Goal: Transaction & Acquisition: Purchase product/service

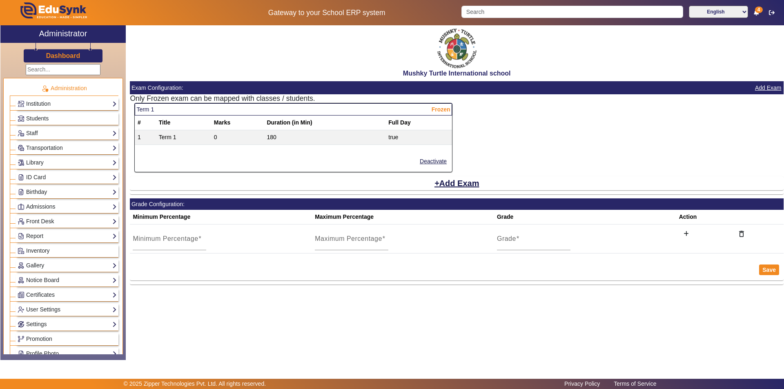
scroll to position [245, 0]
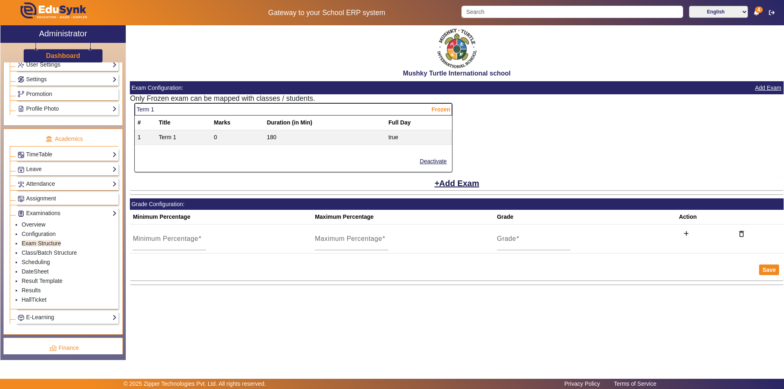
click at [503, 155] on div "Term 1 Frozen # Title Marks Duration (in Min) Full Day 1 Term 1 0 180 true Deac…" at bounding box center [457, 148] width 654 height 91
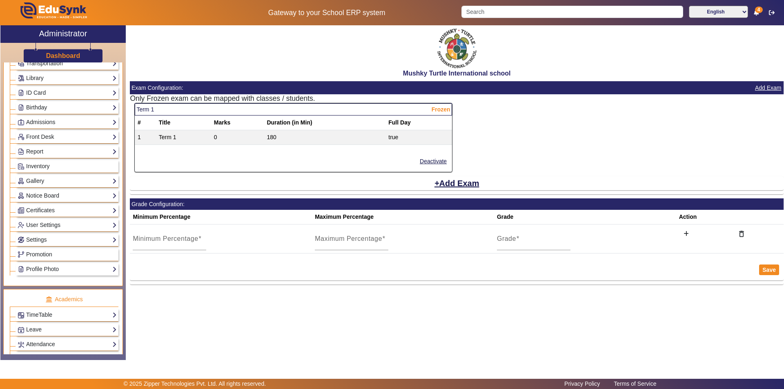
scroll to position [0, 0]
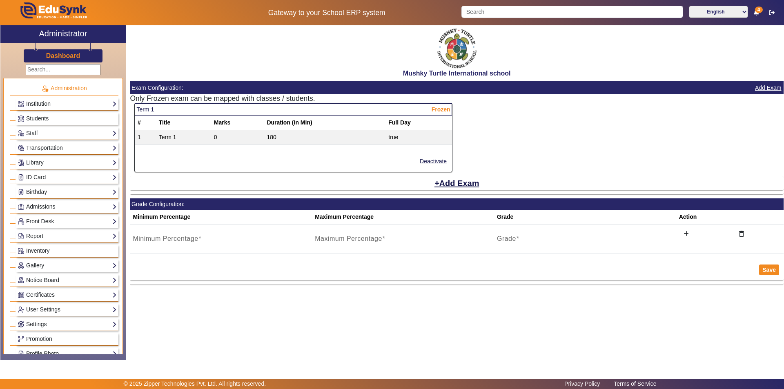
click at [52, 118] on link "Students" at bounding box center [67, 118] width 99 height 9
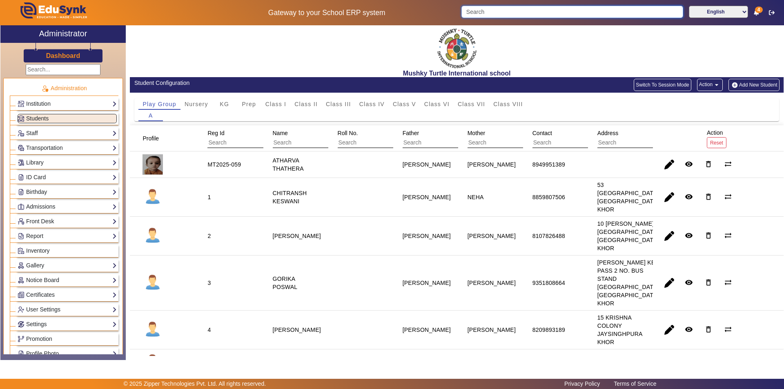
click at [505, 13] on input "Search" at bounding box center [572, 12] width 221 height 12
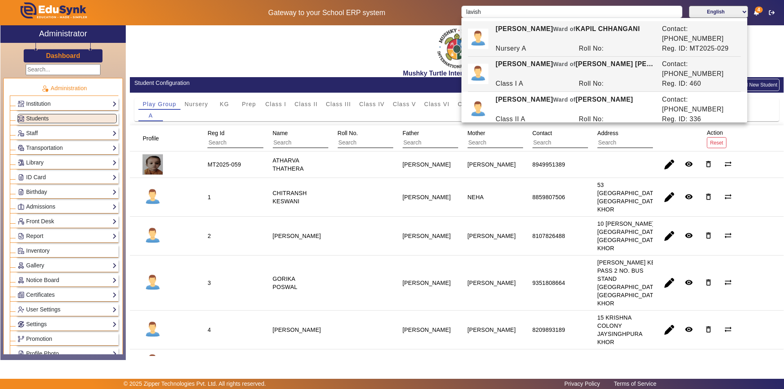
click at [553, 61] on span "Ward of" at bounding box center [564, 64] width 22 height 7
type input "[PERSON_NAME]"
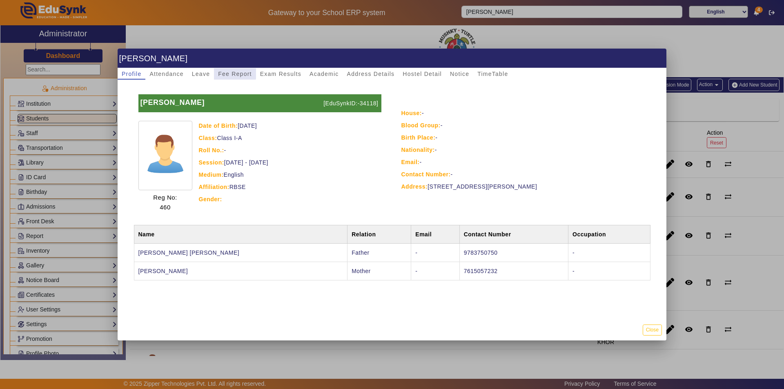
click at [229, 74] on span "Fee Report" at bounding box center [235, 74] width 34 height 6
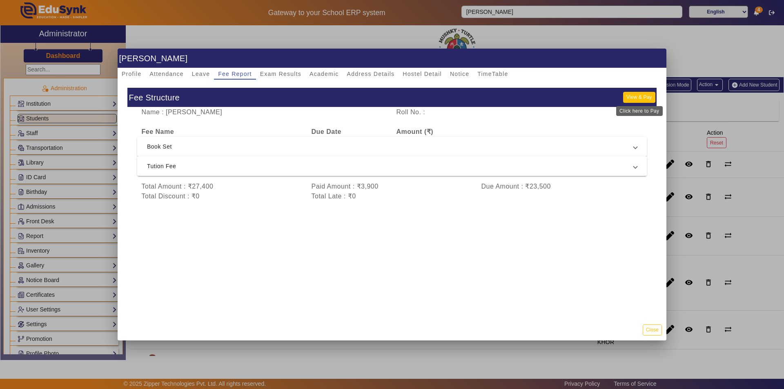
click at [638, 96] on button "View & Pay" at bounding box center [639, 97] width 32 height 11
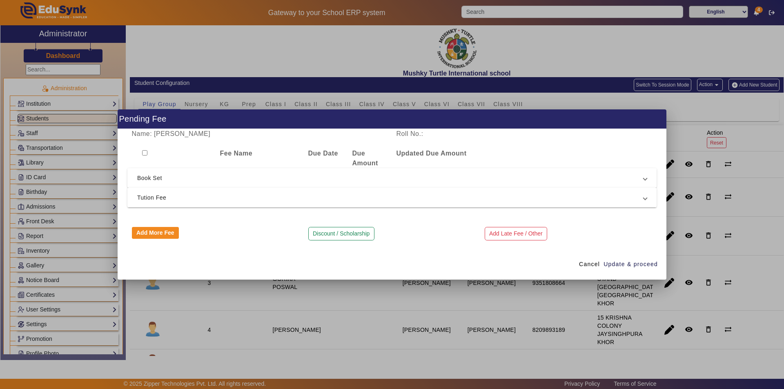
click at [301, 202] on span "Tution Fee" at bounding box center [390, 198] width 506 height 10
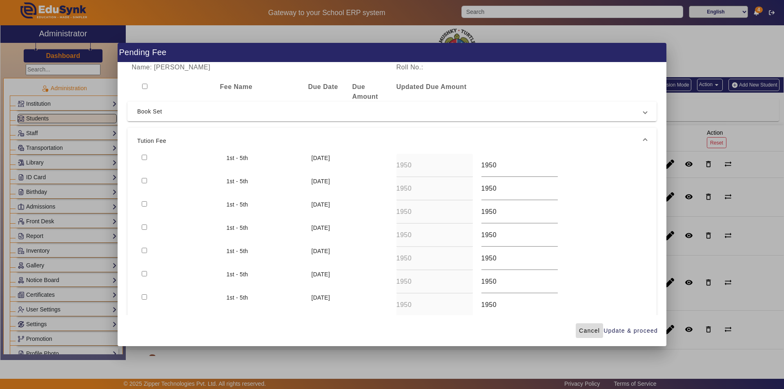
click at [589, 328] on span "Cancel" at bounding box center [589, 331] width 21 height 9
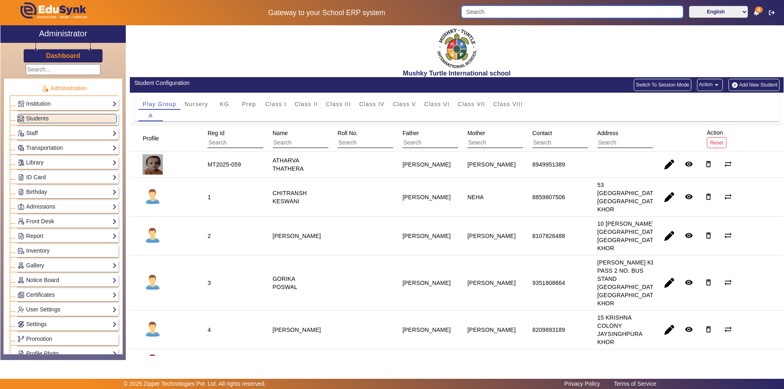
click at [512, 9] on input "Search" at bounding box center [572, 12] width 221 height 12
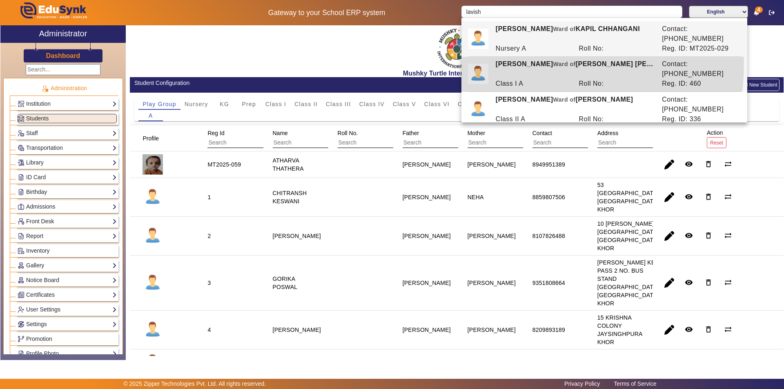
click at [524, 59] on div "[PERSON_NAME] of [PERSON_NAME] [PERSON_NAME]" at bounding box center [574, 69] width 166 height 20
type input "[PERSON_NAME]"
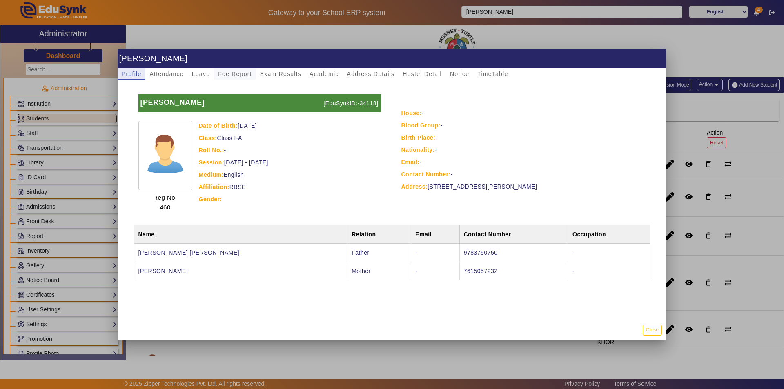
click at [241, 73] on span "Fee Report" at bounding box center [235, 74] width 34 height 6
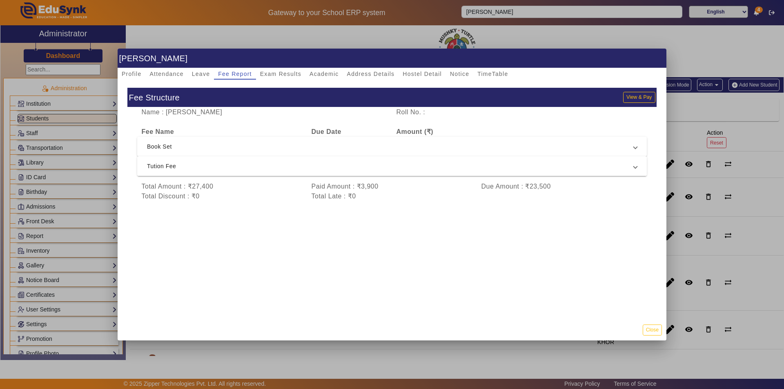
click at [361, 166] on span "Tution Fee" at bounding box center [390, 166] width 487 height 10
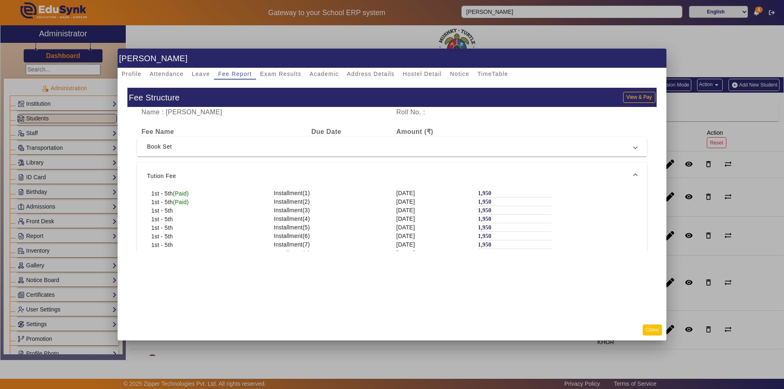
click at [651, 330] on button "Close" at bounding box center [652, 330] width 19 height 11
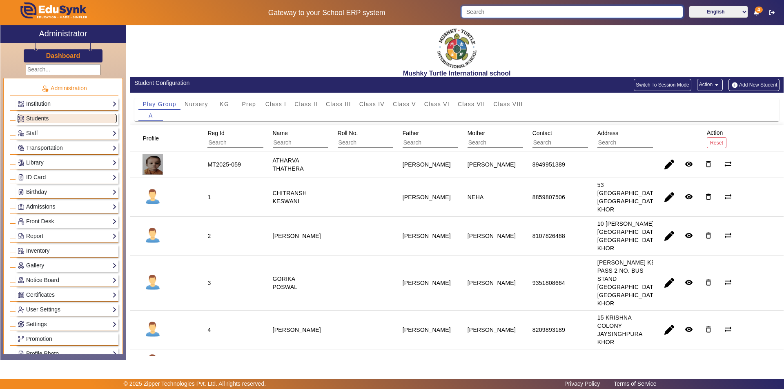
click at [512, 14] on input "Search" at bounding box center [572, 12] width 221 height 12
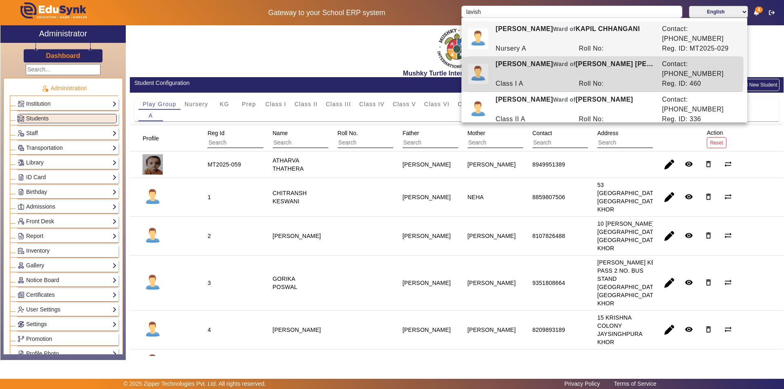
click at [537, 79] on div "Class I A" at bounding box center [532, 84] width 83 height 10
type input "[PERSON_NAME]"
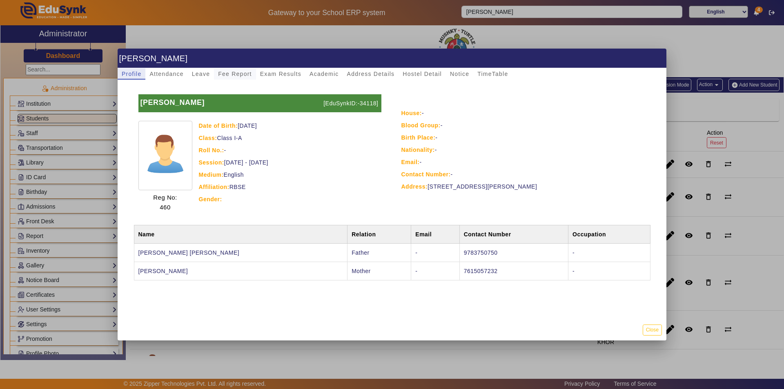
click at [245, 73] on span "Fee Report" at bounding box center [235, 74] width 34 height 6
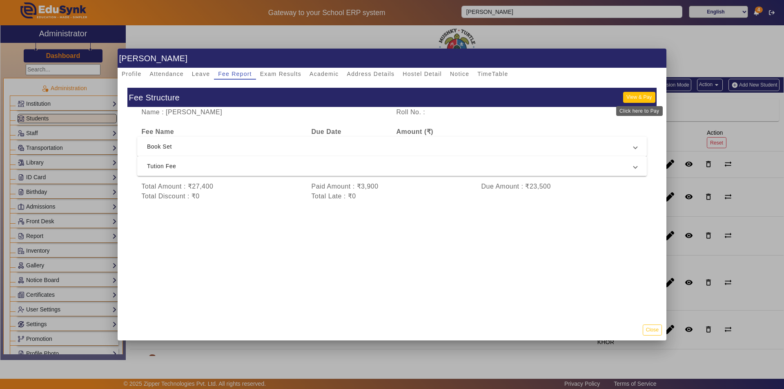
click at [638, 100] on button "View & Pay" at bounding box center [639, 97] width 32 height 11
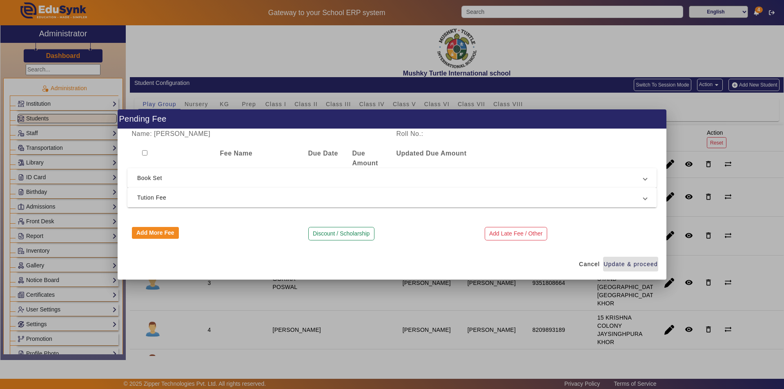
click at [558, 197] on span "Tution Fee" at bounding box center [390, 198] width 506 height 10
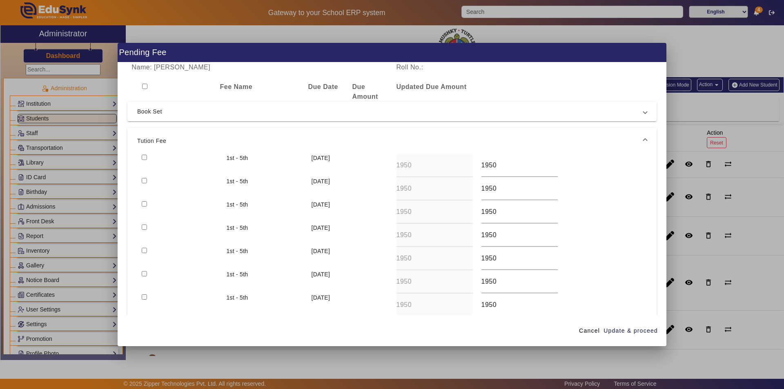
click at [145, 158] on input "checkbox" at bounding box center [144, 157] width 5 height 5
checkbox input "true"
click at [623, 330] on span "Update & proceed" at bounding box center [631, 331] width 54 height 9
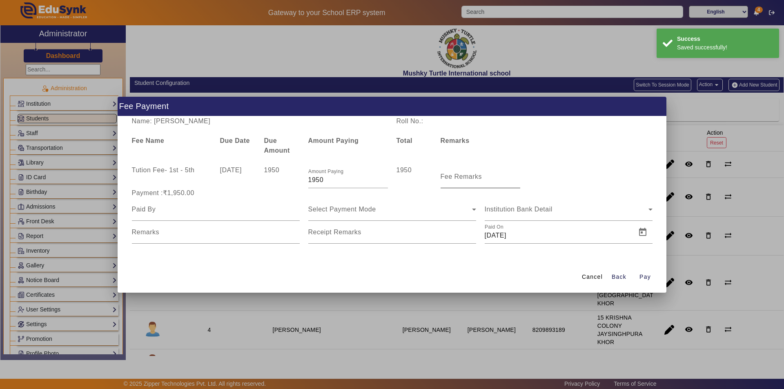
click at [453, 181] on input "Fee Remarks" at bounding box center [481, 180] width 80 height 10
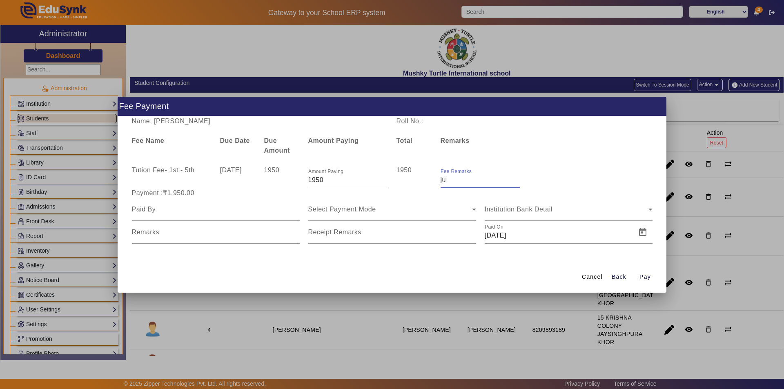
type input "j"
type input "JUNE MONTH FEE PAID"
type input "Parents"
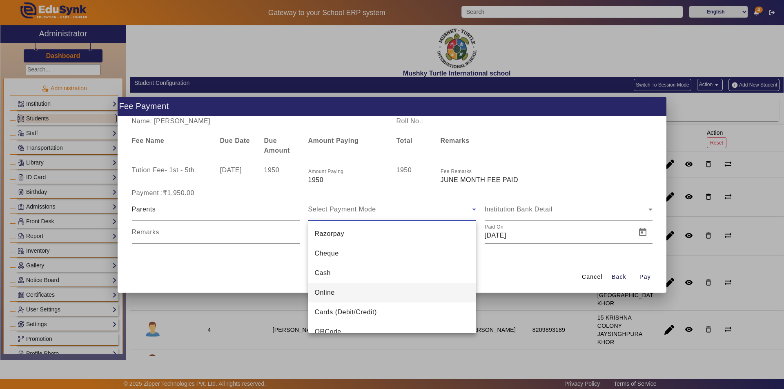
click at [371, 286] on mat-option "Online" at bounding box center [392, 293] width 168 height 20
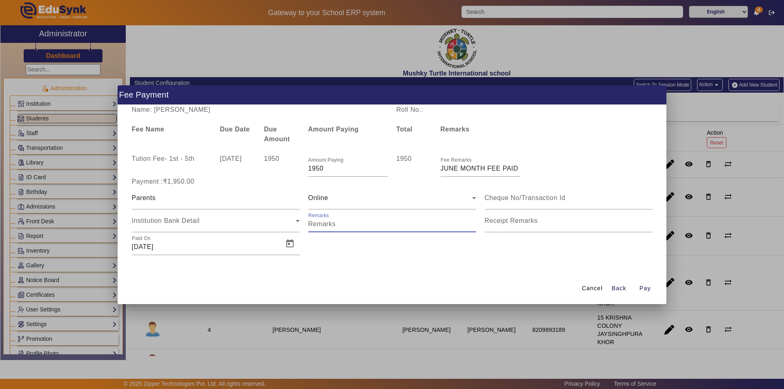
click at [333, 226] on input "Remarks" at bounding box center [392, 224] width 168 height 10
type input "JUNE MONTH FEE PAID"
click at [532, 223] on mat-label "Receipt Remarks" at bounding box center [511, 220] width 53 height 7
click at [532, 223] on input "Receipt Remarks" at bounding box center [569, 224] width 168 height 10
type input "O"
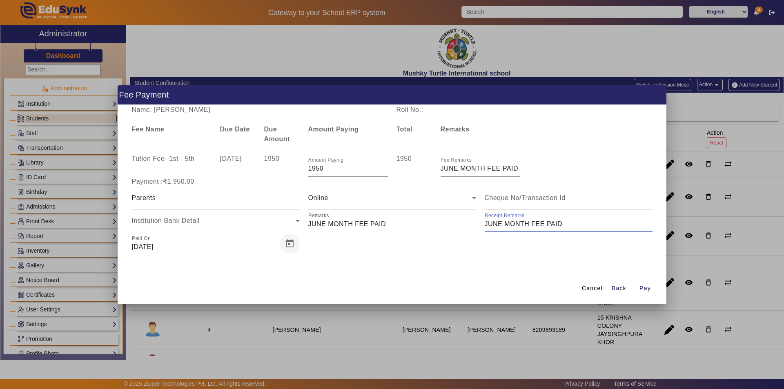
type input "JUNE MONTH FEE PAID"
click at [294, 245] on span "Open calendar" at bounding box center [290, 244] width 20 height 20
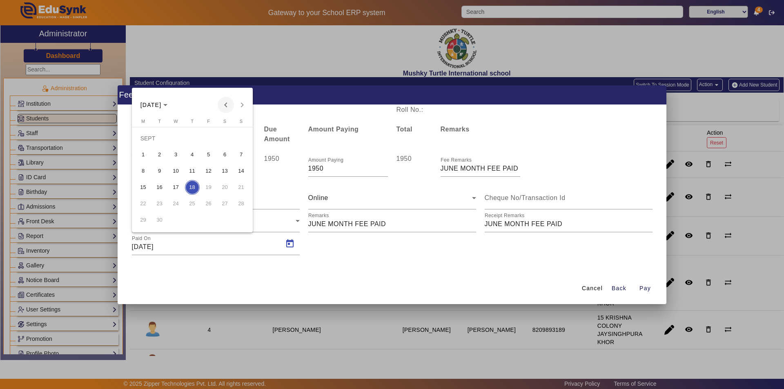
click at [225, 104] on span "Previous month" at bounding box center [226, 105] width 16 height 16
click at [144, 171] on span "7" at bounding box center [143, 171] width 15 height 15
type input "[DATE]"
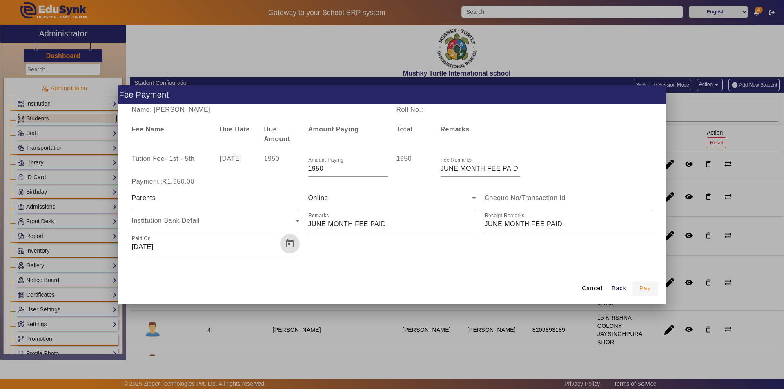
click at [645, 287] on span "Pay" at bounding box center [645, 288] width 11 height 9
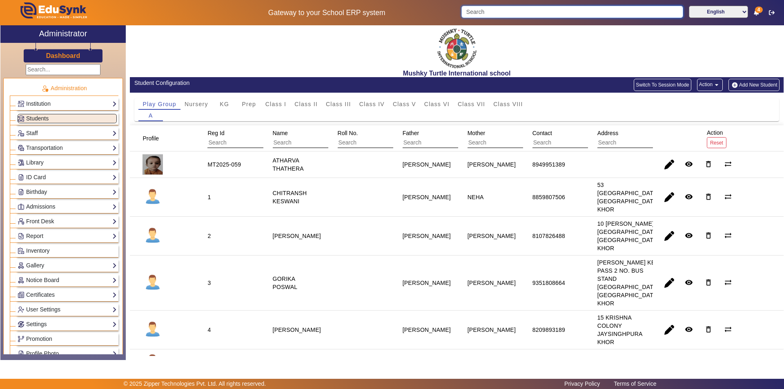
click at [525, 8] on input "Search" at bounding box center [572, 12] width 221 height 12
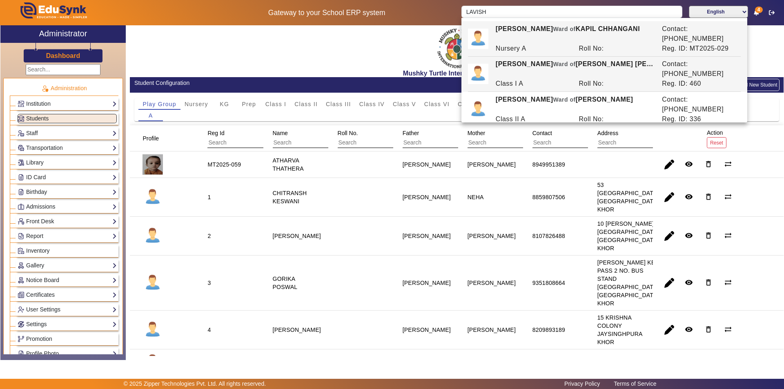
click at [539, 79] on div "Class I A" at bounding box center [532, 84] width 83 height 10
type input "[PERSON_NAME]"
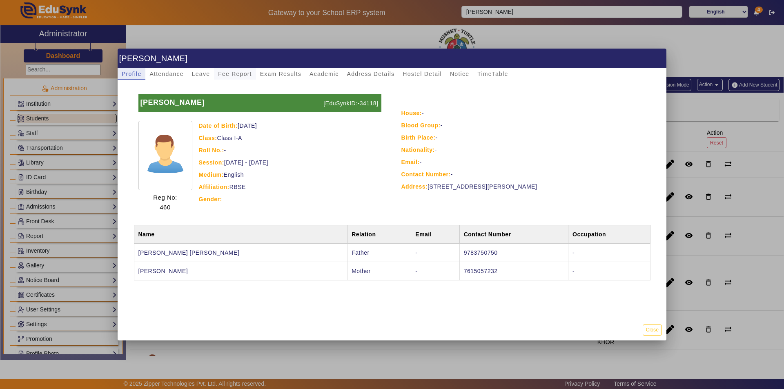
click at [239, 70] on span "Fee Report" at bounding box center [235, 73] width 34 height 11
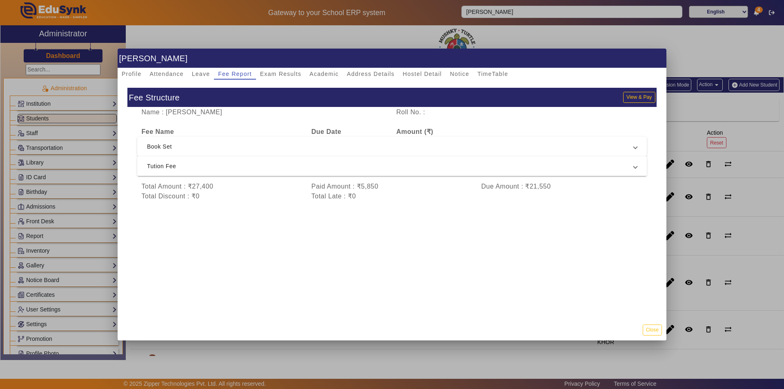
click at [426, 167] on span "Tution Fee" at bounding box center [390, 166] width 487 height 10
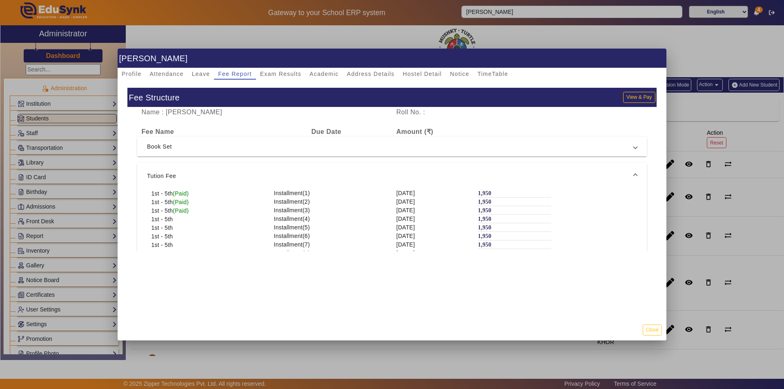
click at [424, 147] on span "Book Set" at bounding box center [390, 147] width 487 height 10
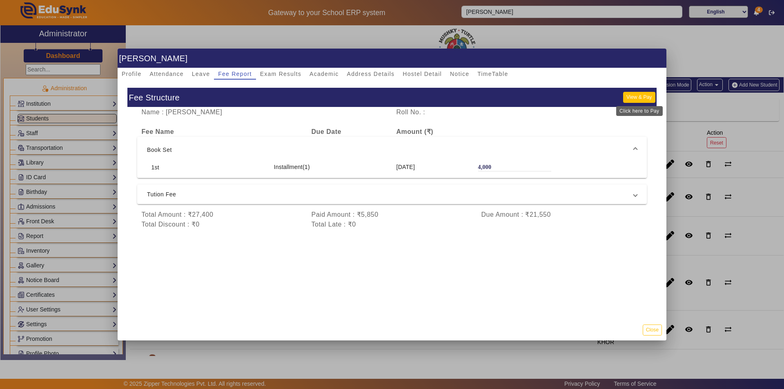
click at [635, 99] on button "View & Pay" at bounding box center [639, 97] width 32 height 11
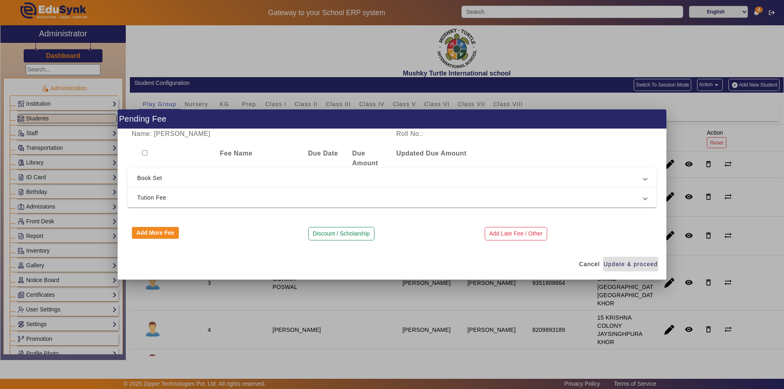
click at [193, 200] on span "Tution Fee" at bounding box center [390, 198] width 506 height 10
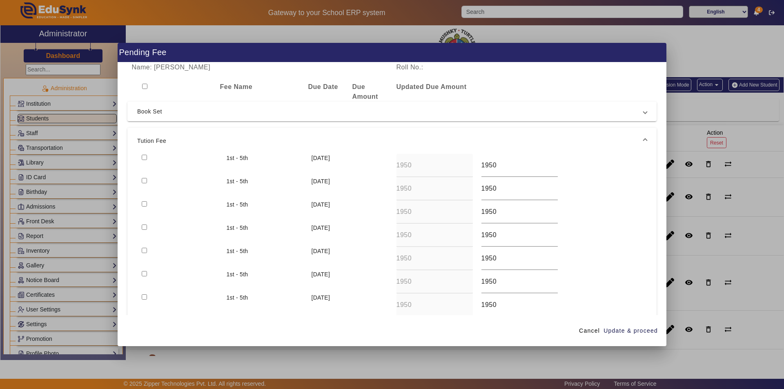
click at [143, 157] on input "checkbox" at bounding box center [144, 157] width 5 height 5
checkbox input "true"
click at [619, 332] on span "Update & proceed" at bounding box center [631, 331] width 54 height 9
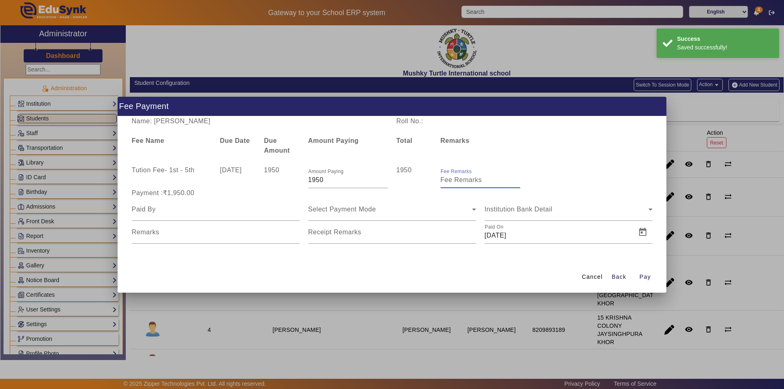
click at [453, 181] on input "Fee Remarks" at bounding box center [481, 180] width 80 height 10
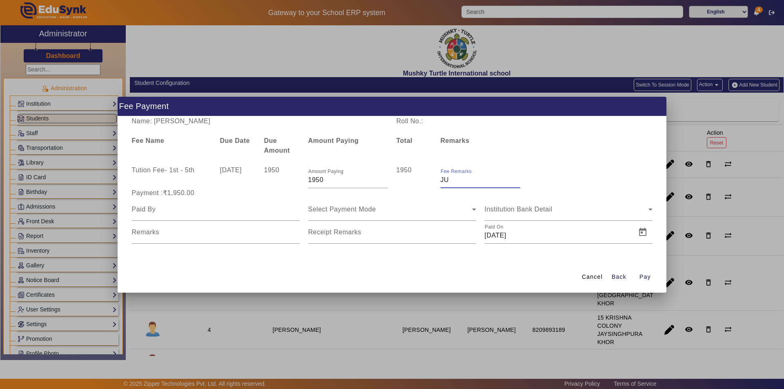
type input "July Month Fee"
click at [216, 210] on input at bounding box center [216, 210] width 168 height 10
type input "Parents"
click at [377, 211] on div "Select Payment Mode" at bounding box center [390, 210] width 164 height 10
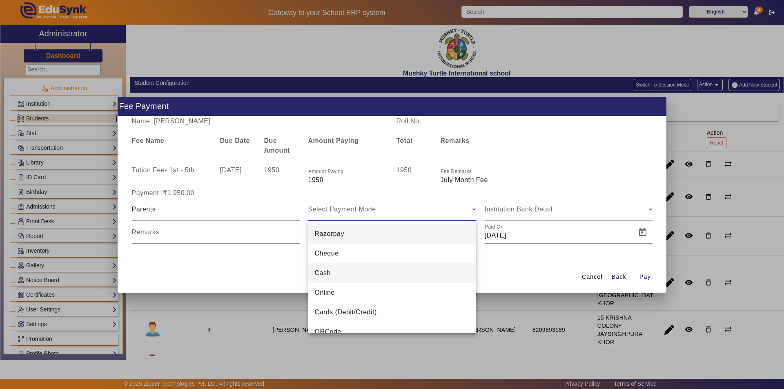
click at [341, 275] on mat-option "Cash" at bounding box center [392, 273] width 168 height 20
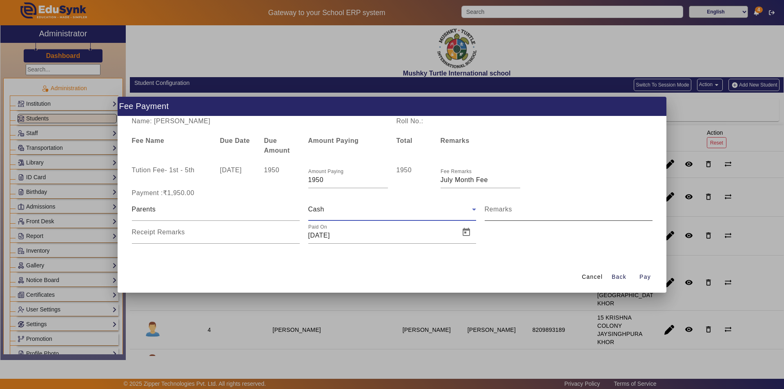
click at [498, 210] on mat-label "Remarks" at bounding box center [499, 209] width 28 height 7
click at [498, 210] on input "Remarks" at bounding box center [569, 213] width 168 height 10
type input "july month fee paid"
click at [207, 237] on input "Receipt Remarks" at bounding box center [216, 236] width 168 height 10
type input "july month fee paid"
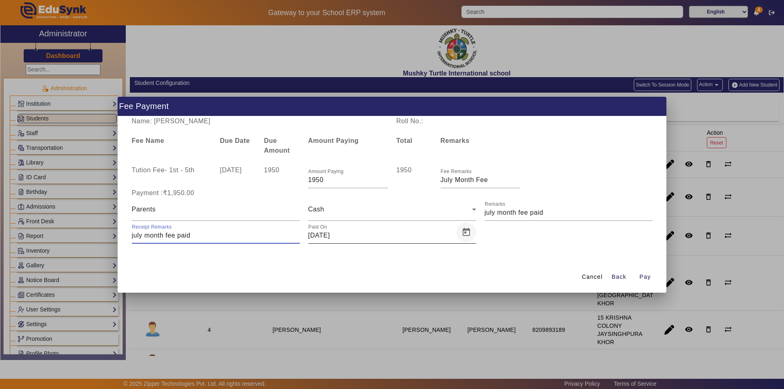
click at [466, 234] on span "Open calendar" at bounding box center [467, 233] width 20 height 20
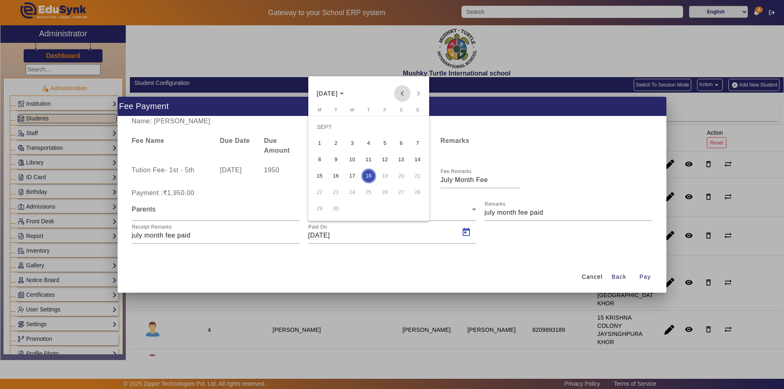
click at [406, 92] on span "Previous month" at bounding box center [402, 93] width 16 height 16
click at [366, 172] on span "21" at bounding box center [368, 176] width 15 height 15
type input "[DATE]"
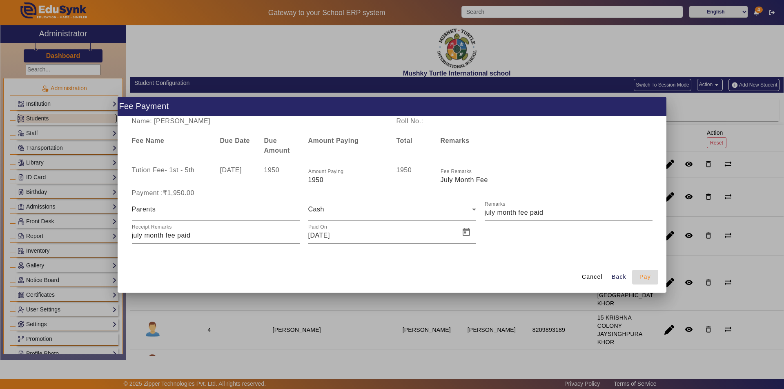
click at [647, 276] on span "Pay" at bounding box center [645, 277] width 11 height 9
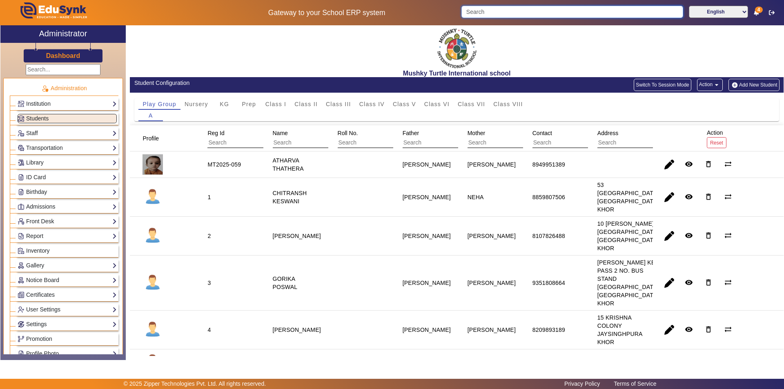
click at [477, 9] on input "Search" at bounding box center [572, 12] width 221 height 12
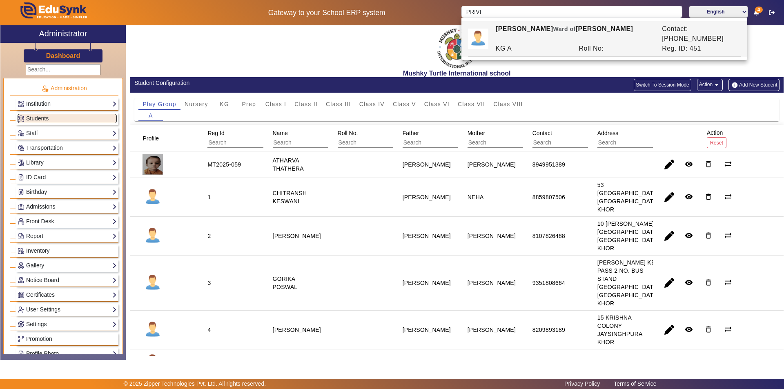
click at [560, 44] on div "KG A" at bounding box center [532, 49] width 83 height 10
type input "[PERSON_NAME]"
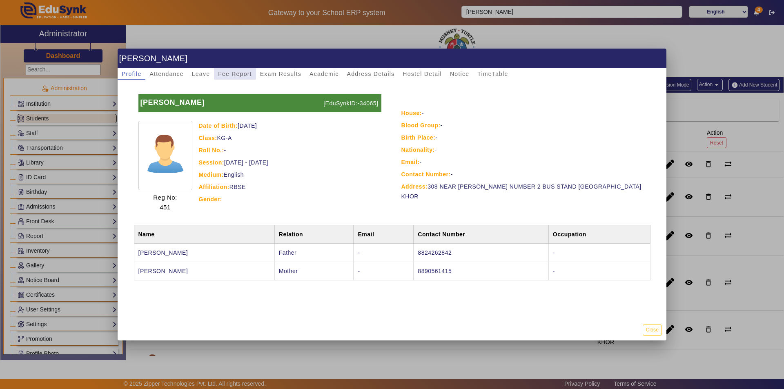
click at [232, 72] on span "Fee Report" at bounding box center [235, 74] width 34 height 6
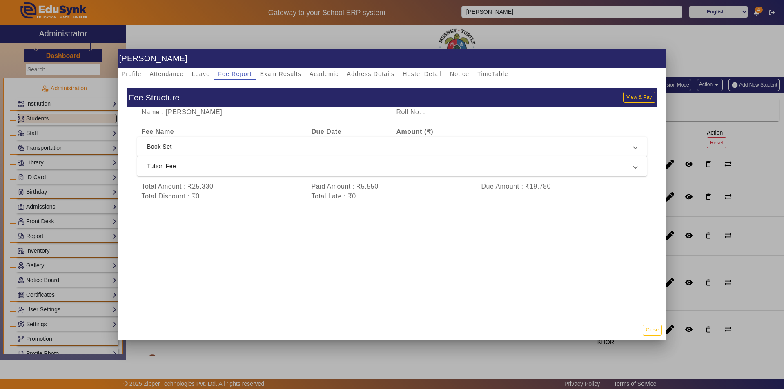
click at [390, 167] on span "Tution Fee" at bounding box center [390, 166] width 487 height 10
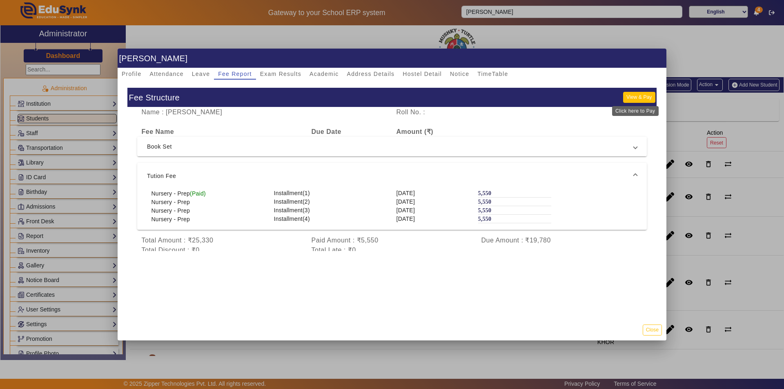
click at [633, 100] on button "View & Pay" at bounding box center [639, 97] width 32 height 11
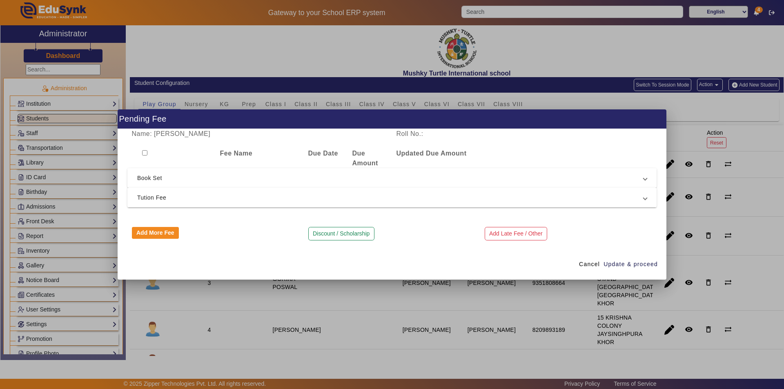
click at [543, 202] on span "Tution Fee" at bounding box center [390, 198] width 506 height 10
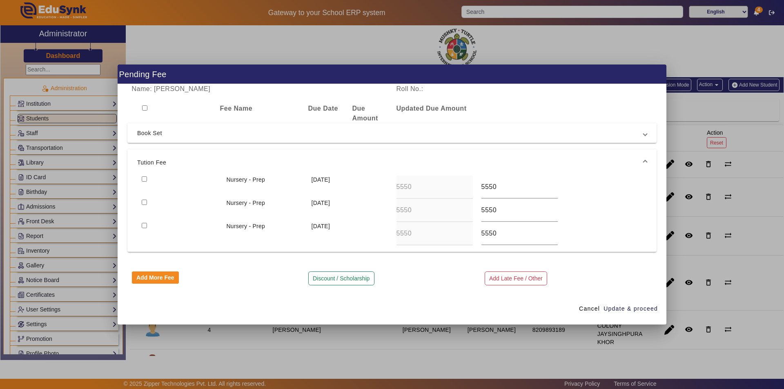
click at [144, 179] on input "checkbox" at bounding box center [144, 178] width 5 height 5
checkbox input "true"
click at [622, 310] on span "Update & proceed" at bounding box center [631, 309] width 54 height 9
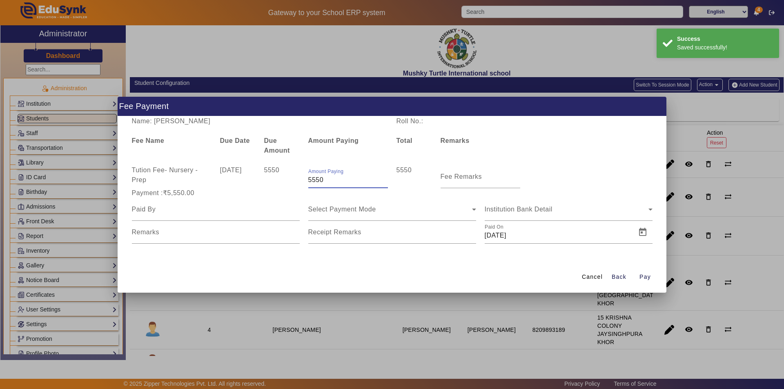
drag, startPoint x: 332, startPoint y: 181, endPoint x: 270, endPoint y: 173, distance: 63.0
click at [270, 173] on div "Tution Fee - Nursery - Prep [DATE] 5550 Amount Paying 5550 5550 Fee Remarks" at bounding box center [391, 176] width 529 height 23
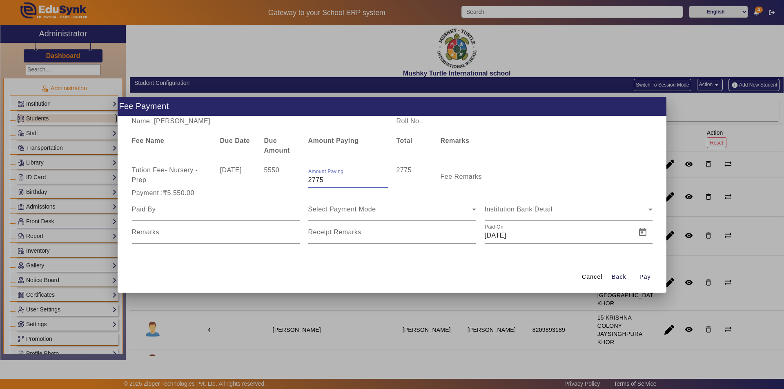
type input "2775"
click at [453, 184] on input "Fee Remarks" at bounding box center [481, 180] width 80 height 10
type input "Qtr 2 Fee"
click at [237, 212] on input at bounding box center [216, 210] width 168 height 10
type input "Parents"
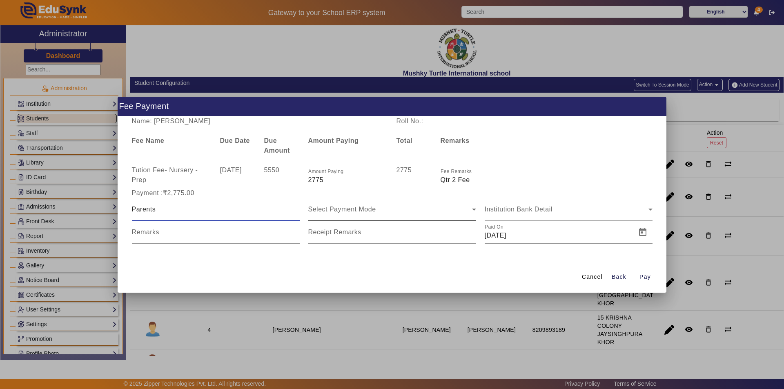
click at [357, 210] on span "Select Payment Mode" at bounding box center [342, 209] width 68 height 7
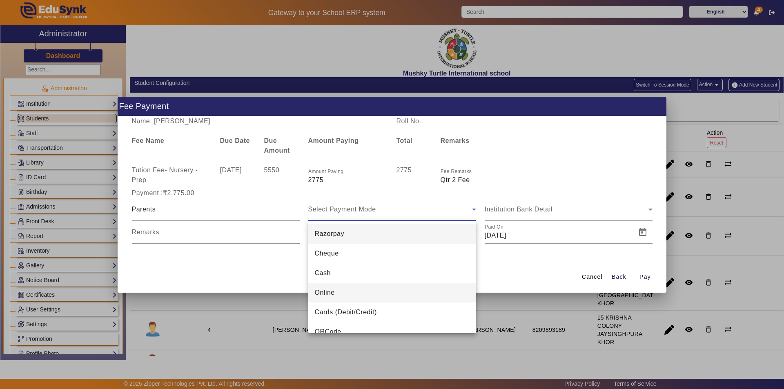
click at [335, 294] on mat-option "Online" at bounding box center [392, 293] width 168 height 20
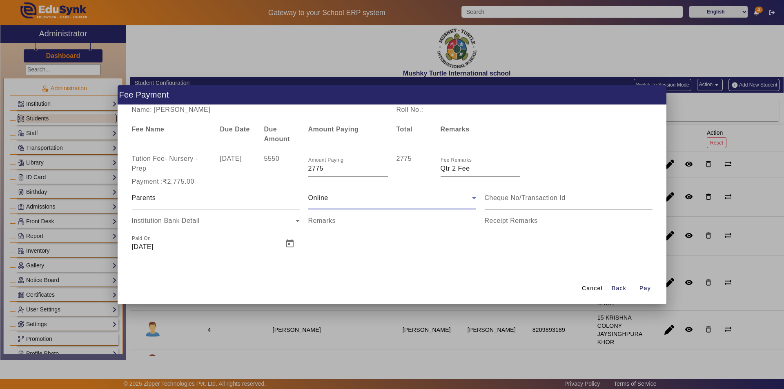
click at [530, 200] on input at bounding box center [569, 198] width 168 height 10
click at [352, 225] on input "Remarks" at bounding box center [392, 224] width 168 height 10
drag, startPoint x: 344, startPoint y: 225, endPoint x: 330, endPoint y: 226, distance: 14.3
click at [330, 226] on input "Remarks" at bounding box center [392, 224] width 168 height 10
drag, startPoint x: 397, startPoint y: 227, endPoint x: 352, endPoint y: 232, distance: 45.2
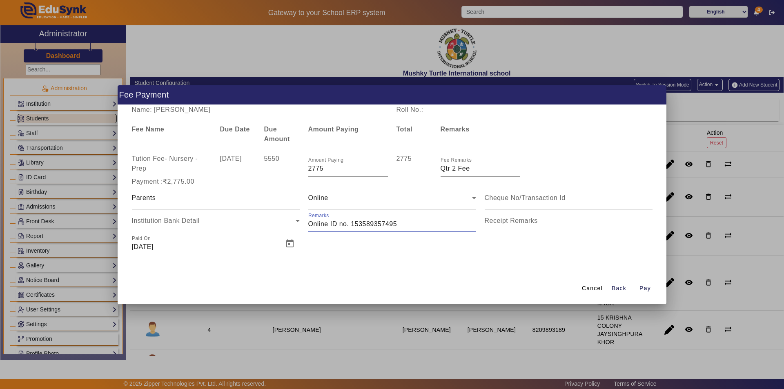
click at [352, 232] on div "Remarks" at bounding box center [392, 221] width 168 height 23
type input "Online ID no. 523402317813"
click at [513, 224] on mat-label "Receipt Remarks" at bounding box center [511, 220] width 53 height 7
click at [513, 224] on input "Receipt Remarks" at bounding box center [569, 224] width 168 height 10
click at [513, 225] on input "Receipt Remarks" at bounding box center [569, 224] width 168 height 10
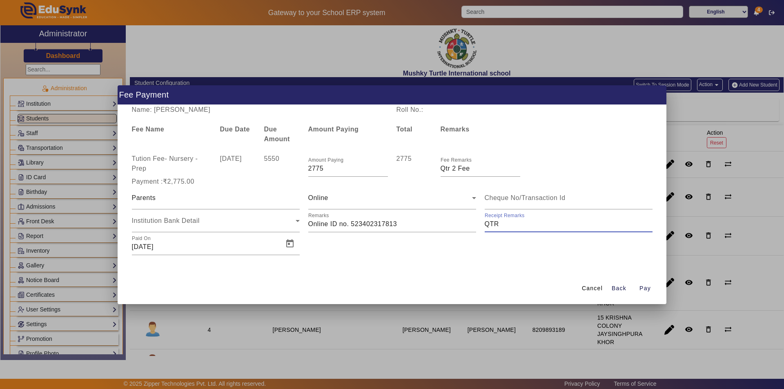
type input "Qtr 2 Fee"
click at [288, 243] on span "Open calendar" at bounding box center [290, 244] width 20 height 20
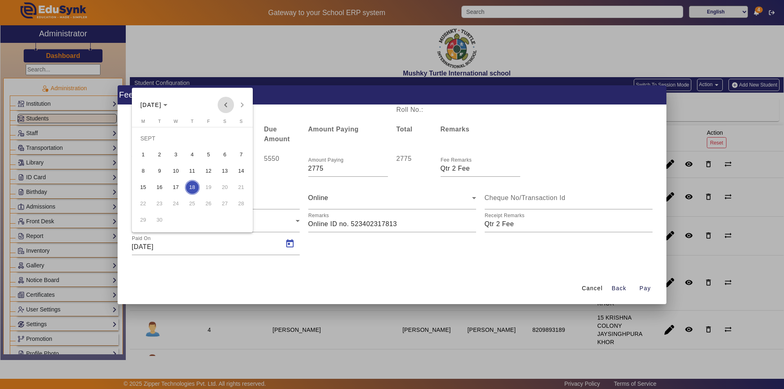
click at [222, 106] on span "Previous month" at bounding box center [226, 105] width 16 height 16
click at [214, 188] on span "22" at bounding box center [208, 187] width 15 height 15
type input "[DATE]"
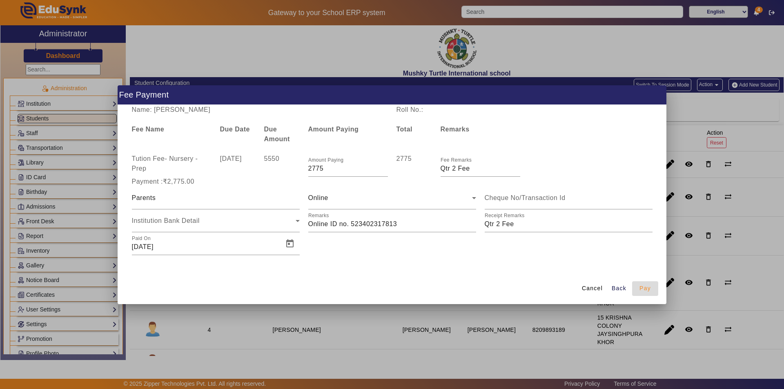
click at [642, 287] on span "Pay" at bounding box center [645, 288] width 11 height 9
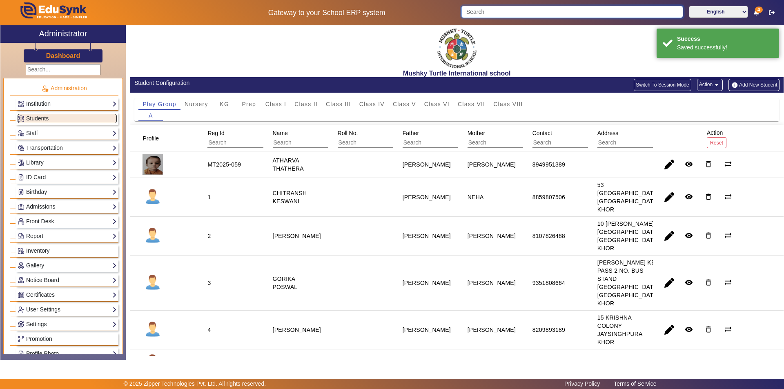
click at [504, 11] on input "Search" at bounding box center [572, 12] width 221 height 12
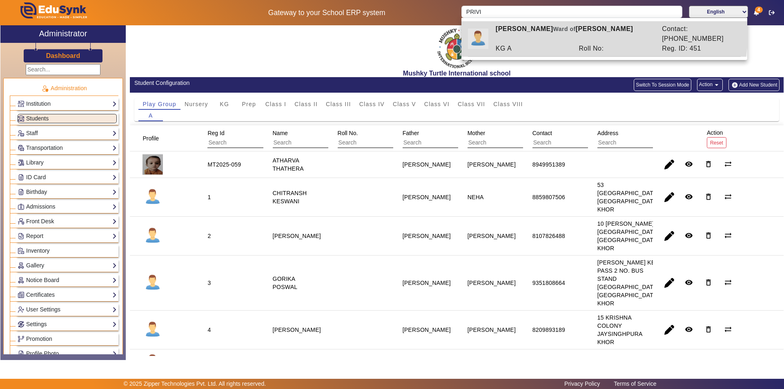
click at [570, 31] on div "[PERSON_NAME] of [PERSON_NAME]" at bounding box center [574, 34] width 166 height 20
type input "[PERSON_NAME]"
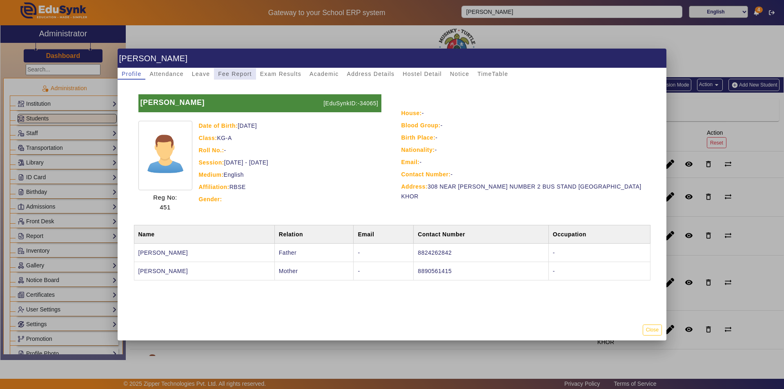
click at [236, 74] on span "Fee Report" at bounding box center [235, 74] width 34 height 6
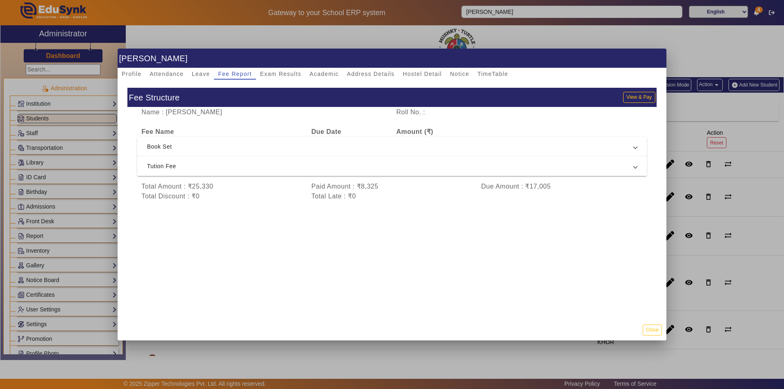
click at [301, 164] on span "Tution Fee" at bounding box center [390, 166] width 487 height 10
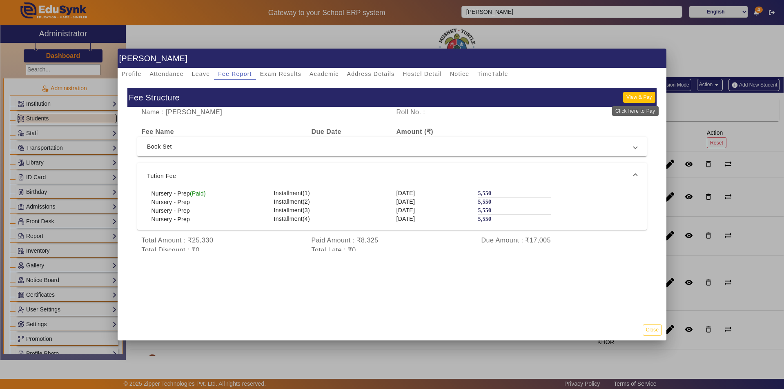
click at [641, 98] on button "View & Pay" at bounding box center [639, 97] width 32 height 11
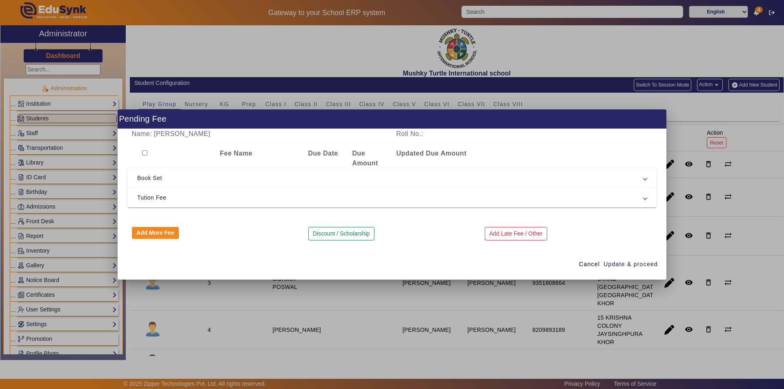
click at [183, 195] on span "Tution Fee" at bounding box center [390, 198] width 506 height 10
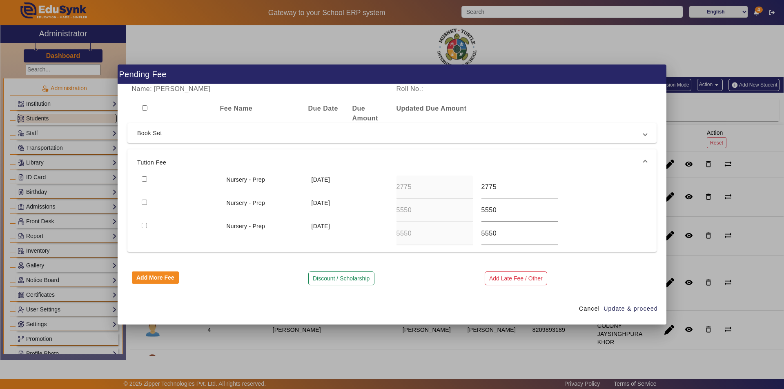
click at [143, 178] on input "checkbox" at bounding box center [144, 178] width 5 height 5
checkbox input "true"
click at [329, 274] on button "Discount / Scholarship" at bounding box center [341, 279] width 66 height 14
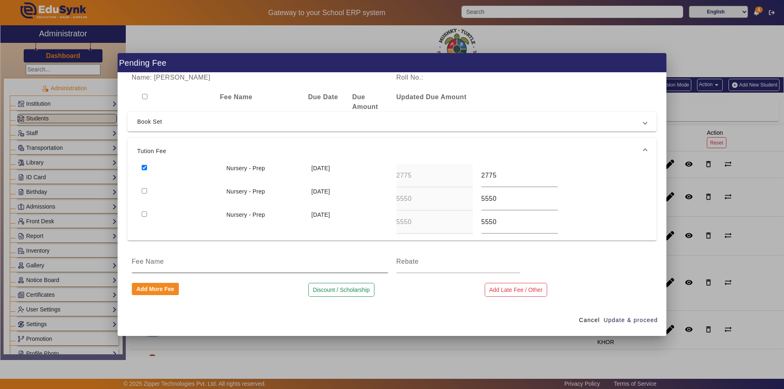
click at [242, 263] on input at bounding box center [260, 262] width 256 height 10
type input "50% TUITION FEE DISCOUNT AS PER STAFF KID"
type input "2775"
click at [625, 319] on span "Update & proceed" at bounding box center [631, 320] width 54 height 9
type input "5550"
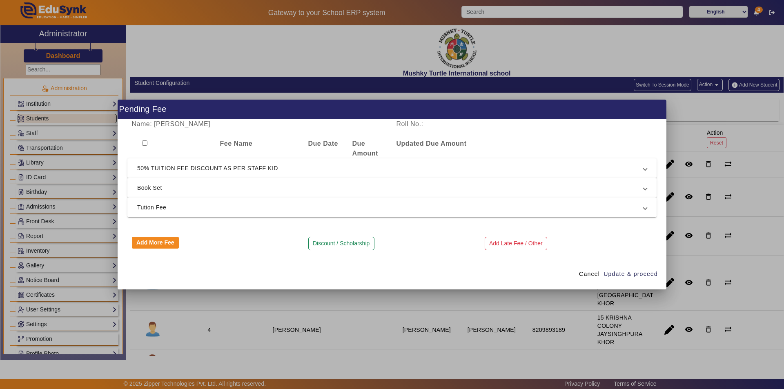
click at [448, 210] on span "Tution Fee" at bounding box center [390, 208] width 506 height 10
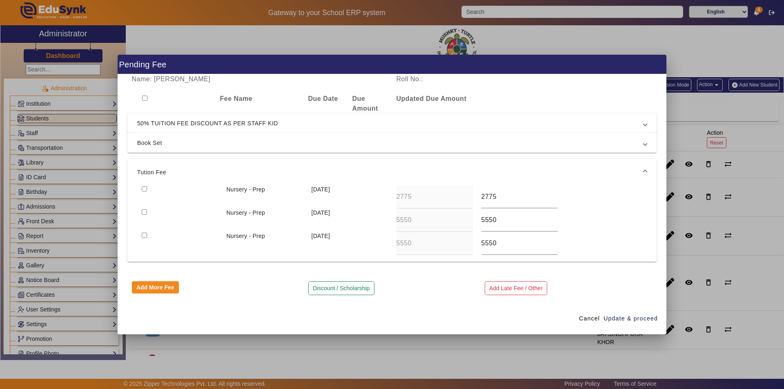
click at [568, 171] on span "Tution Fee" at bounding box center [390, 172] width 506 height 10
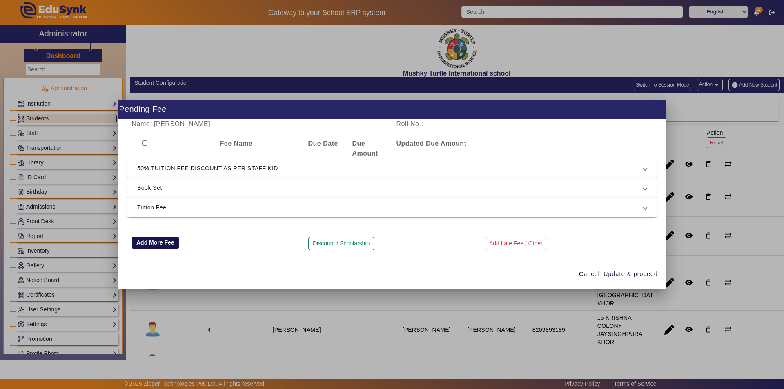
click at [154, 240] on button "Add More Fee" at bounding box center [155, 243] width 47 height 12
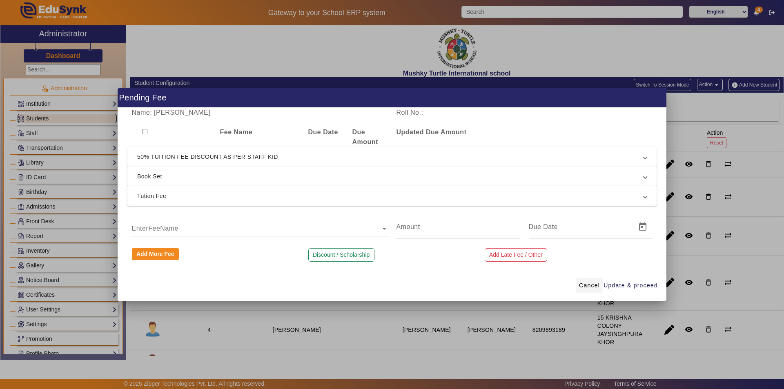
click at [585, 284] on span "Cancel" at bounding box center [589, 285] width 21 height 9
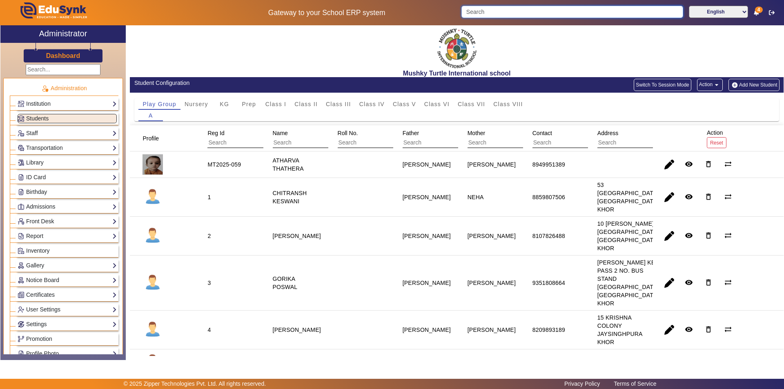
click at [516, 14] on input "Search" at bounding box center [572, 12] width 221 height 12
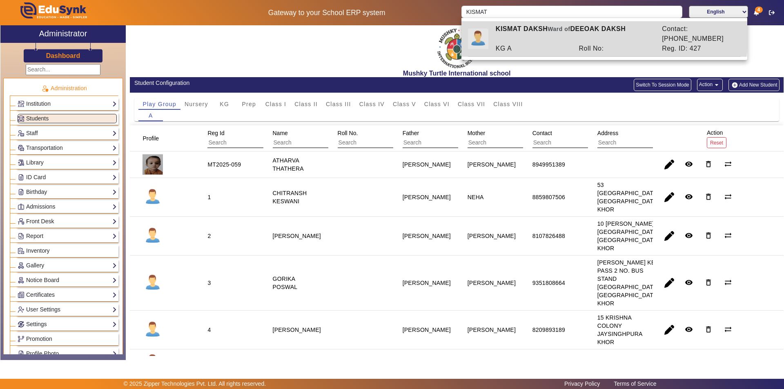
click at [573, 44] on div "KG A" at bounding box center [532, 49] width 83 height 10
type input "KISMAT DAKSH"
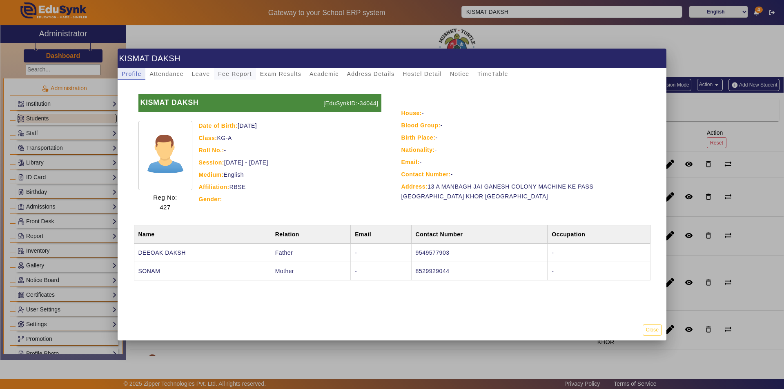
click at [234, 75] on span "Fee Report" at bounding box center [235, 74] width 34 height 6
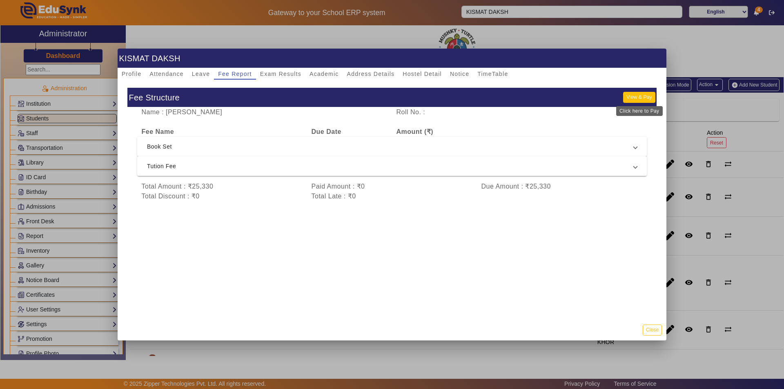
click at [640, 97] on button "View & Pay" at bounding box center [639, 97] width 32 height 11
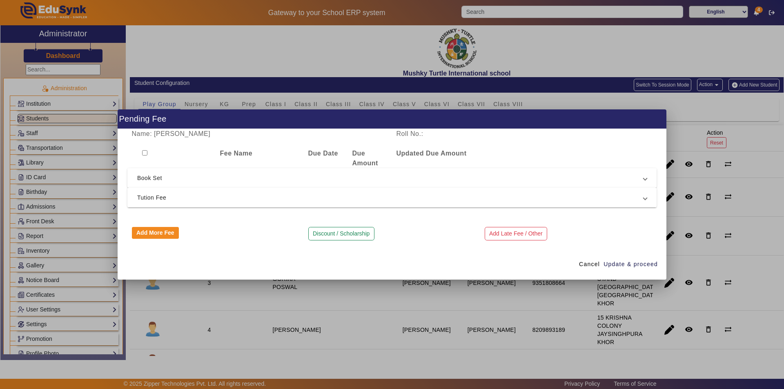
click at [232, 198] on span "Tution Fee" at bounding box center [390, 198] width 506 height 10
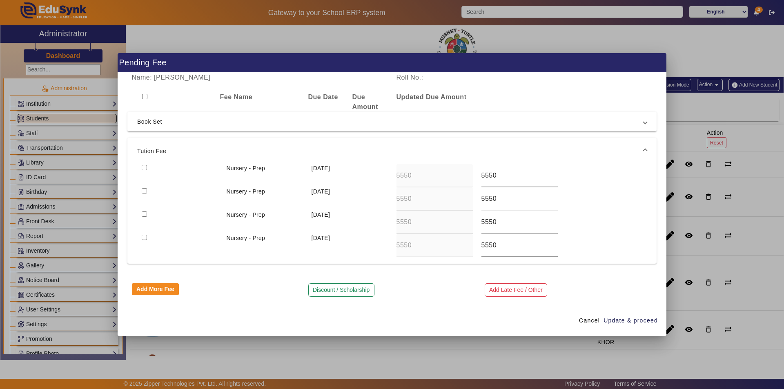
click at [147, 167] on div at bounding box center [179, 175] width 85 height 23
click at [145, 169] on input "checkbox" at bounding box center [144, 167] width 5 height 5
checkbox input "true"
click at [144, 190] on input "checkbox" at bounding box center [144, 190] width 5 height 5
checkbox input "true"
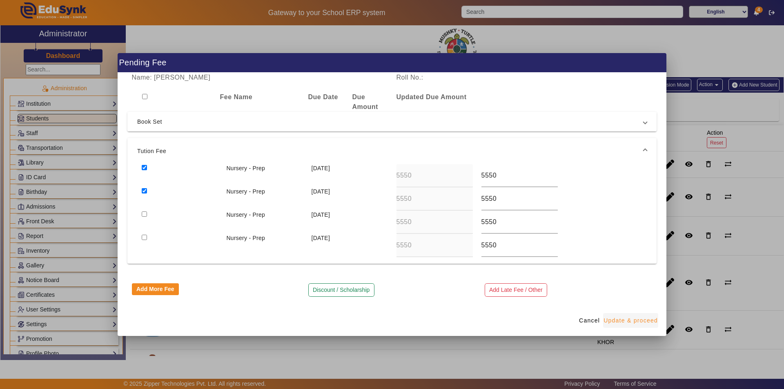
click at [620, 320] on span "Update & proceed" at bounding box center [631, 321] width 54 height 9
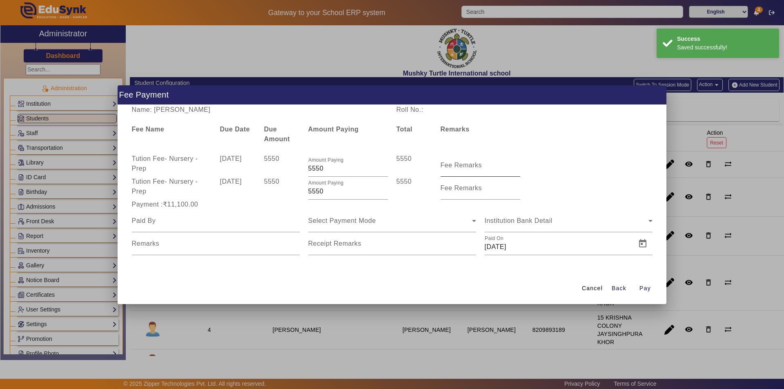
click at [461, 165] on mat-label "Fee Remarks" at bounding box center [462, 165] width 42 height 7
click at [461, 165] on input "Fee Remarks" at bounding box center [481, 169] width 80 height 10
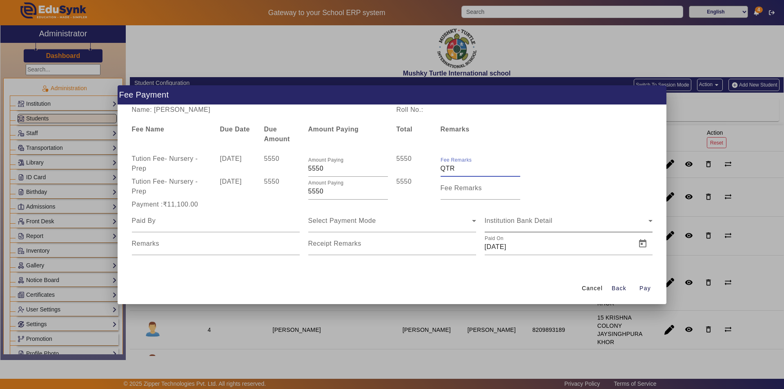
type input "QTR 1 FEE"
click at [471, 191] on mat-label "Fee Remarks" at bounding box center [462, 188] width 42 height 7
click at [471, 191] on input "Fee Remarks" at bounding box center [481, 192] width 80 height 10
type input "Qtr 2 Fee"
click at [200, 227] on div at bounding box center [216, 221] width 168 height 23
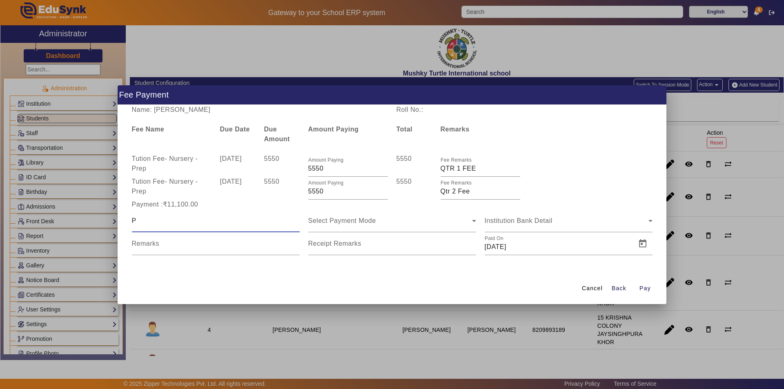
type input "Parent"
click at [346, 222] on span "Select Payment Mode" at bounding box center [342, 220] width 68 height 7
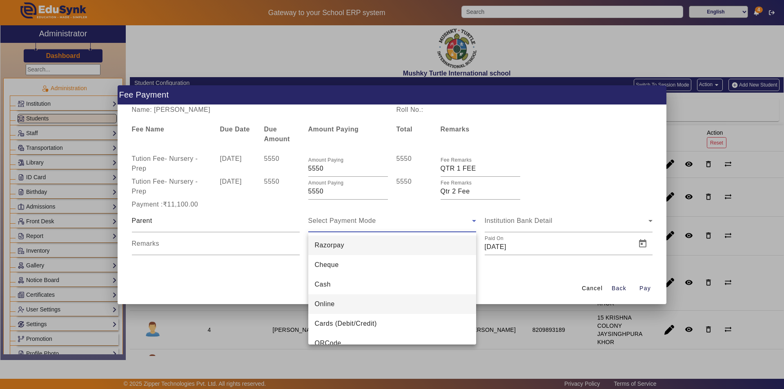
click at [330, 303] on span "Online" at bounding box center [325, 304] width 20 height 10
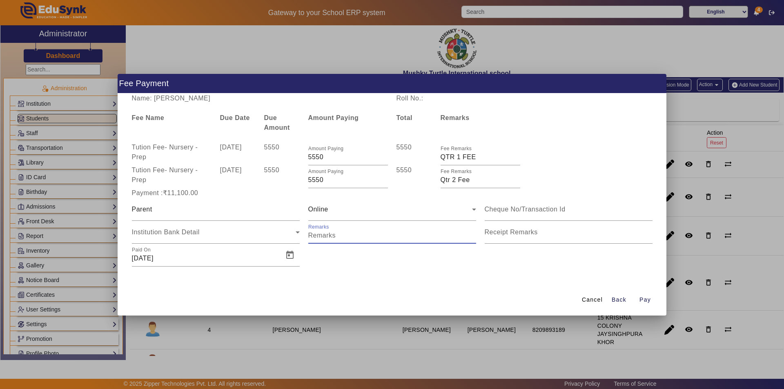
click at [359, 240] on input "Remarks" at bounding box center [392, 236] width 168 height 10
drag, startPoint x: 414, startPoint y: 232, endPoint x: 357, endPoint y: 239, distance: 56.8
click at [357, 239] on input "Remarks" at bounding box center [392, 236] width 168 height 10
type input "Online UTR no. 523711761614"
click at [502, 237] on input "Receipt Remarks" at bounding box center [569, 236] width 168 height 10
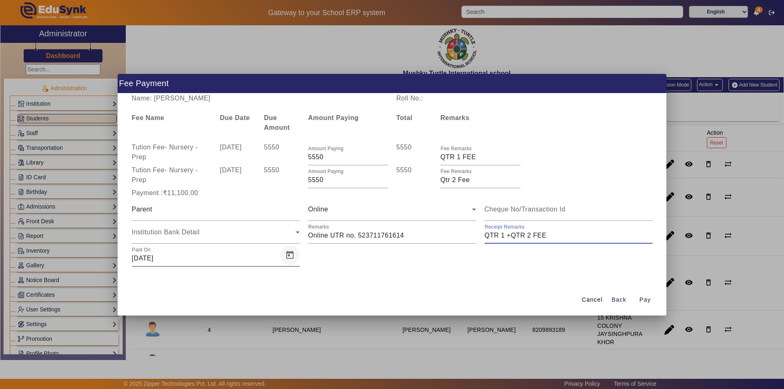
type input "QTR 1 +QTR 2 FEE"
click at [287, 259] on span "Open calendar" at bounding box center [290, 255] width 20 height 20
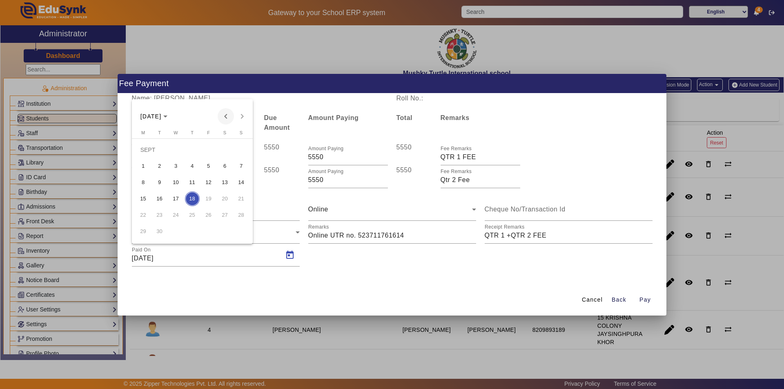
click at [227, 114] on span "Previous month" at bounding box center [226, 116] width 16 height 16
click at [145, 211] on span "25" at bounding box center [143, 215] width 15 height 15
type input "[DATE]"
click at [642, 299] on span "Pay" at bounding box center [645, 300] width 11 height 9
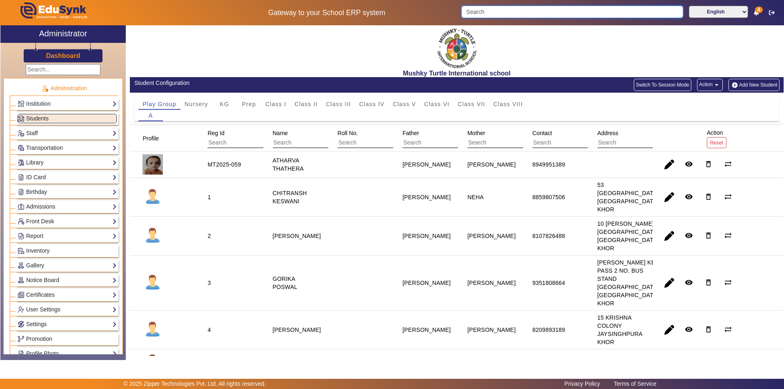
click at [499, 11] on input "Search" at bounding box center [572, 12] width 221 height 12
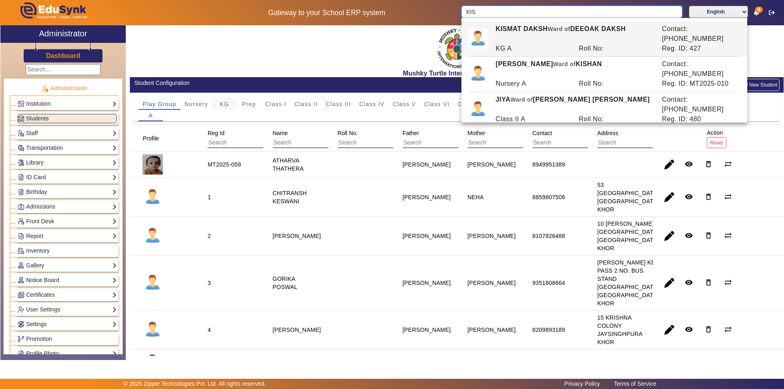
type input "KIS"
click at [219, 101] on div "KG" at bounding box center [224, 103] width 25 height 11
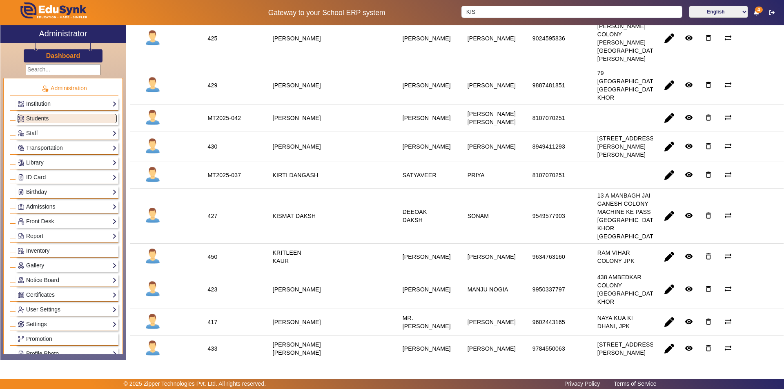
scroll to position [776, 0]
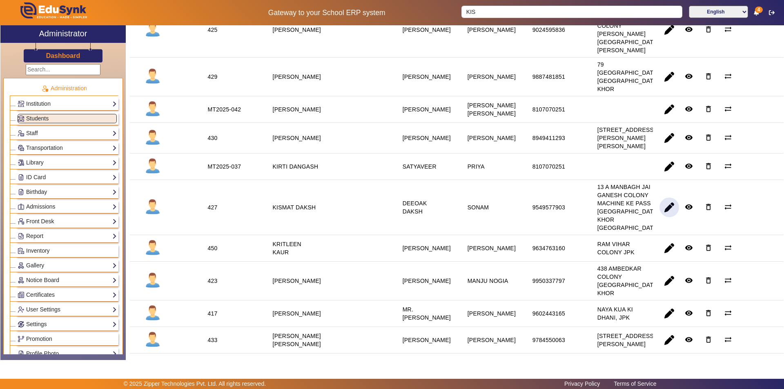
click at [661, 217] on span "button" at bounding box center [670, 208] width 20 height 20
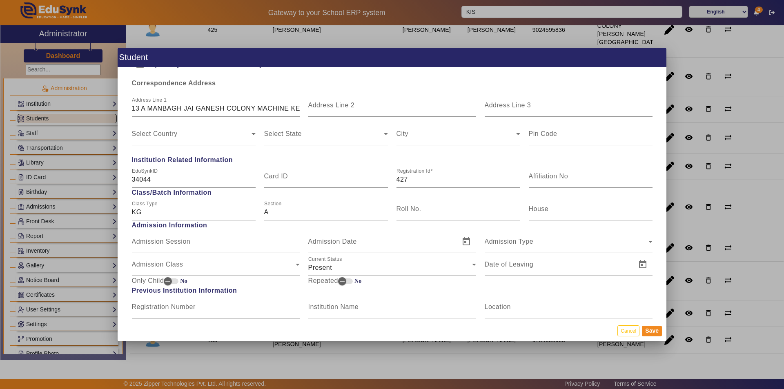
scroll to position [449, 0]
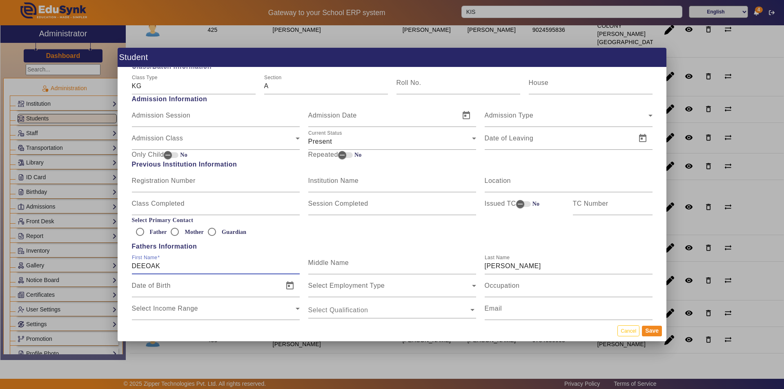
click at [151, 264] on input "DEEOAK" at bounding box center [216, 266] width 168 height 10
type input "DEEPAK"
click at [651, 333] on button "Save" at bounding box center [652, 331] width 20 height 11
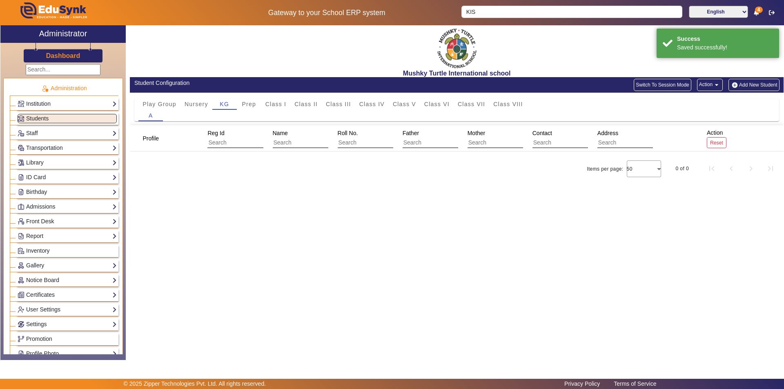
scroll to position [0, 0]
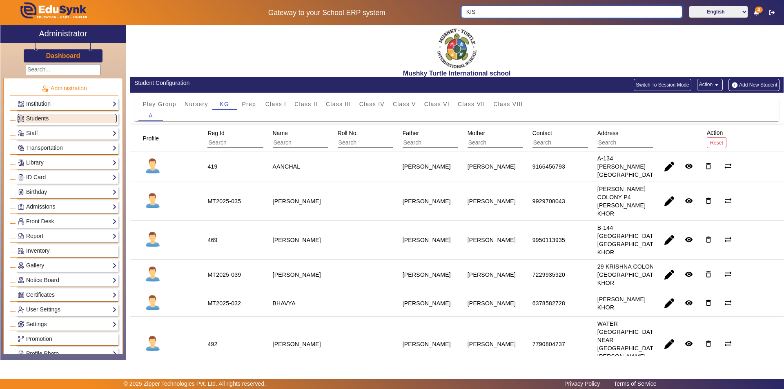
click at [513, 8] on input "KIS" at bounding box center [572, 12] width 221 height 12
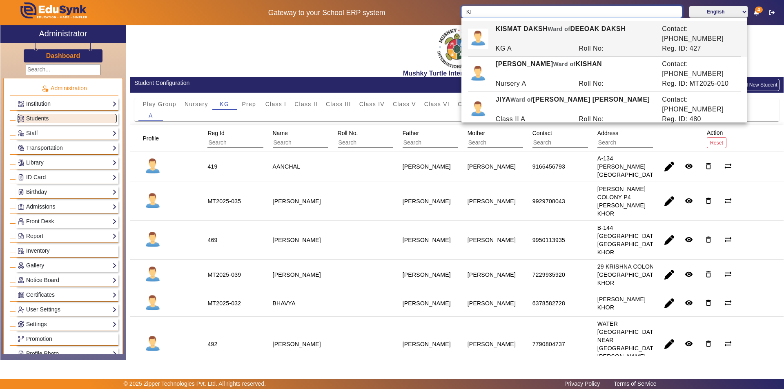
type input "K"
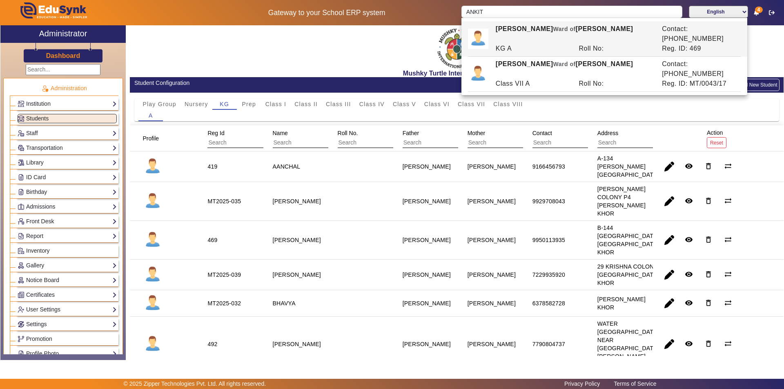
click at [541, 44] on div "KG A" at bounding box center [532, 49] width 83 height 10
type input "[PERSON_NAME]"
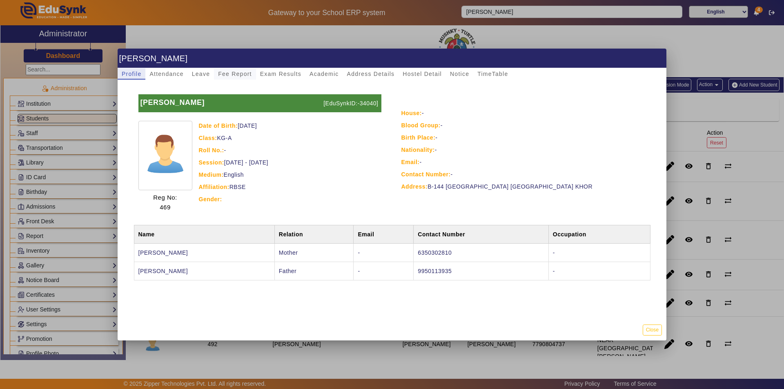
click at [237, 71] on span "Fee Report" at bounding box center [235, 74] width 34 height 6
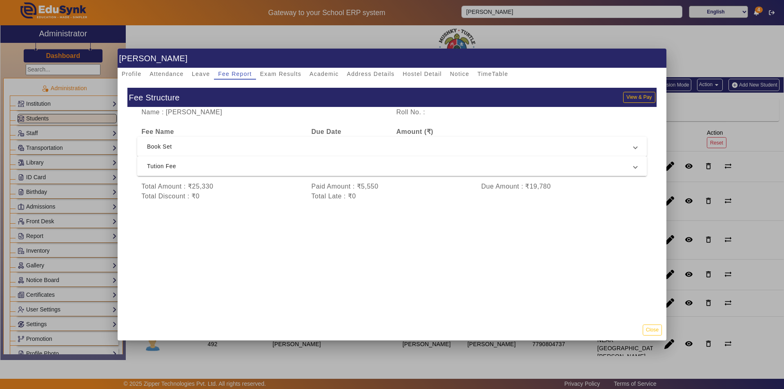
click at [508, 163] on span "Tution Fee" at bounding box center [390, 166] width 487 height 10
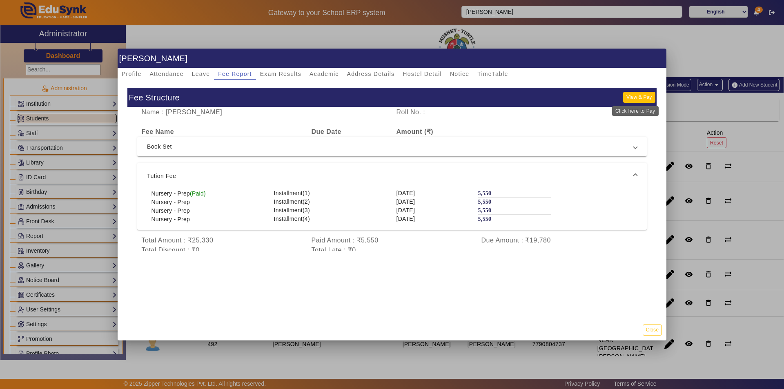
click at [633, 97] on button "View & Pay" at bounding box center [639, 97] width 32 height 11
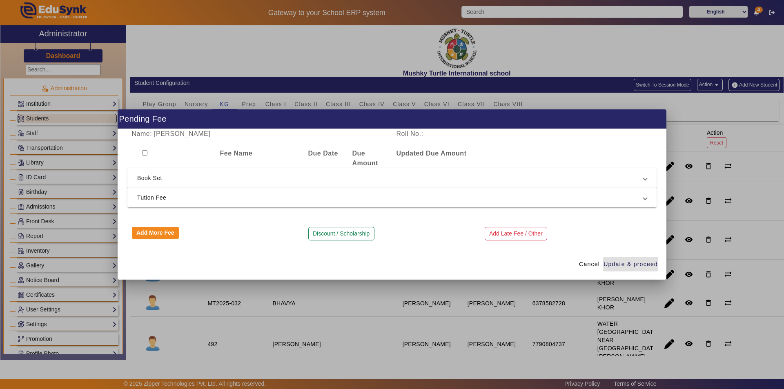
click at [371, 196] on span "Tution Fee" at bounding box center [390, 198] width 506 height 10
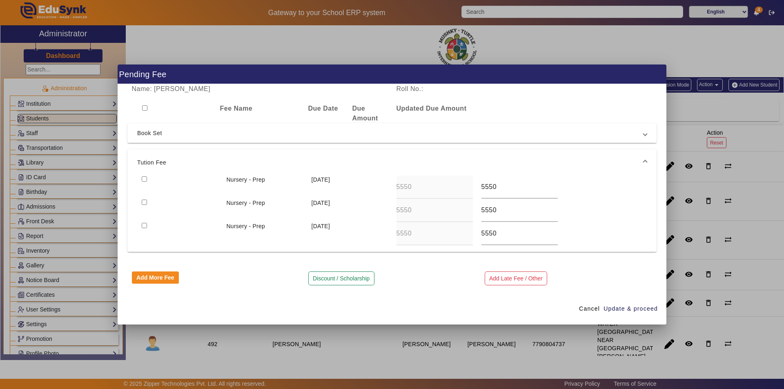
click at [143, 179] on input "checkbox" at bounding box center [144, 178] width 5 height 5
checkbox input "true"
click at [620, 310] on span "Update & proceed" at bounding box center [631, 309] width 54 height 9
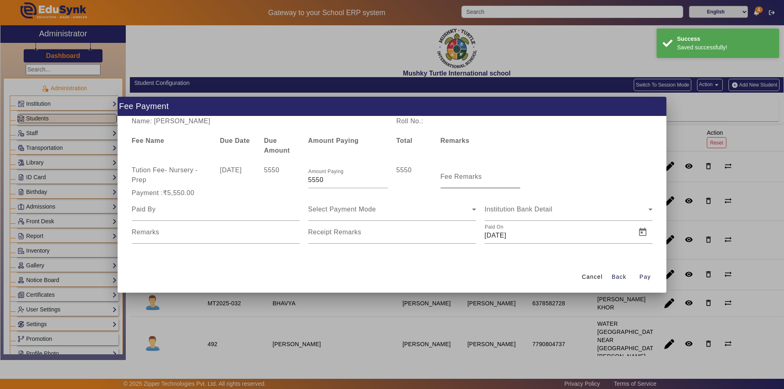
click at [459, 183] on input "Fee Remarks" at bounding box center [481, 180] width 80 height 10
type input "Qtr 2 Fee"
click at [229, 214] on input at bounding box center [216, 210] width 168 height 10
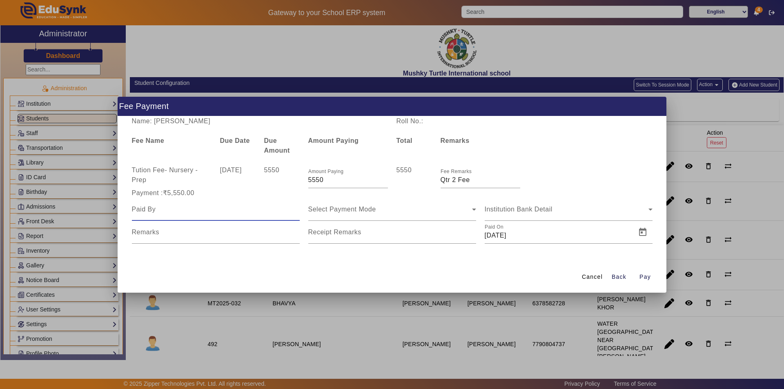
type input "Parents"
click at [383, 206] on div "Select Payment Mode" at bounding box center [390, 210] width 164 height 10
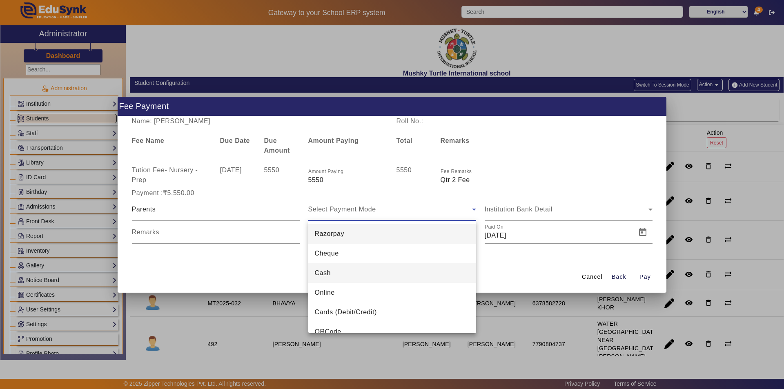
click at [337, 272] on mat-option "Cash" at bounding box center [392, 273] width 168 height 20
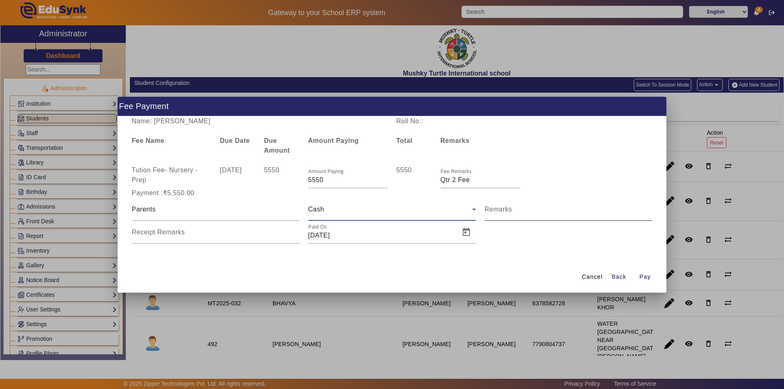
click at [495, 214] on input "Remarks" at bounding box center [569, 213] width 168 height 10
type input "Qtr 2 Fee"
click at [255, 241] on div "Receipt Remarks" at bounding box center [216, 232] width 168 height 23
type input "Qtr 2 Fee"
click at [466, 231] on span "Open calendar" at bounding box center [467, 233] width 20 height 20
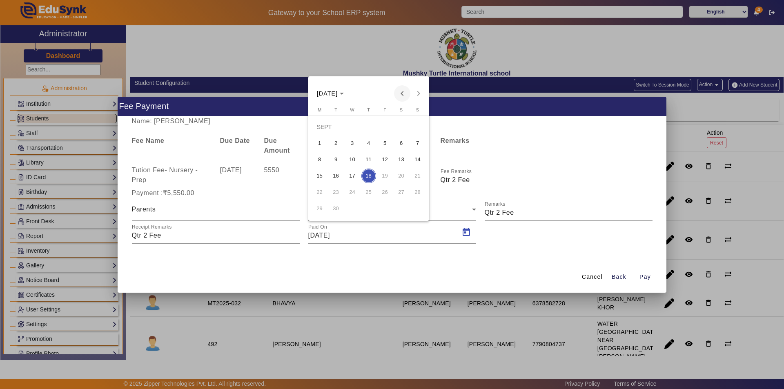
click at [402, 96] on span "Previous month" at bounding box center [402, 93] width 16 height 16
click at [316, 194] on span "25" at bounding box center [319, 192] width 15 height 15
type input "[DATE]"
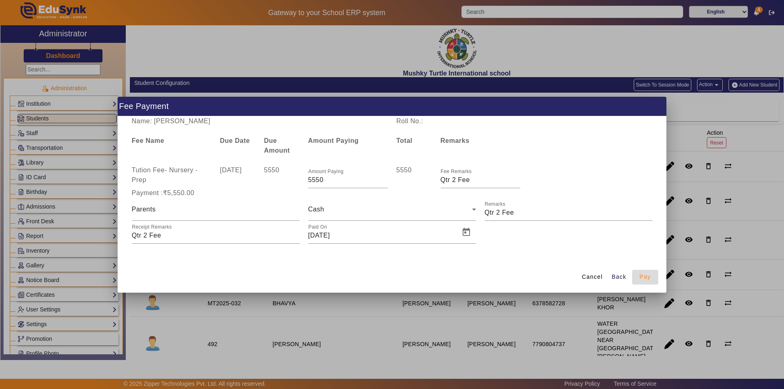
click at [649, 279] on span "Pay" at bounding box center [645, 277] width 11 height 9
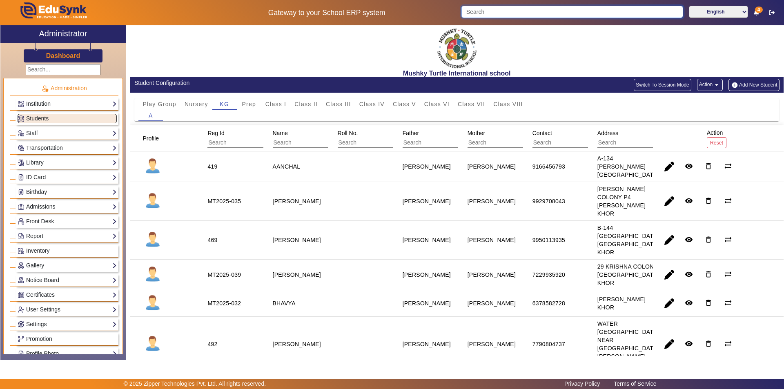
click at [523, 12] on input "Search" at bounding box center [572, 12] width 221 height 12
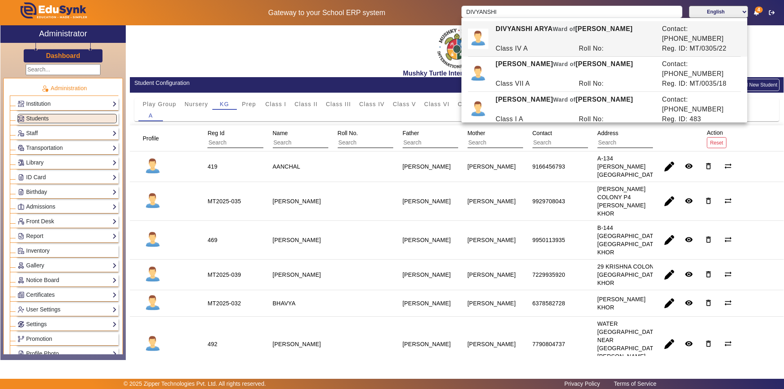
click at [542, 130] on div "[PERSON_NAME] [PERSON_NAME] of [PERSON_NAME] [PERSON_NAME]" at bounding box center [574, 140] width 166 height 20
type input "[PERSON_NAME]"
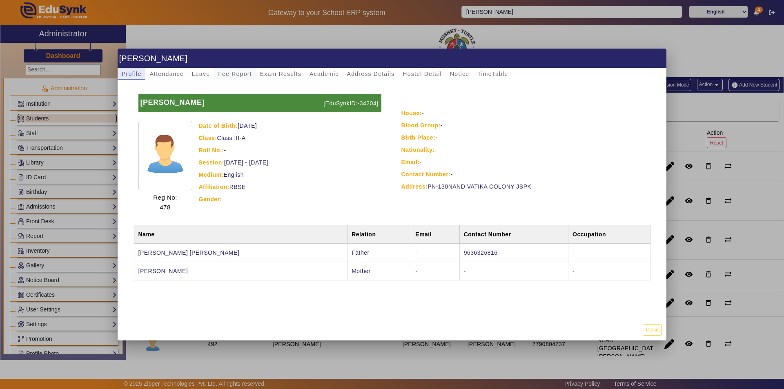
click at [226, 73] on span "Fee Report" at bounding box center [235, 74] width 34 height 6
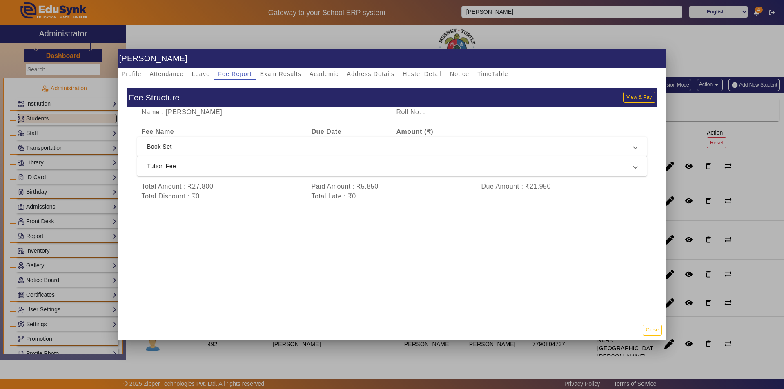
click at [364, 167] on span "Tution Fee" at bounding box center [390, 166] width 487 height 10
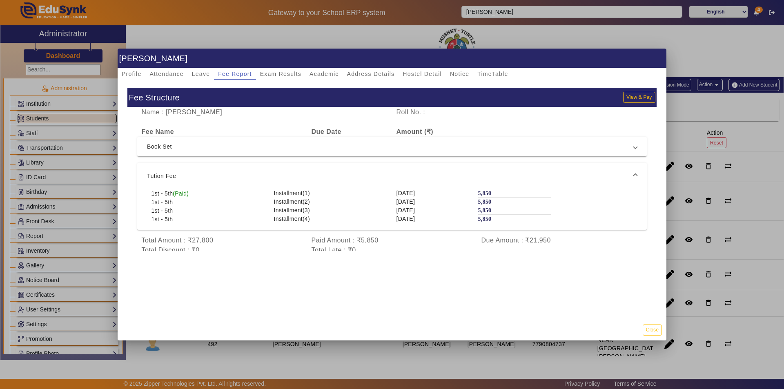
click at [364, 167] on mat-expansion-panel-header "Tution Fee" at bounding box center [392, 176] width 510 height 26
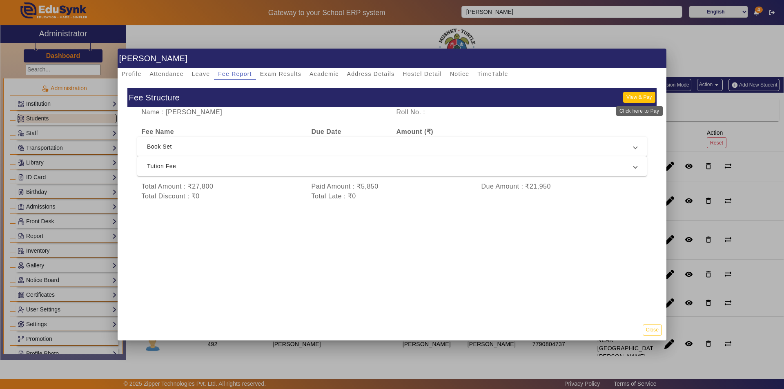
click at [648, 97] on button "View & Pay" at bounding box center [639, 97] width 32 height 11
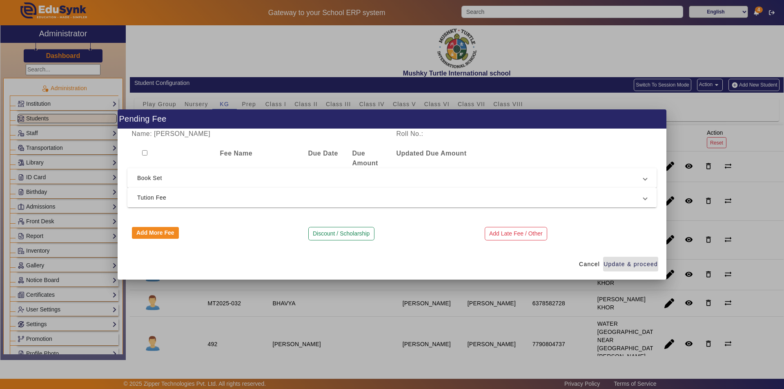
click at [224, 197] on span "Tution Fee" at bounding box center [390, 198] width 506 height 10
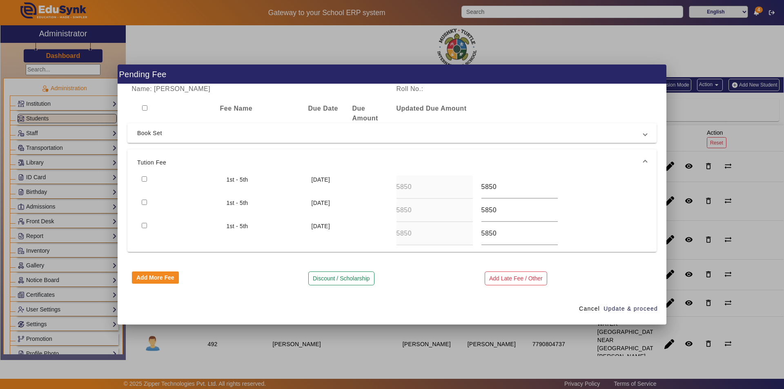
click at [144, 178] on input "checkbox" at bounding box center [144, 178] width 5 height 5
checkbox input "true"
click at [621, 309] on span "Update & proceed" at bounding box center [631, 309] width 54 height 9
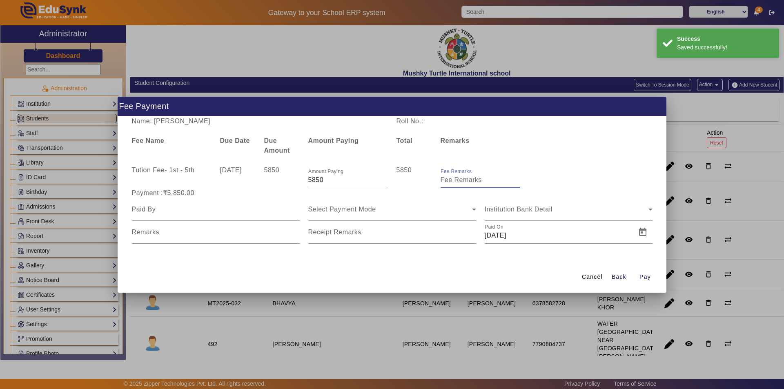
click at [459, 184] on input "Fee Remarks" at bounding box center [481, 180] width 80 height 10
type input "Qtr 2 Fee"
click at [233, 215] on div at bounding box center [216, 209] width 168 height 23
click at [240, 212] on input at bounding box center [216, 210] width 168 height 10
type input "Parents"
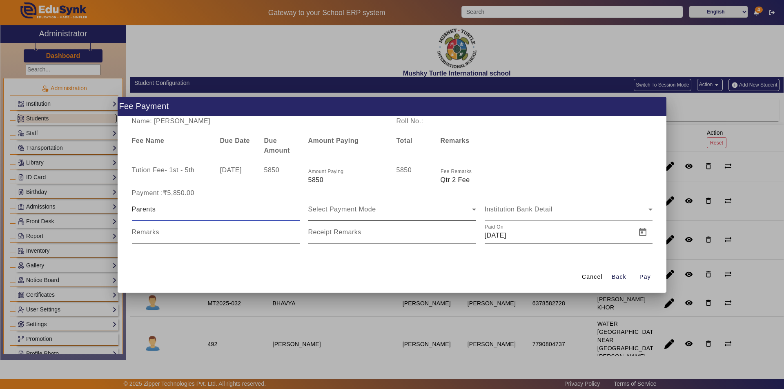
click at [370, 210] on span "Select Payment Mode" at bounding box center [342, 209] width 68 height 7
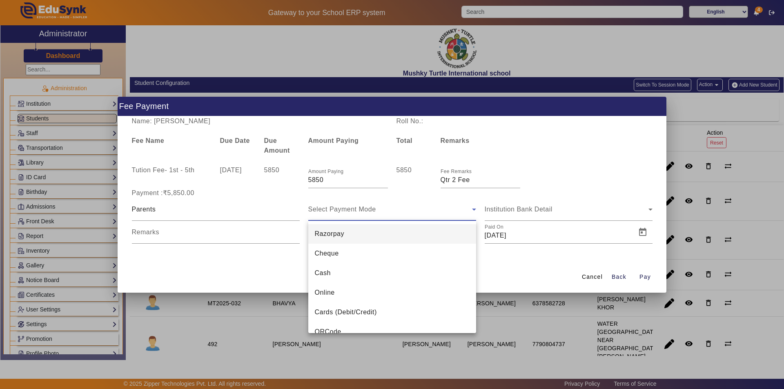
click at [333, 289] on span "Online" at bounding box center [325, 293] width 20 height 10
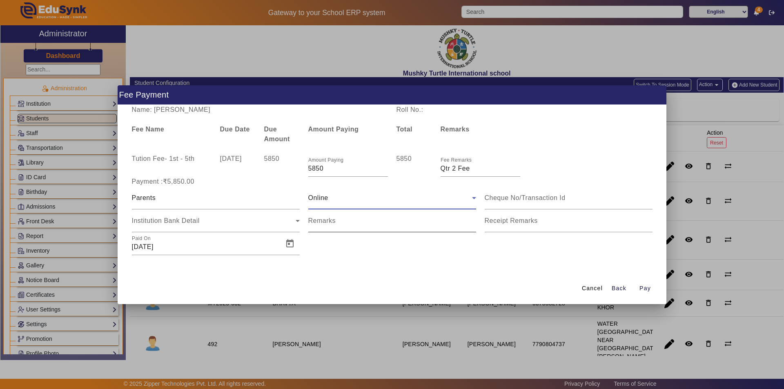
click at [379, 219] on div "Remarks" at bounding box center [392, 221] width 168 height 23
drag, startPoint x: 412, startPoint y: 225, endPoint x: 359, endPoint y: 228, distance: 53.2
click at [359, 228] on input "Remarks" at bounding box center [392, 224] width 168 height 10
type input "Online UTR no. 821180752652"
type input "Qtr 2 Fee"
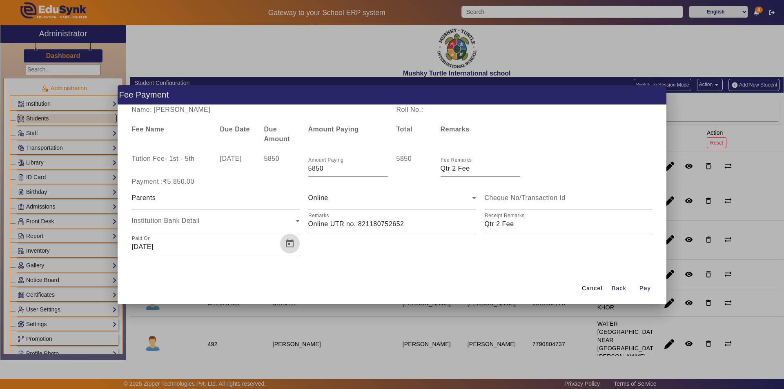
click at [290, 243] on span "Open calendar" at bounding box center [290, 244] width 20 height 20
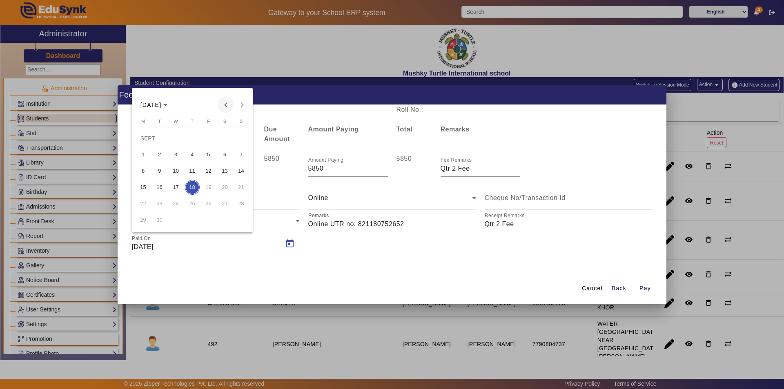
click at [226, 105] on span "Previous month" at bounding box center [226, 105] width 16 height 16
click at [156, 206] on span "26" at bounding box center [159, 203] width 15 height 15
type input "[DATE]"
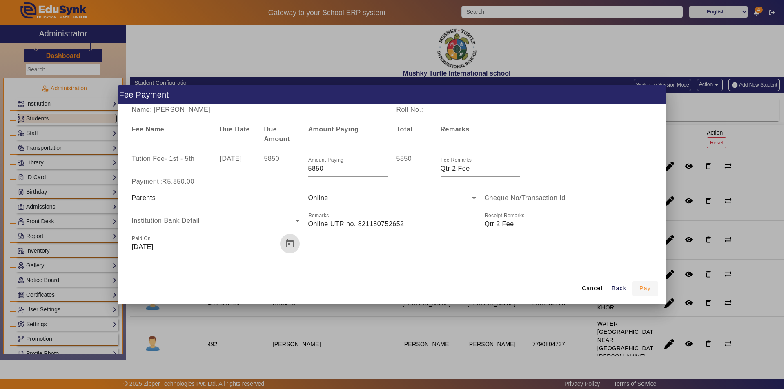
click at [647, 288] on span "Pay" at bounding box center [645, 288] width 11 height 9
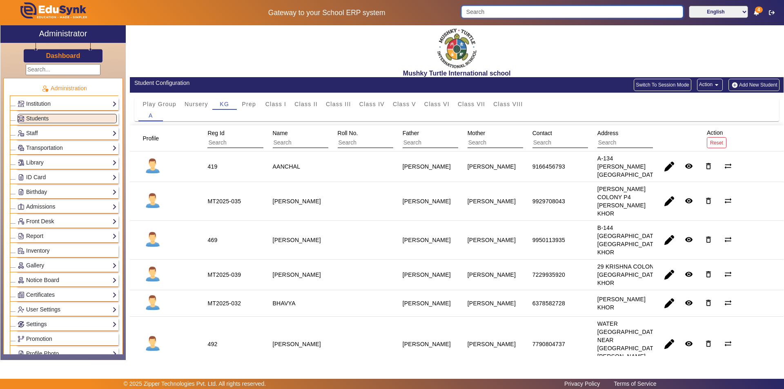
click at [532, 12] on input "Search" at bounding box center [572, 12] width 221 height 12
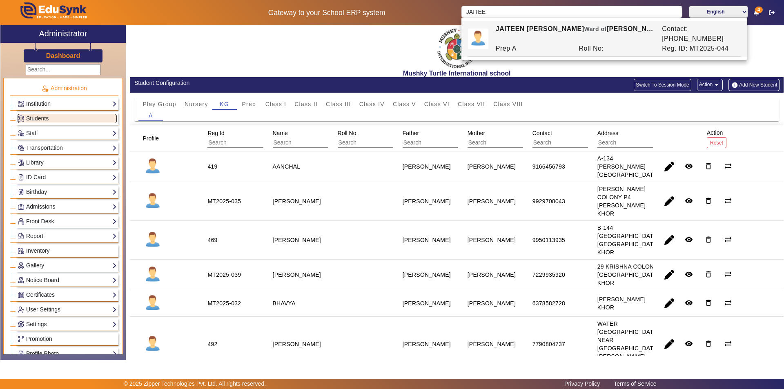
click at [550, 44] on div "Prep A" at bounding box center [532, 49] width 83 height 10
type input "JAITEEN [PERSON_NAME]"
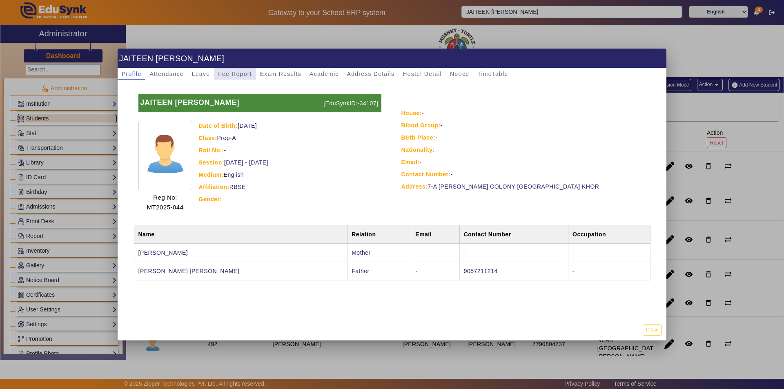
click at [233, 69] on span "Fee Report" at bounding box center [235, 73] width 34 height 11
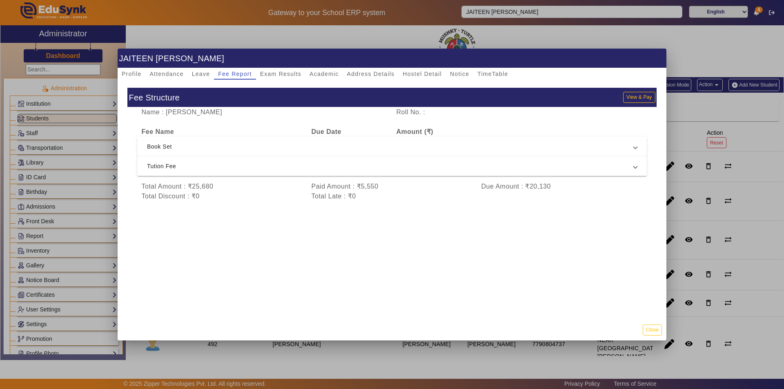
click at [310, 165] on span "Tution Fee" at bounding box center [390, 166] width 487 height 10
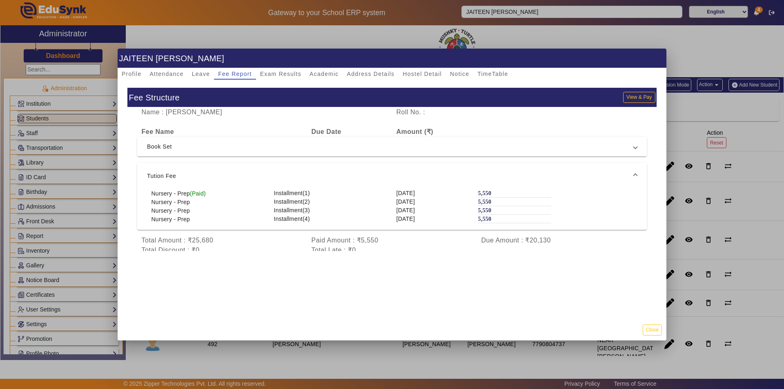
click at [310, 165] on mat-expansion-panel-header "Tution Fee" at bounding box center [392, 176] width 510 height 26
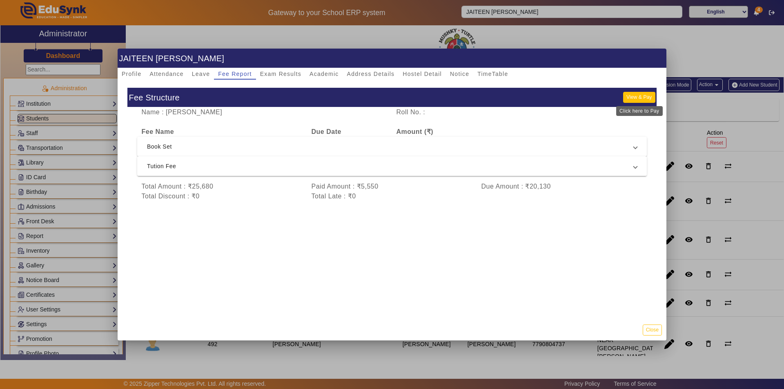
click at [631, 97] on button "View & Pay" at bounding box center [639, 97] width 32 height 11
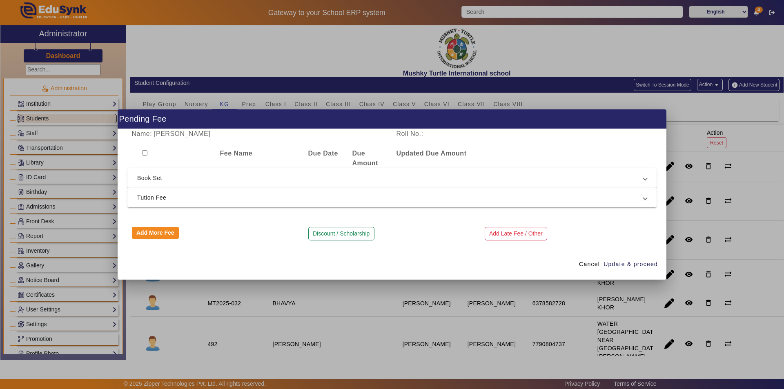
click at [409, 194] on span "Tution Fee" at bounding box center [390, 198] width 506 height 10
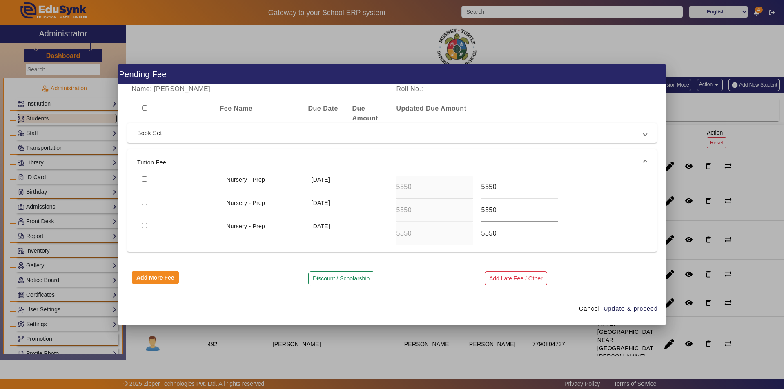
click at [143, 179] on input "checkbox" at bounding box center [144, 178] width 5 height 5
checkbox input "true"
click at [622, 307] on span "Update & proceed" at bounding box center [631, 309] width 54 height 9
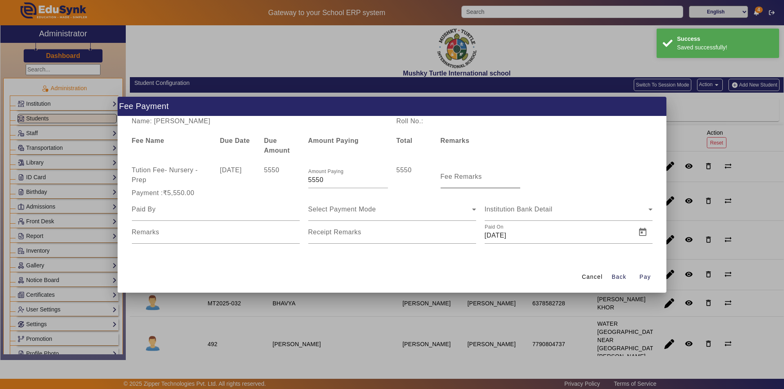
click at [478, 180] on mat-label "Fee Remarks" at bounding box center [462, 176] width 42 height 7
click at [478, 180] on input "Fee Remarks" at bounding box center [481, 180] width 80 height 10
type input "Qtr 2 Fee"
click at [232, 213] on input at bounding box center [216, 210] width 168 height 10
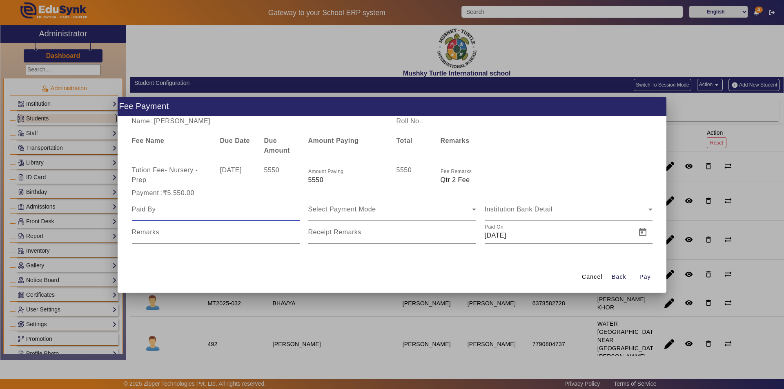
type input "Parents"
click at [359, 213] on div "Select Payment Mode" at bounding box center [390, 210] width 164 height 10
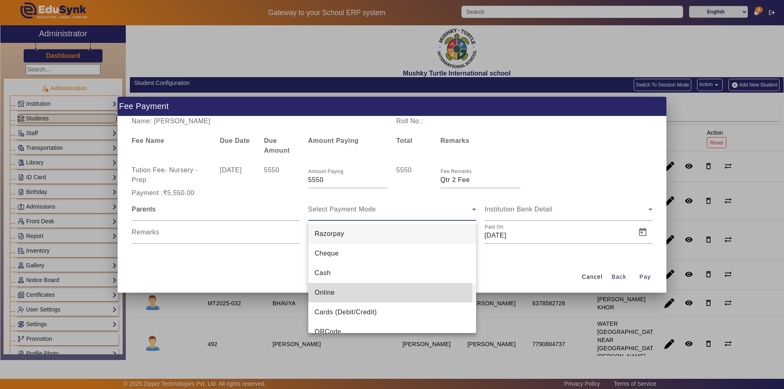
click at [328, 291] on span "Online" at bounding box center [325, 293] width 20 height 10
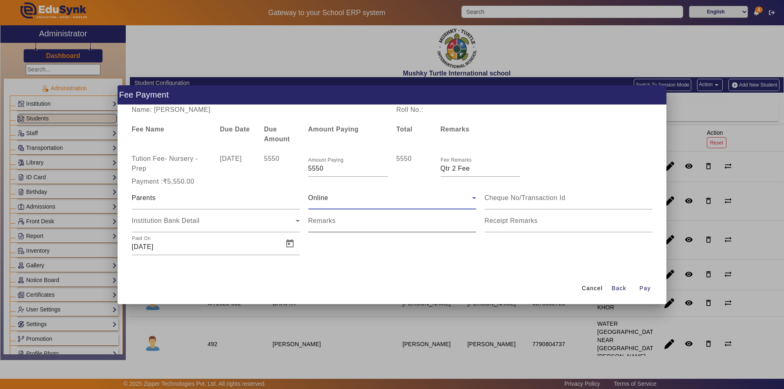
click at [326, 223] on mat-label "Remarks" at bounding box center [322, 220] width 28 height 7
click at [326, 223] on input "Remarks" at bounding box center [392, 224] width 168 height 10
drag, startPoint x: 399, startPoint y: 224, endPoint x: 359, endPoint y: 224, distance: 40.0
click at [359, 224] on input "Remarks" at bounding box center [392, 224] width 168 height 10
type input "Online UTR no. 821180752652"
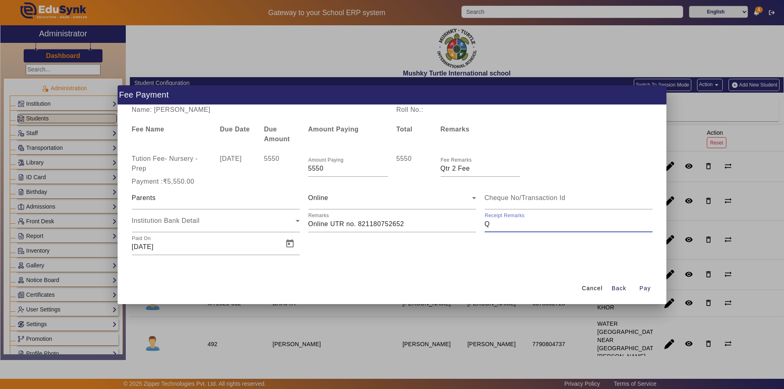
type input "Qtr 2 Fee"
click at [294, 241] on span "Open calendar" at bounding box center [290, 244] width 20 height 20
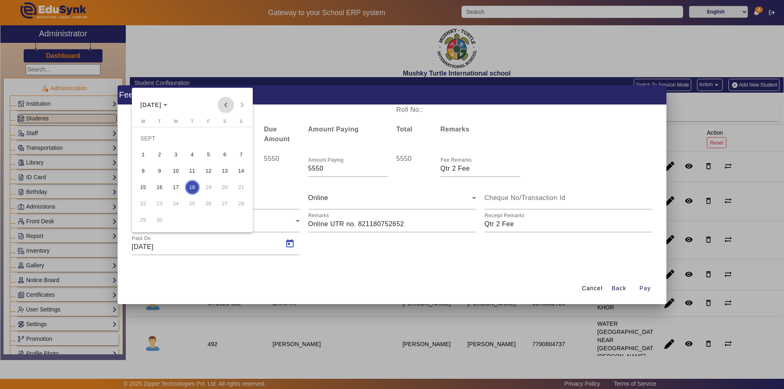
click at [226, 105] on span "Previous month" at bounding box center [226, 105] width 16 height 16
click at [160, 202] on span "26" at bounding box center [159, 203] width 15 height 15
type input "[DATE]"
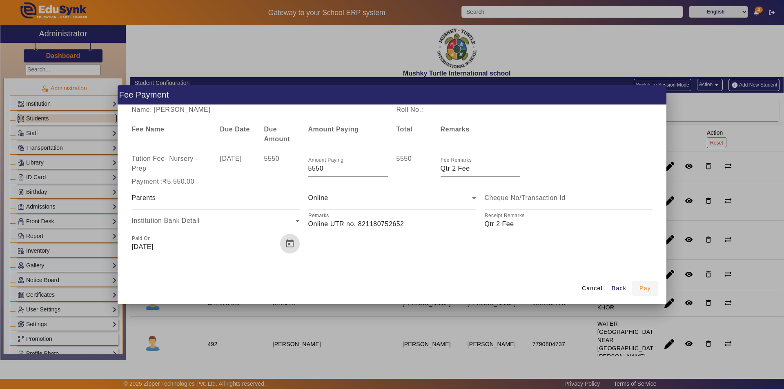
click at [645, 289] on span "Pay" at bounding box center [645, 288] width 11 height 9
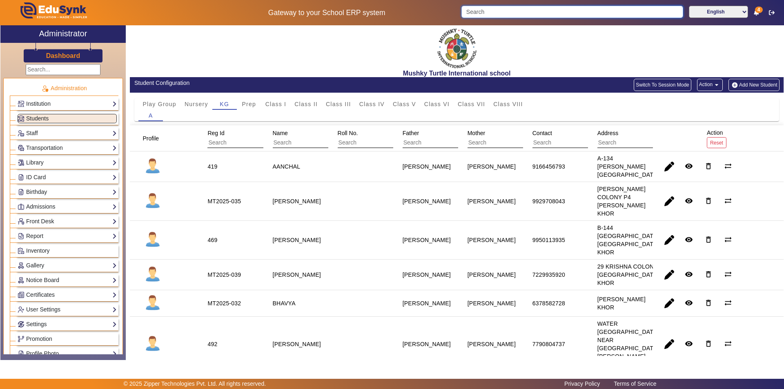
click at [540, 11] on input "Search" at bounding box center [572, 12] width 221 height 12
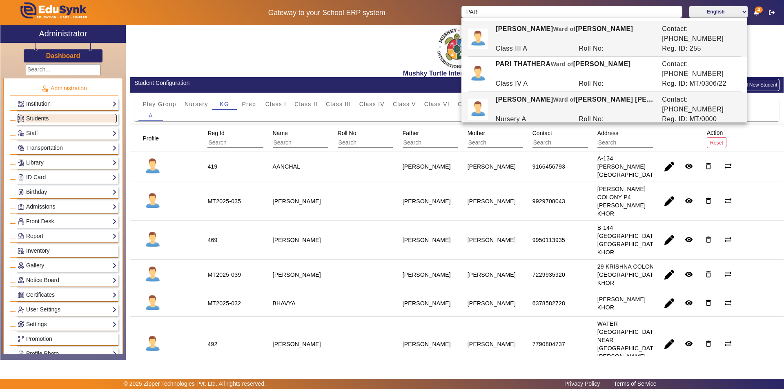
click at [530, 114] on div "Nursery A" at bounding box center [532, 119] width 83 height 10
type input "[PERSON_NAME]"
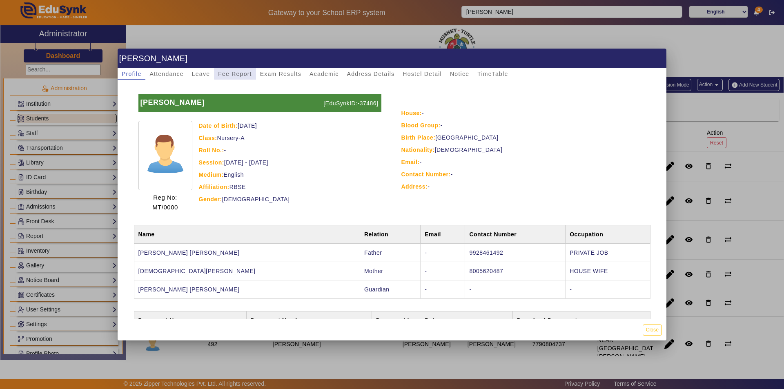
click at [238, 74] on span "Fee Report" at bounding box center [235, 74] width 34 height 6
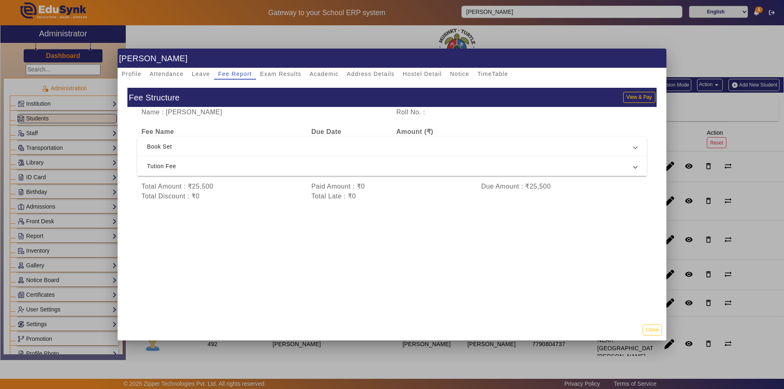
click at [239, 168] on span "Tution Fee" at bounding box center [390, 166] width 487 height 10
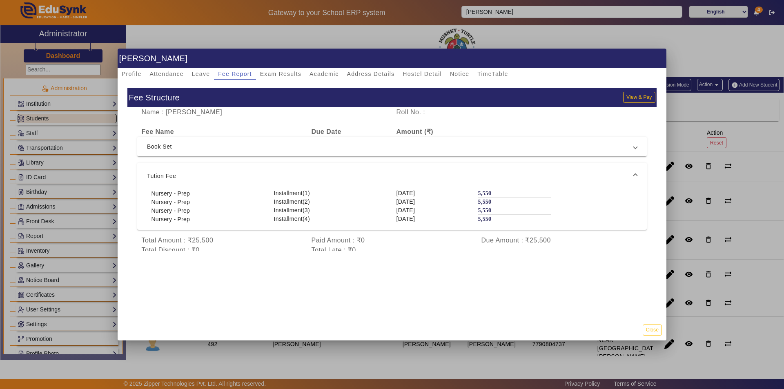
click at [239, 168] on mat-expansion-panel-header "Tution Fee" at bounding box center [392, 176] width 510 height 26
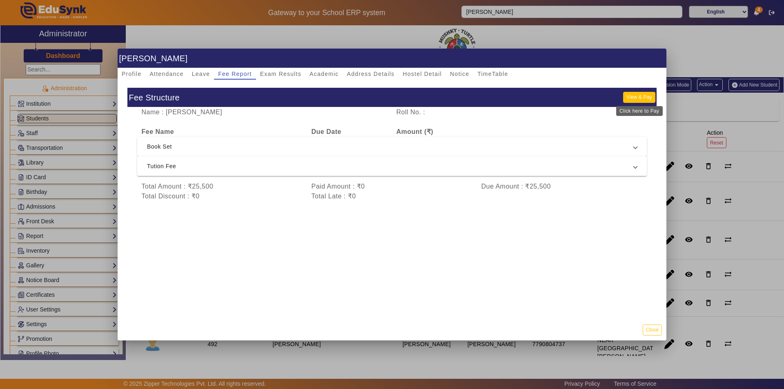
click at [642, 97] on button "View & Pay" at bounding box center [639, 97] width 32 height 11
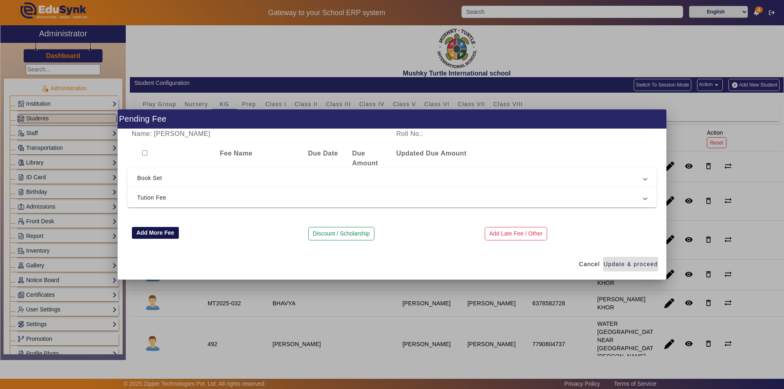
click at [156, 236] on button "Add More Fee" at bounding box center [155, 233] width 47 height 12
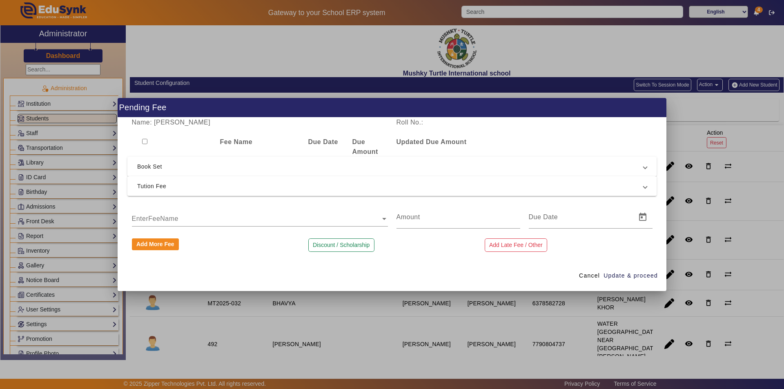
click at [169, 217] on input "text" at bounding box center [260, 219] width 256 height 10
click at [180, 236] on div "Prospectus Fee" at bounding box center [260, 235] width 256 height 20
type input "200"
click at [579, 221] on input at bounding box center [580, 217] width 103 height 10
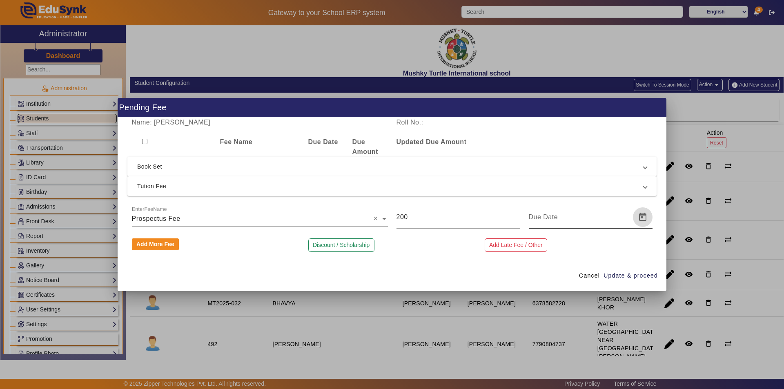
click at [645, 215] on span "Open calendar" at bounding box center [643, 217] width 20 height 20
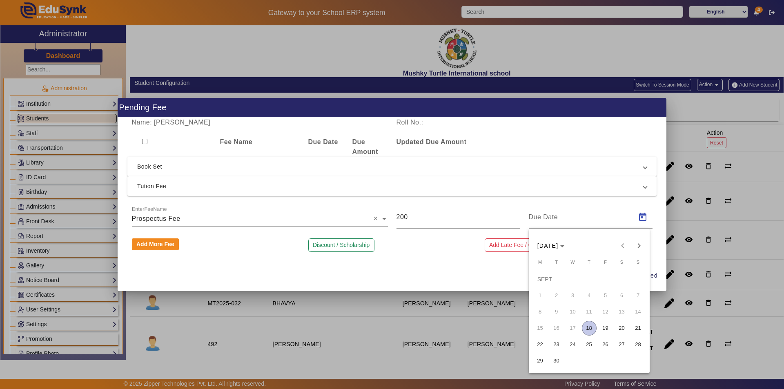
click at [623, 246] on div "[DATE] [DATE]" at bounding box center [589, 246] width 117 height 16
click at [637, 245] on span "Next month" at bounding box center [639, 246] width 16 height 16
click at [618, 244] on span "Previous month" at bounding box center [623, 246] width 16 height 16
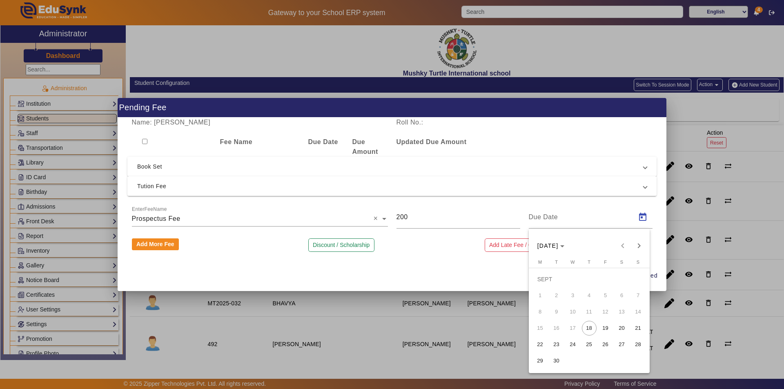
click at [236, 242] on div at bounding box center [392, 194] width 784 height 389
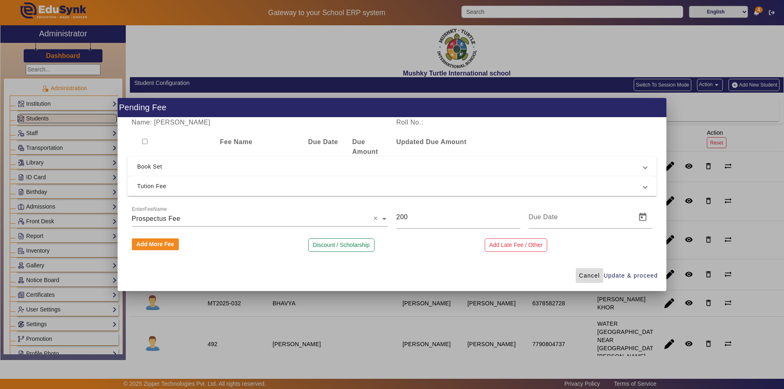
click at [590, 274] on span "Cancel" at bounding box center [589, 276] width 21 height 9
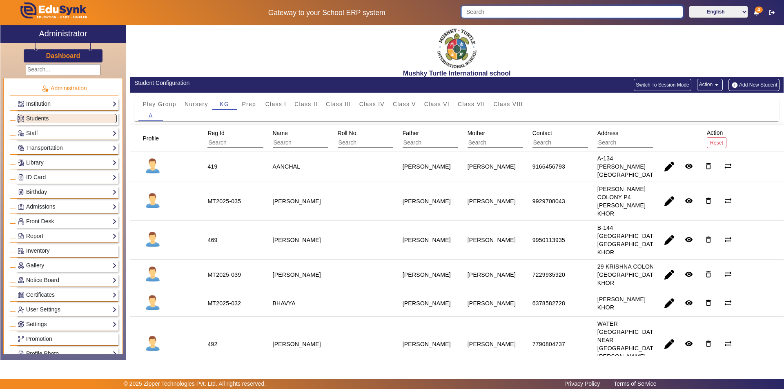
click at [504, 7] on input "Search" at bounding box center [572, 12] width 221 height 12
click at [486, 9] on input "Search" at bounding box center [572, 12] width 221 height 12
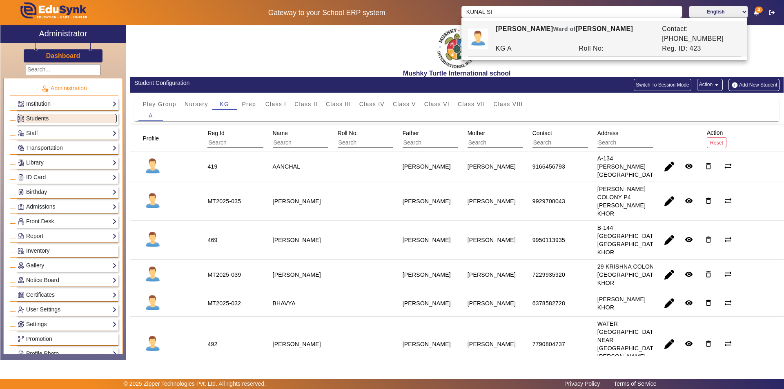
click at [550, 33] on div "[PERSON_NAME] [PERSON_NAME] of [PERSON_NAME]" at bounding box center [574, 34] width 166 height 20
type input "[PERSON_NAME]"
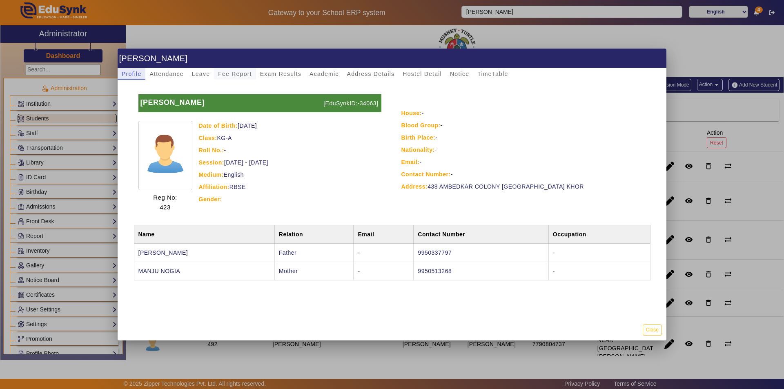
click at [239, 76] on span "Fee Report" at bounding box center [235, 74] width 34 height 6
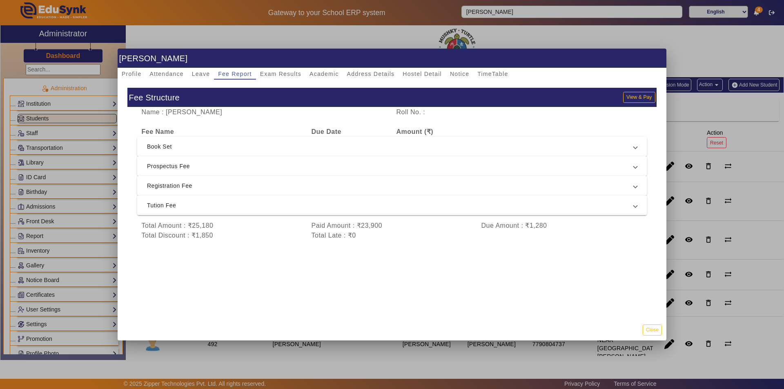
click at [326, 209] on span "Tution Fee" at bounding box center [390, 206] width 487 height 10
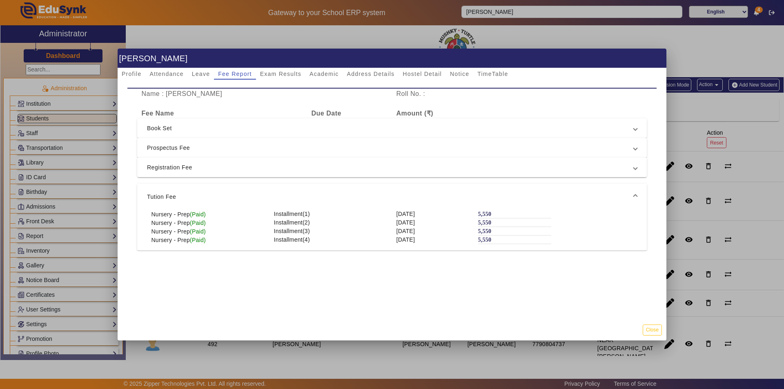
scroll to position [0, 0]
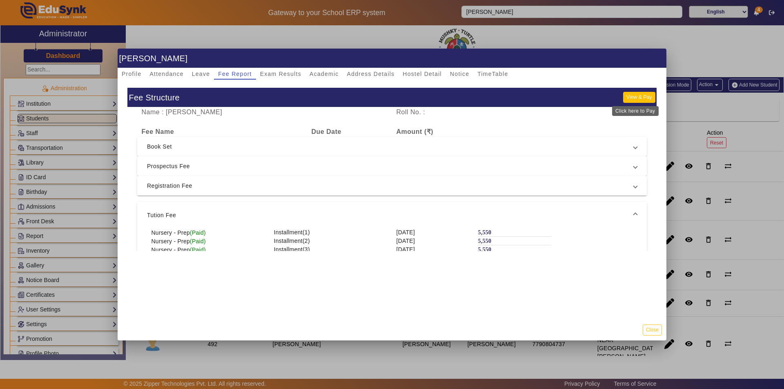
click at [632, 94] on button "View & Pay" at bounding box center [639, 97] width 32 height 11
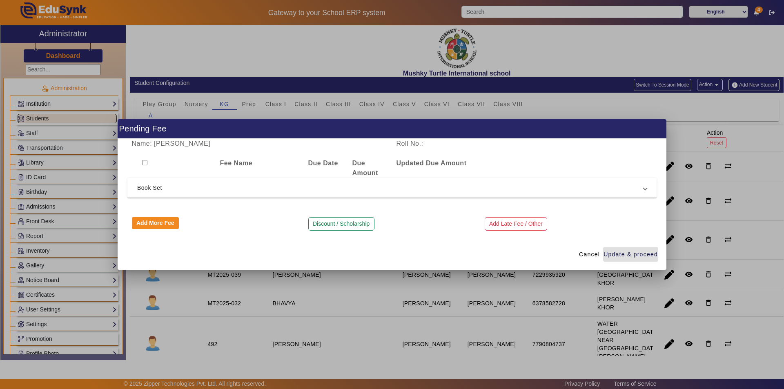
click at [368, 194] on mat-expansion-panel-header "Book Set" at bounding box center [391, 188] width 529 height 20
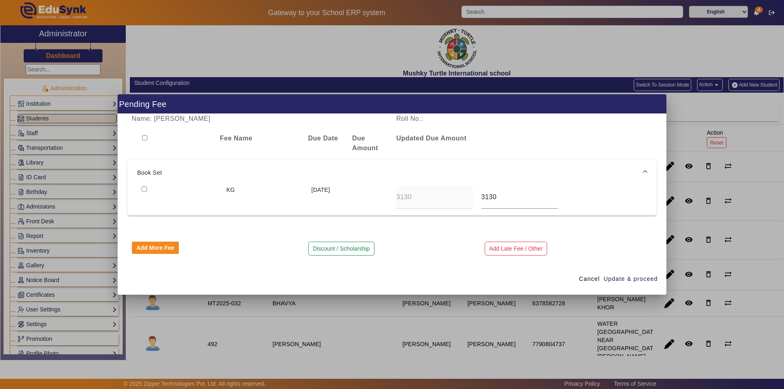
click at [355, 147] on b "Due Amount" at bounding box center [365, 143] width 26 height 17
click at [143, 138] on input "checkbox" at bounding box center [144, 137] width 5 height 5
checkbox input "true"
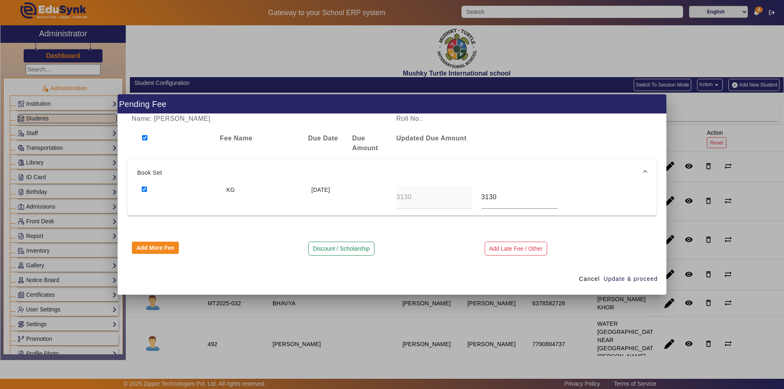
click at [147, 137] on div at bounding box center [171, 144] width 88 height 20
click at [435, 245] on div "Discount / Scholarship" at bounding box center [392, 249] width 176 height 14
click at [145, 138] on input "checkbox" at bounding box center [144, 137] width 5 height 5
checkbox input "false"
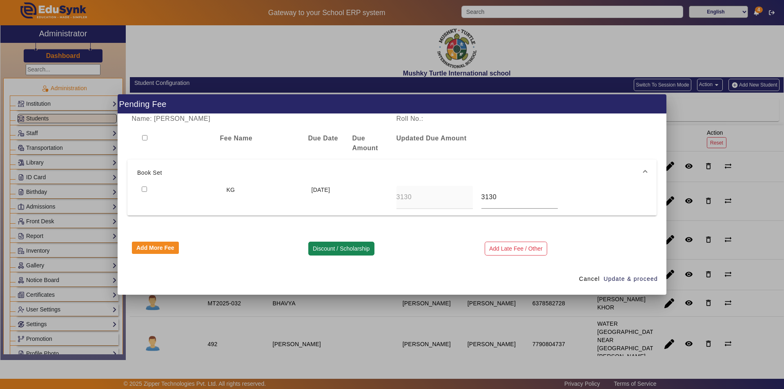
click at [343, 252] on button "Discount / Scholarship" at bounding box center [341, 249] width 66 height 14
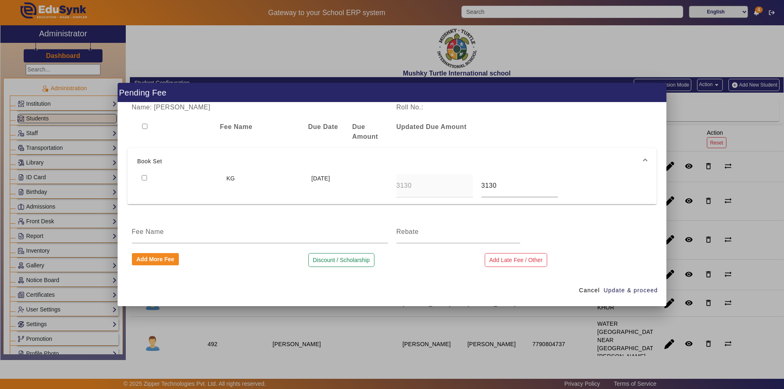
click at [406, 274] on div "Name: [PERSON_NAME] Roll No.: Fee Name Due Date Due Amount Updated Due Amount B…" at bounding box center [392, 189] width 549 height 173
click at [592, 289] on span "Cancel" at bounding box center [589, 290] width 21 height 9
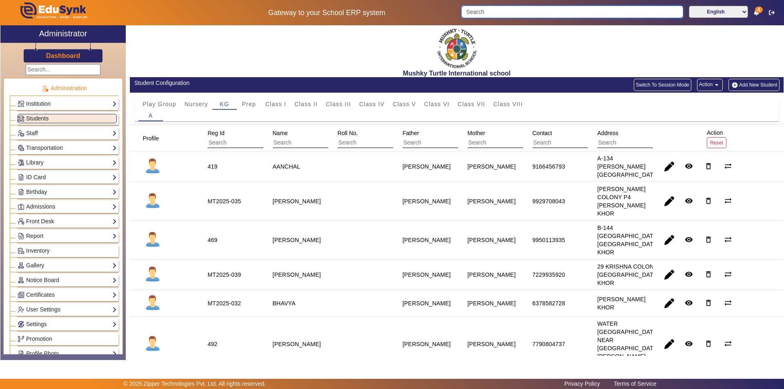
click at [535, 9] on input "Search" at bounding box center [572, 12] width 221 height 12
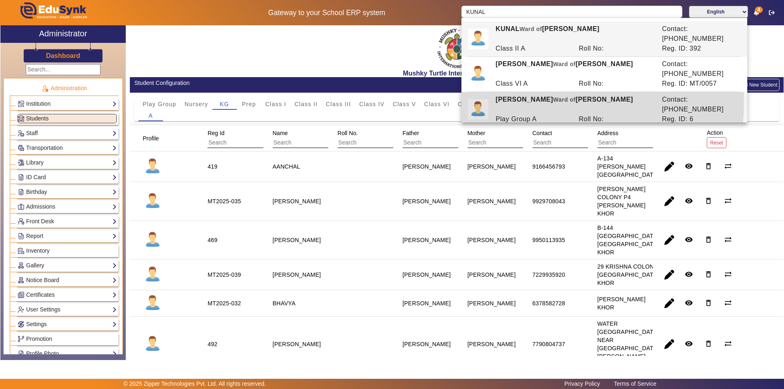
click at [539, 95] on div "[PERSON_NAME] of [PERSON_NAME]" at bounding box center [574, 105] width 166 height 20
type input "[PERSON_NAME]"
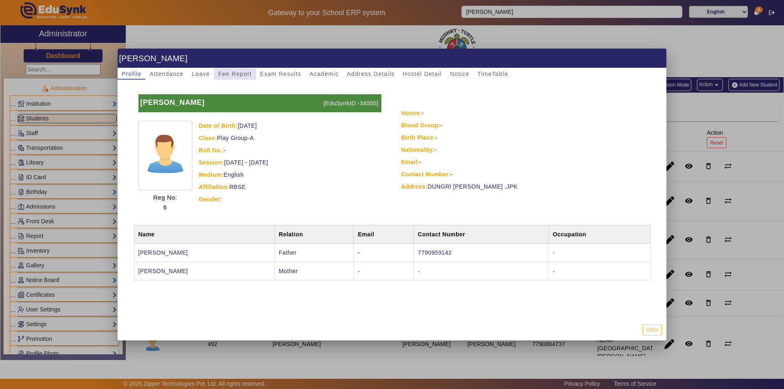
click at [226, 77] on span "Fee Report" at bounding box center [235, 74] width 34 height 6
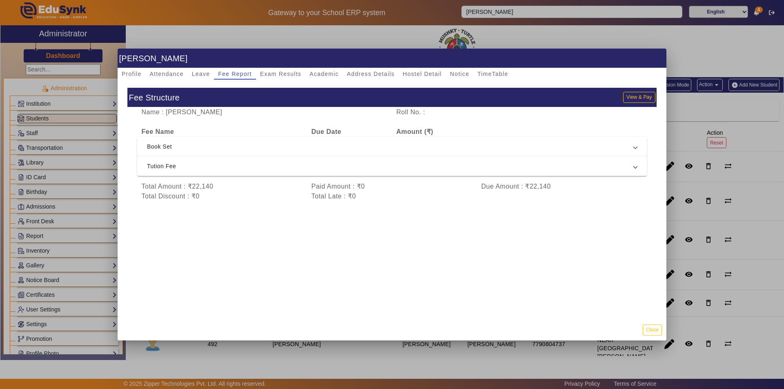
click at [319, 161] on mat-expansion-panel-header "Tution Fee" at bounding box center [392, 166] width 510 height 20
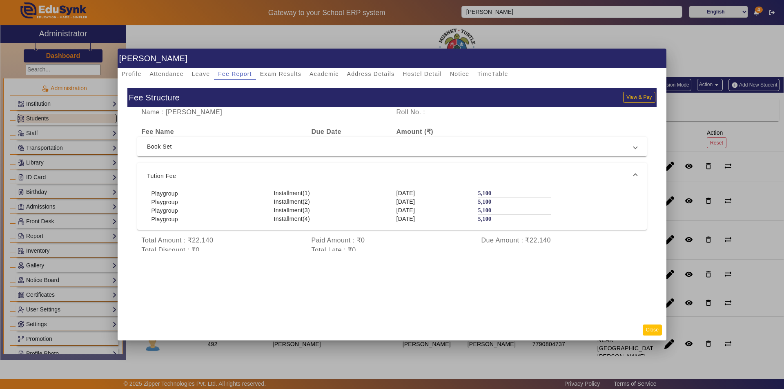
click at [652, 332] on button "Close" at bounding box center [652, 330] width 19 height 11
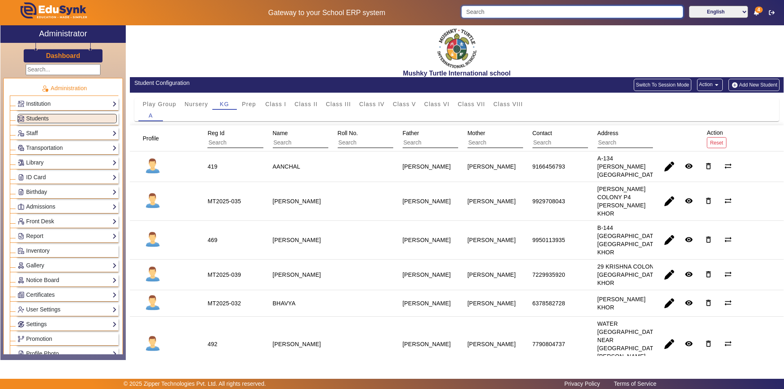
click at [560, 10] on input "Search" at bounding box center [572, 12] width 221 height 12
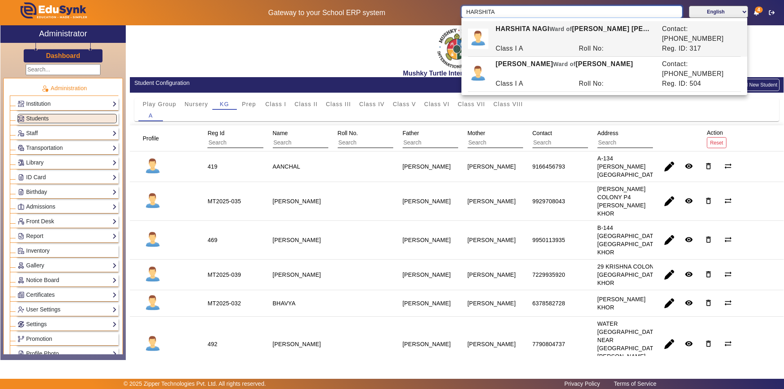
drag, startPoint x: 509, startPoint y: 12, endPoint x: 433, endPoint y: 25, distance: 77.4
click at [433, 25] on div "Gateway to your School ERP system [PERSON_NAME] English हिंदी (Hindi) ಕನ್ನಡ (Ka…" at bounding box center [391, 12] width 783 height 25
type input "LAVIS"
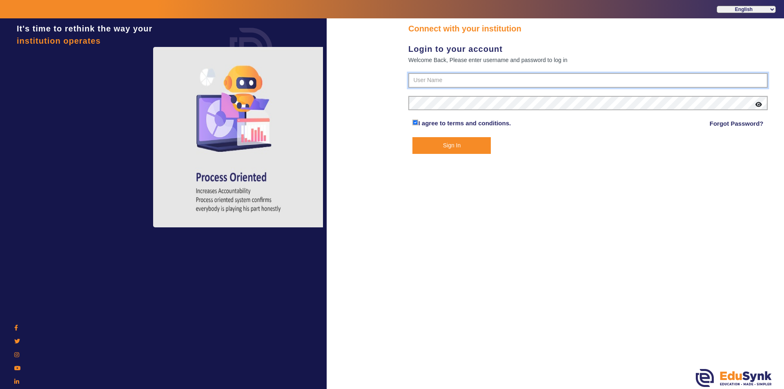
type input "9950605811"
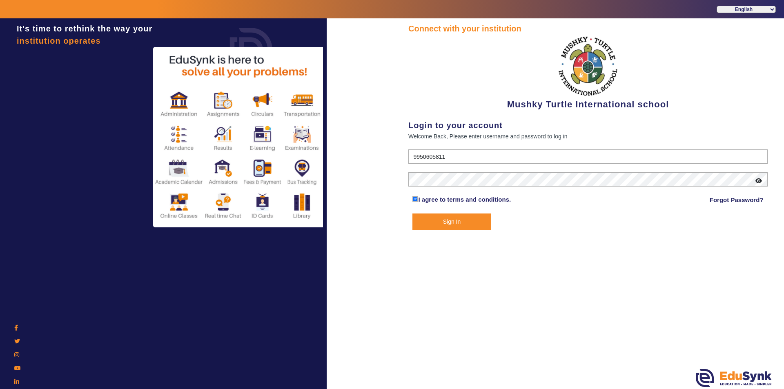
click at [454, 220] on button "Sign In" at bounding box center [452, 222] width 78 height 17
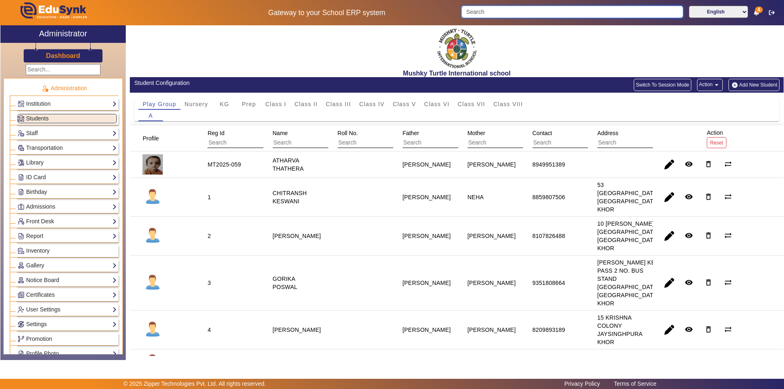
click at [495, 13] on input "Search" at bounding box center [572, 12] width 221 height 12
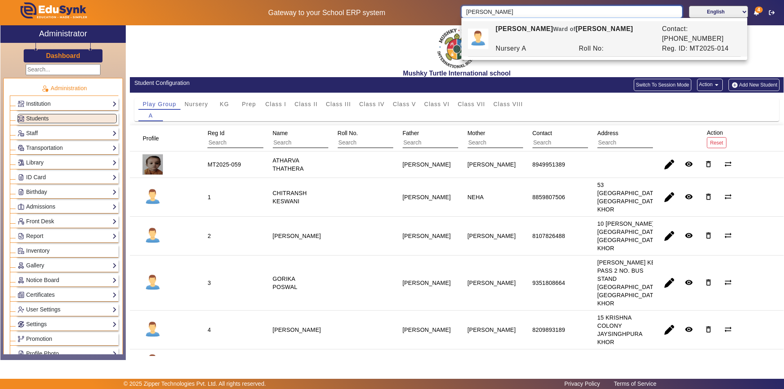
drag, startPoint x: 500, startPoint y: 13, endPoint x: 408, endPoint y: 18, distance: 92.0
click at [408, 18] on div "Gateway to your School ERP system [PERSON_NAME] English हिंदी (Hindi) ಕನ್ನಡ (Ka…" at bounding box center [391, 12] width 783 height 25
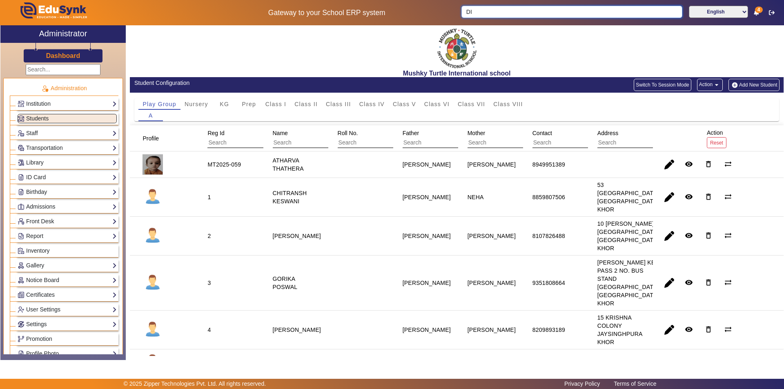
type input "D"
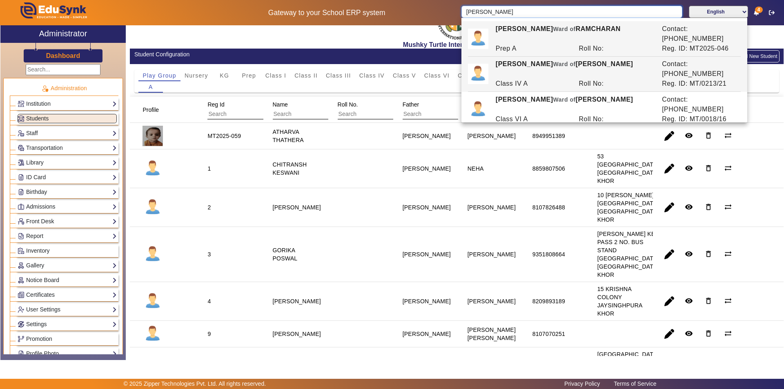
scroll to position [41, 0]
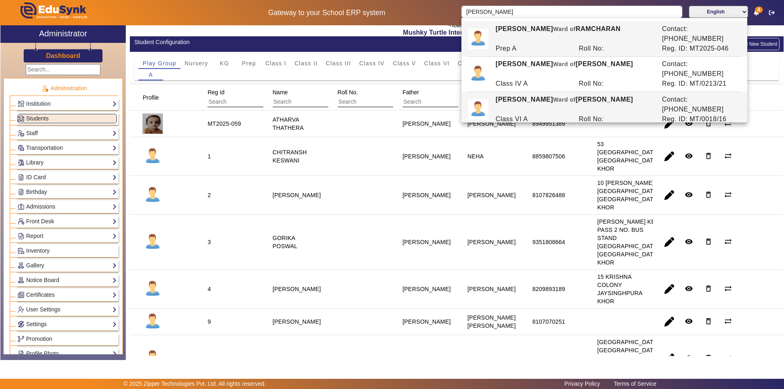
click at [589, 114] on div "Roll No:" at bounding box center [616, 119] width 83 height 10
type input "[PERSON_NAME]"
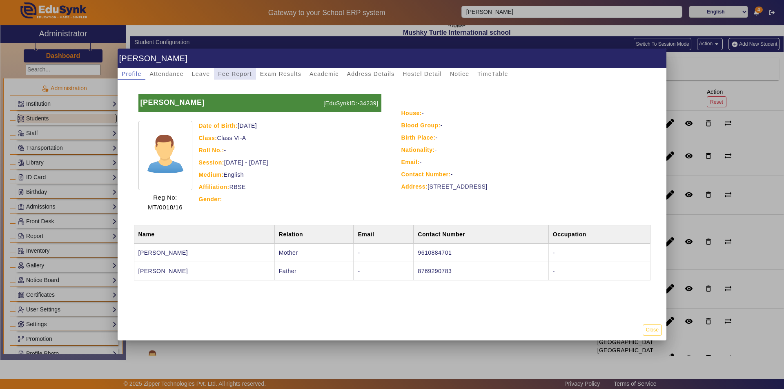
click at [233, 75] on span "Fee Report" at bounding box center [235, 74] width 34 height 6
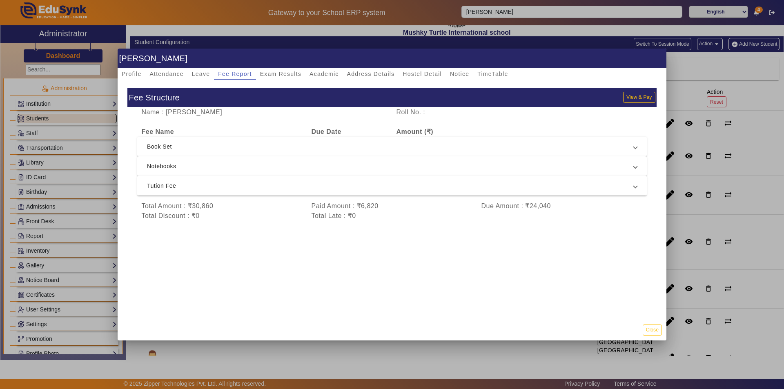
click at [319, 184] on span "Tution Fee" at bounding box center [390, 186] width 487 height 10
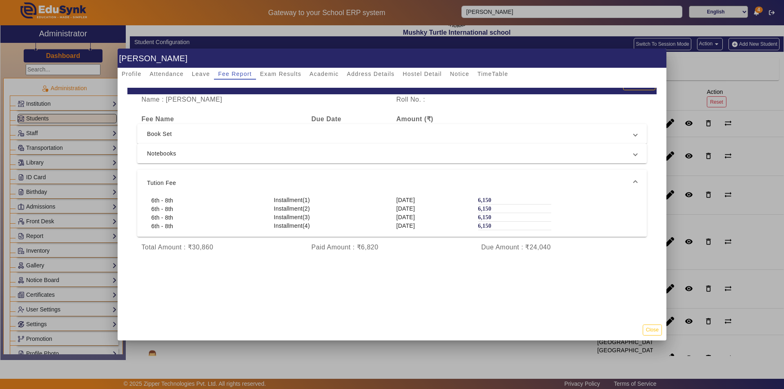
scroll to position [0, 0]
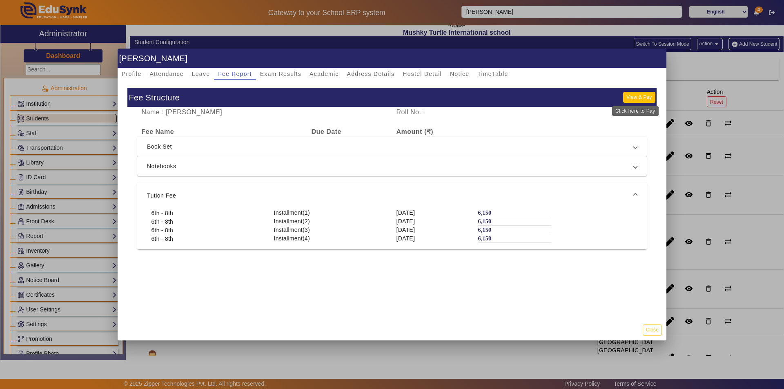
click at [636, 100] on button "View & Pay" at bounding box center [639, 97] width 32 height 11
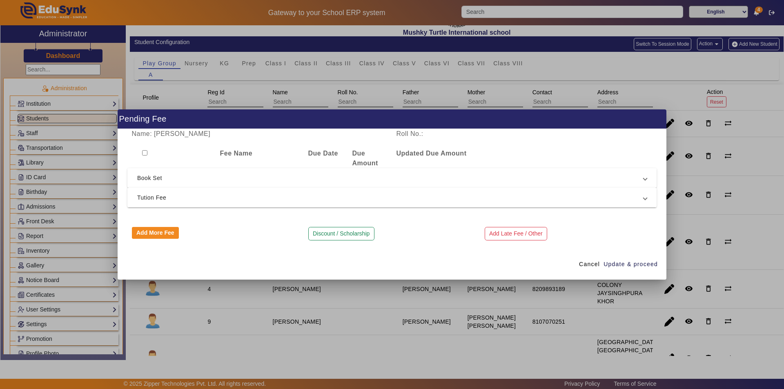
click at [247, 196] on span "Tution Fee" at bounding box center [390, 198] width 506 height 10
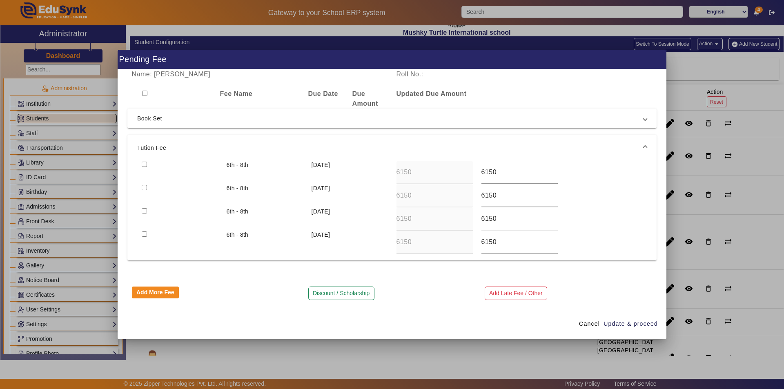
click at [142, 164] on input "checkbox" at bounding box center [144, 164] width 5 height 5
checkbox input "true"
click at [615, 323] on span "Update & proceed" at bounding box center [631, 324] width 54 height 9
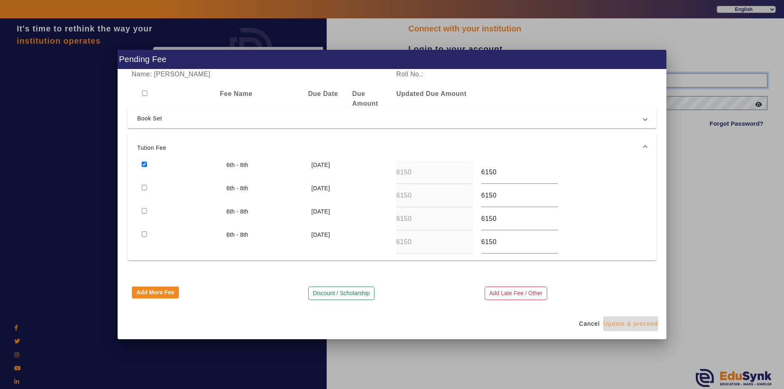
type input "9950605811"
click at [636, 322] on span "Update & proceed" at bounding box center [631, 324] width 54 height 9
click at [585, 322] on span "Cancel" at bounding box center [589, 324] width 21 height 9
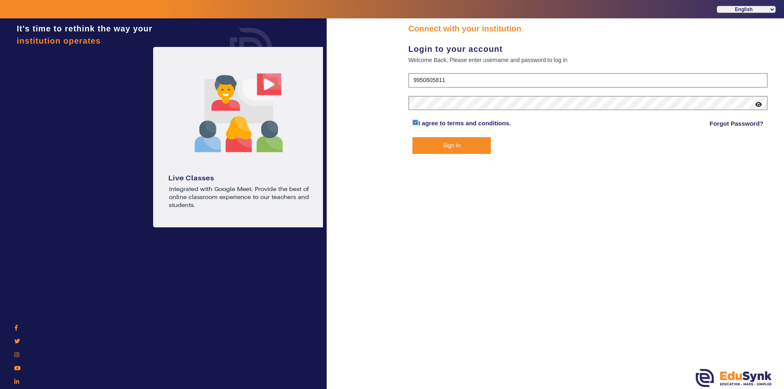
click at [460, 146] on button "Sign In" at bounding box center [452, 145] width 78 height 17
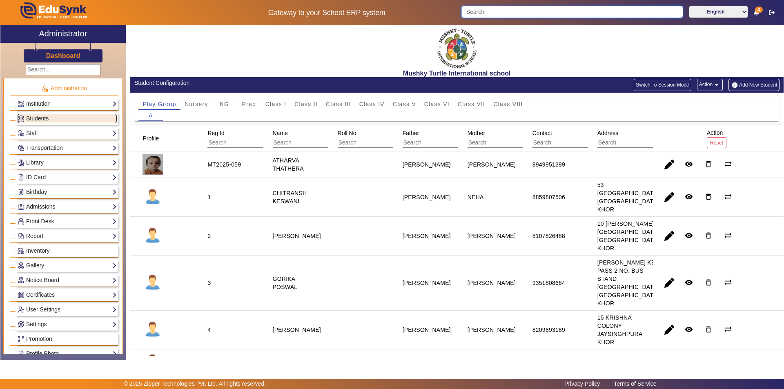
click at [534, 14] on input "Search" at bounding box center [572, 12] width 221 height 12
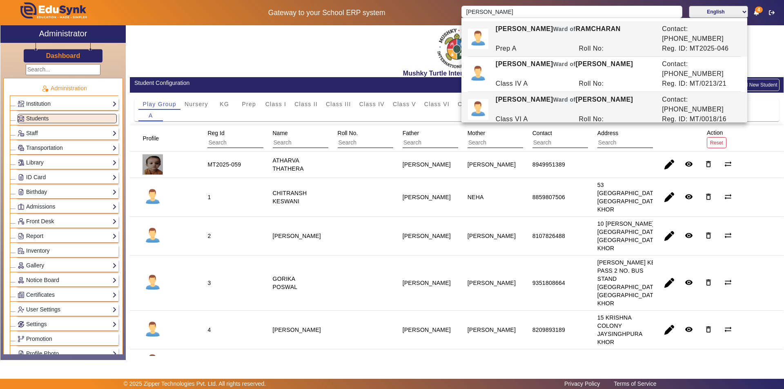
click at [561, 95] on div "[PERSON_NAME] [PERSON_NAME] of [PERSON_NAME]" at bounding box center [574, 105] width 166 height 20
type input "[PERSON_NAME]"
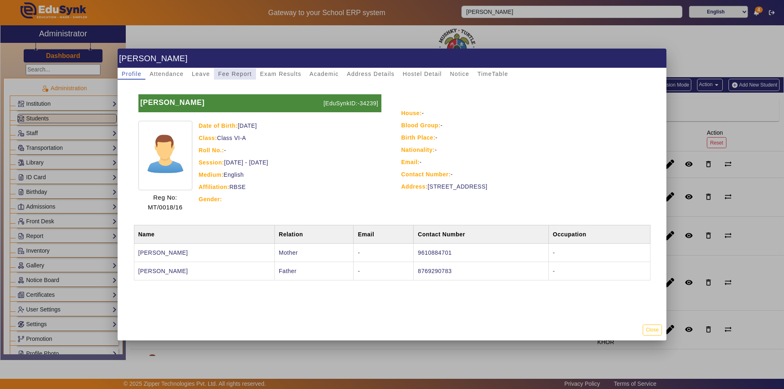
click at [237, 75] on span "Fee Report" at bounding box center [235, 74] width 34 height 6
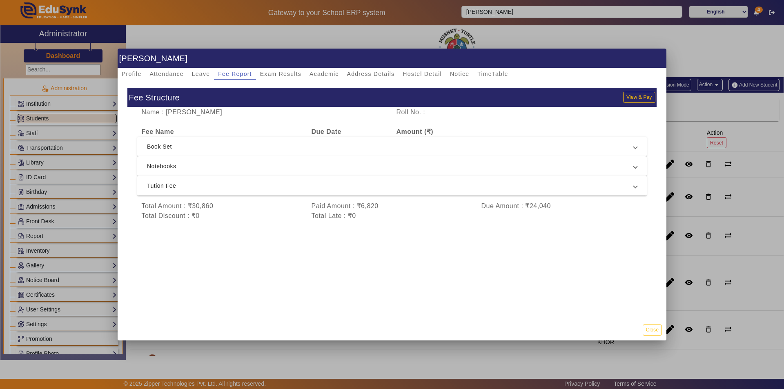
click at [247, 186] on span "Tution Fee" at bounding box center [390, 186] width 487 height 10
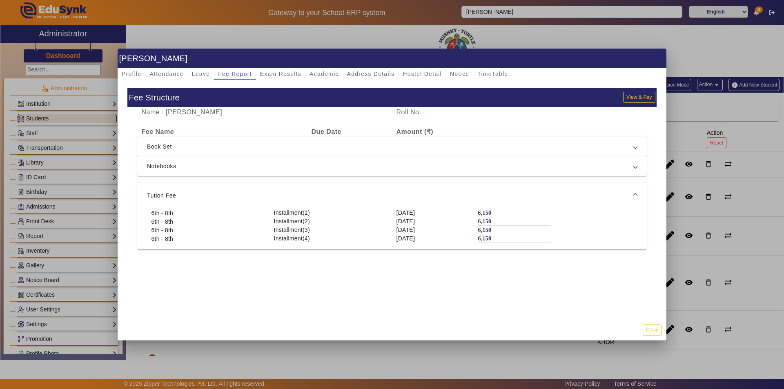
click at [372, 194] on span "Tution Fee" at bounding box center [390, 196] width 487 height 10
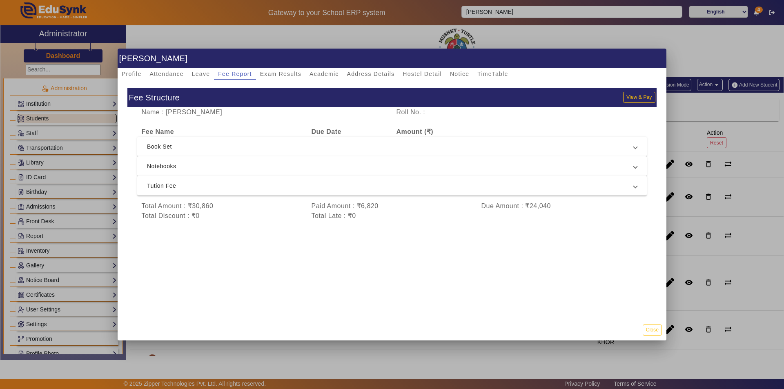
click at [461, 161] on span "Notebooks" at bounding box center [390, 166] width 487 height 10
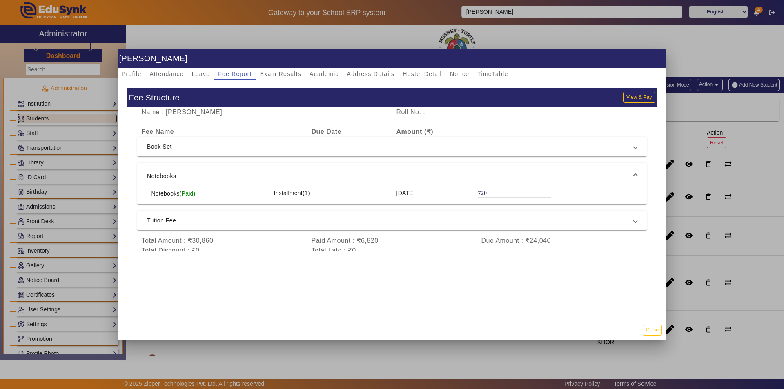
click at [458, 163] on div "Name : [PERSON_NAME] Roll No. : Fee Name Due Date Amount (₹) Book Set 6th Insta…" at bounding box center [391, 185] width 529 height 156
click at [443, 173] on span "Notebooks" at bounding box center [390, 176] width 487 height 10
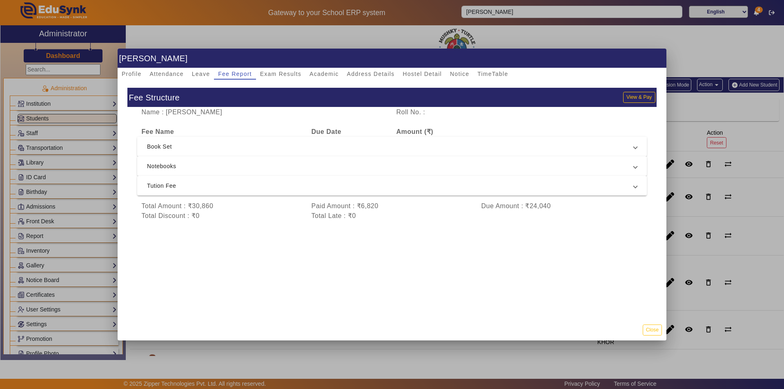
click at [451, 152] on span "Book Set" at bounding box center [390, 147] width 487 height 10
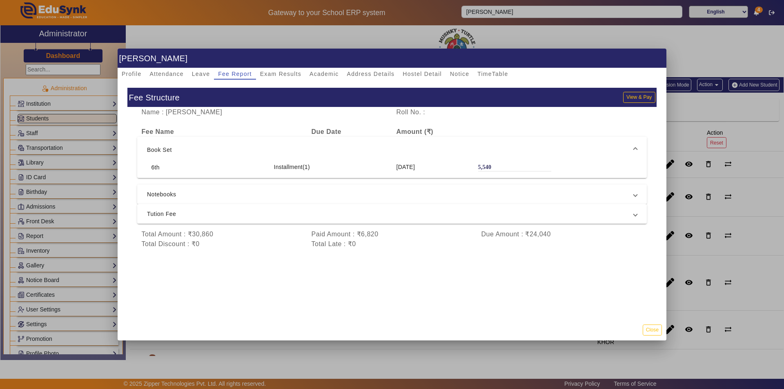
click at [451, 152] on span "Book Set" at bounding box center [390, 150] width 487 height 10
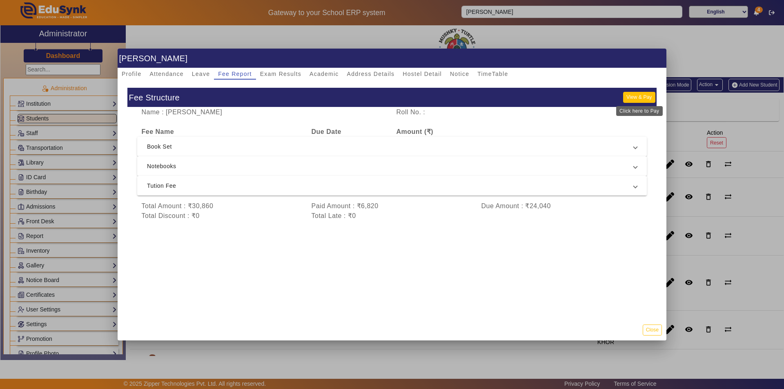
click at [642, 97] on button "View & Pay" at bounding box center [639, 97] width 32 height 11
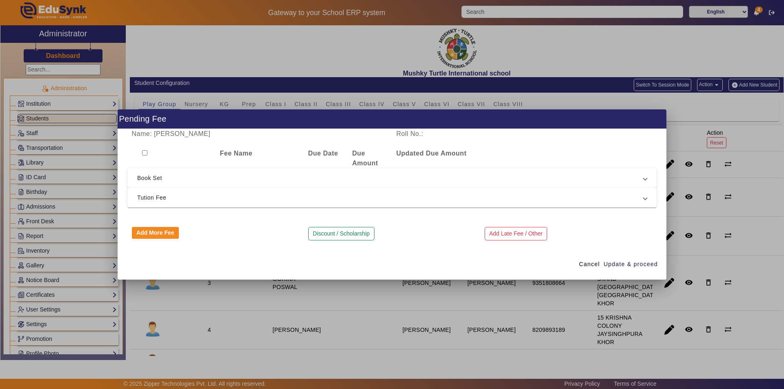
click at [290, 203] on mat-expansion-panel-header "Tution Fee" at bounding box center [391, 198] width 529 height 20
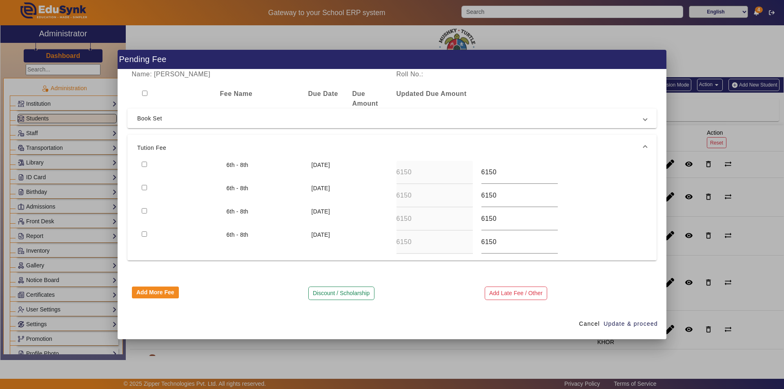
click at [145, 165] on input "checkbox" at bounding box center [144, 164] width 5 height 5
checkbox input "true"
click at [626, 323] on span "Update & proceed" at bounding box center [631, 324] width 54 height 9
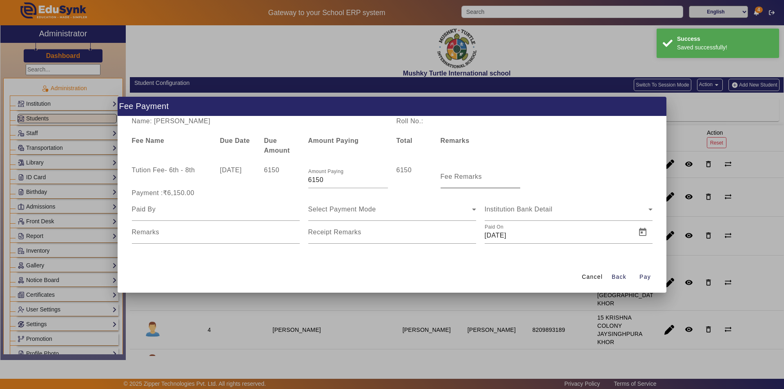
click at [459, 179] on mat-label "Fee Remarks" at bounding box center [462, 176] width 42 height 7
click at [459, 179] on input "Fee Remarks" at bounding box center [481, 180] width 80 height 10
drag, startPoint x: 329, startPoint y: 180, endPoint x: 273, endPoint y: 184, distance: 56.1
click at [273, 184] on div "Tution Fee - 6th - 8th [DATE] 6150 Amount Paying 6150 6150 Fee Remarks" at bounding box center [391, 176] width 529 height 23
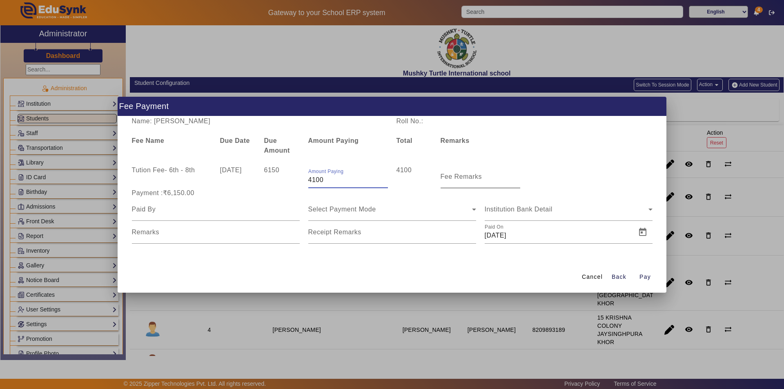
type input "4100"
click at [479, 182] on input "Fee Remarks" at bounding box center [481, 180] width 80 height 10
type input "APRIL + MAY MONTH"
click at [172, 214] on div at bounding box center [216, 209] width 168 height 23
click at [178, 212] on input at bounding box center [216, 210] width 168 height 10
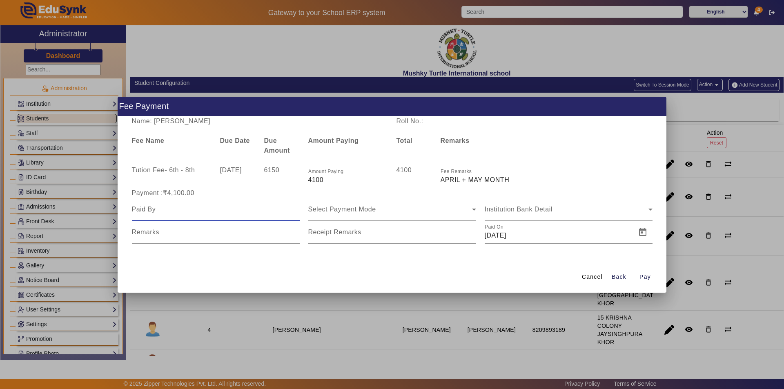
type input "Parents"
click at [355, 212] on span "Select Payment Mode" at bounding box center [342, 209] width 68 height 7
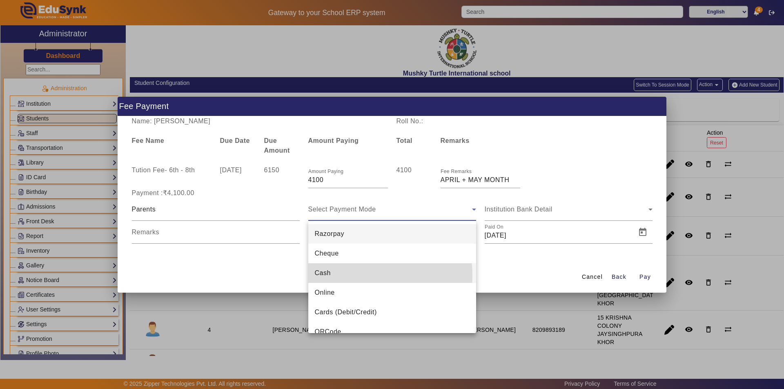
click at [339, 276] on mat-option "Cash" at bounding box center [392, 273] width 168 height 20
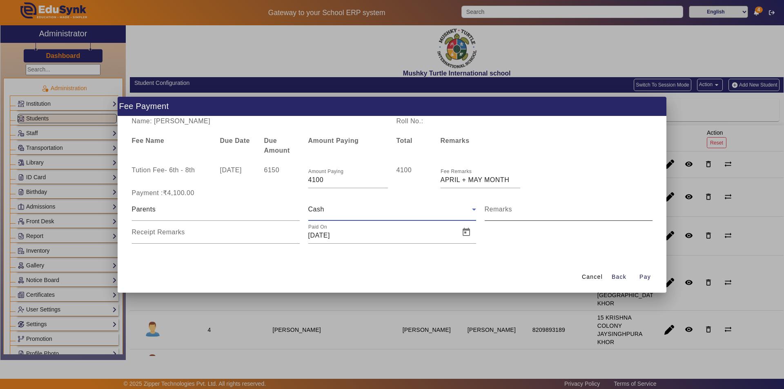
click at [558, 214] on input "Remarks" at bounding box center [569, 213] width 168 height 10
type input "APRIL + MAY MONTH FEE"
click at [245, 239] on input "Receipt Remarks" at bounding box center [216, 236] width 168 height 10
type input "APRIL + MAY MONTH FEE"
click at [470, 232] on span "Open calendar" at bounding box center [467, 233] width 20 height 20
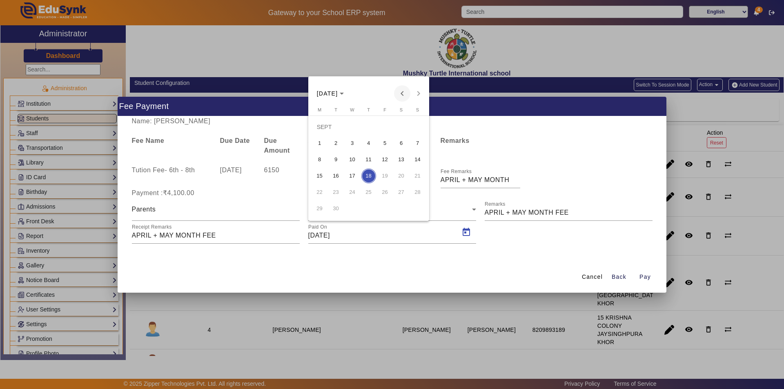
click at [401, 96] on span "Previous month" at bounding box center [402, 93] width 16 height 16
click at [371, 188] on span "28" at bounding box center [368, 192] width 15 height 15
type input "[DATE]"
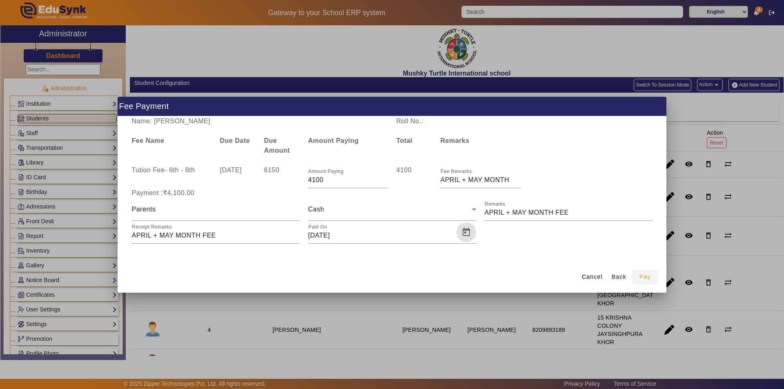
click at [642, 276] on span "Pay" at bounding box center [645, 277] width 11 height 9
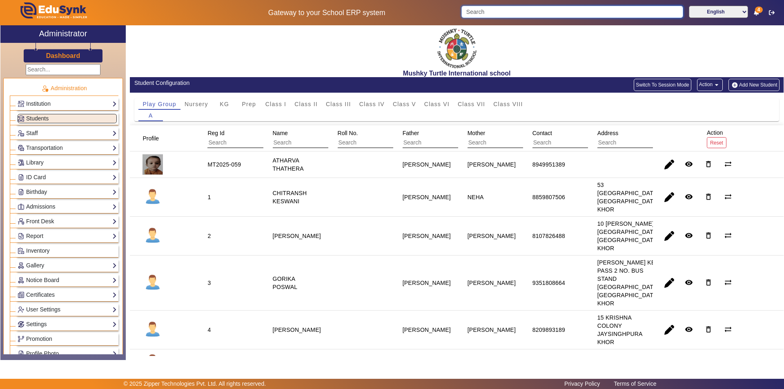
click at [509, 11] on input "Search" at bounding box center [572, 12] width 221 height 12
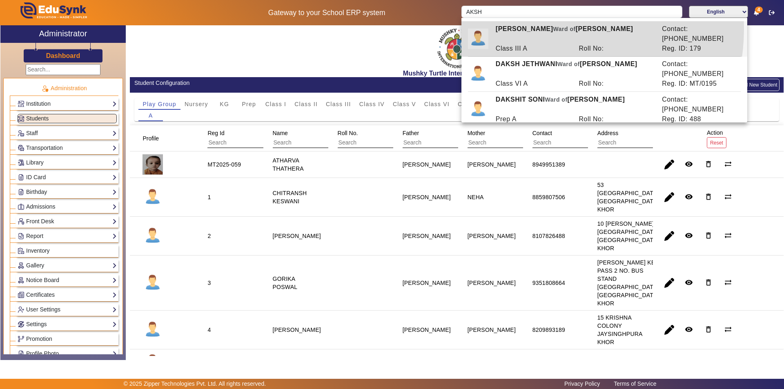
click at [534, 29] on div "[PERSON_NAME] of [PERSON_NAME]" at bounding box center [574, 34] width 166 height 20
type input "[PERSON_NAME]"
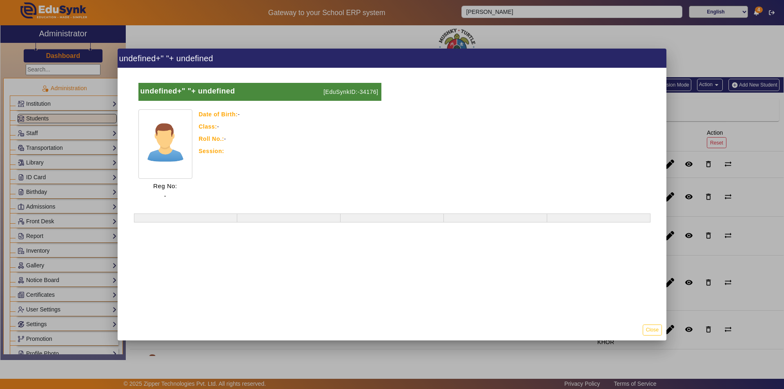
click at [370, 139] on div "Roll No.: -" at bounding box center [290, 139] width 183 height 10
click at [376, 118] on div "Date of Birth: -" at bounding box center [290, 114] width 183 height 10
click at [519, 59] on h1 "undefined+" "+ undefined" at bounding box center [392, 58] width 549 height 19
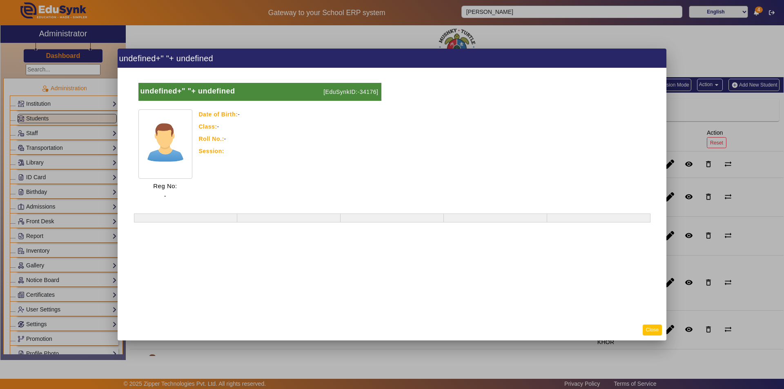
click at [654, 330] on button "Close" at bounding box center [652, 330] width 19 height 11
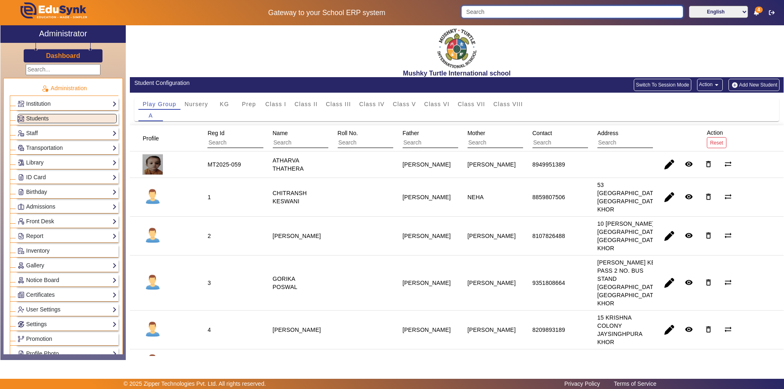
click at [527, 12] on input "Search" at bounding box center [572, 12] width 221 height 12
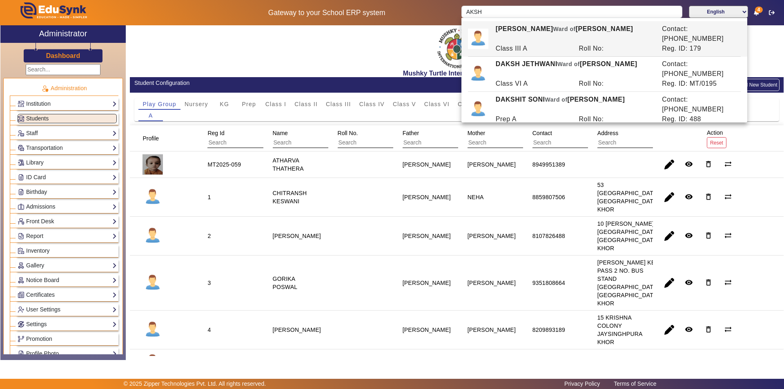
click at [527, 31] on div "[PERSON_NAME] of [PERSON_NAME]" at bounding box center [574, 34] width 166 height 20
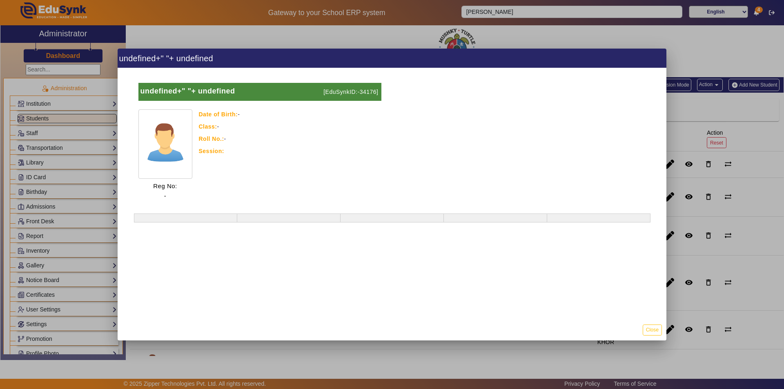
click at [332, 62] on h1 "undefined+" "+ undefined" at bounding box center [392, 58] width 549 height 19
click at [340, 42] on div at bounding box center [392, 194] width 784 height 389
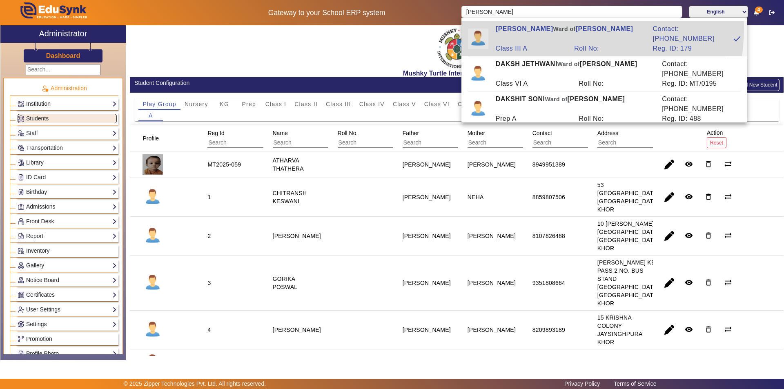
click at [511, 27] on div "[PERSON_NAME] of [PERSON_NAME]" at bounding box center [569, 34] width 157 height 20
type input "[PERSON_NAME]"
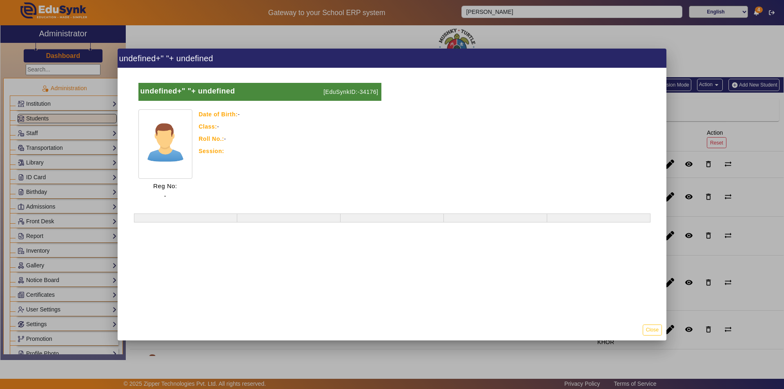
click at [370, 57] on h1 "undefined+" "+ undefined" at bounding box center [392, 58] width 549 height 19
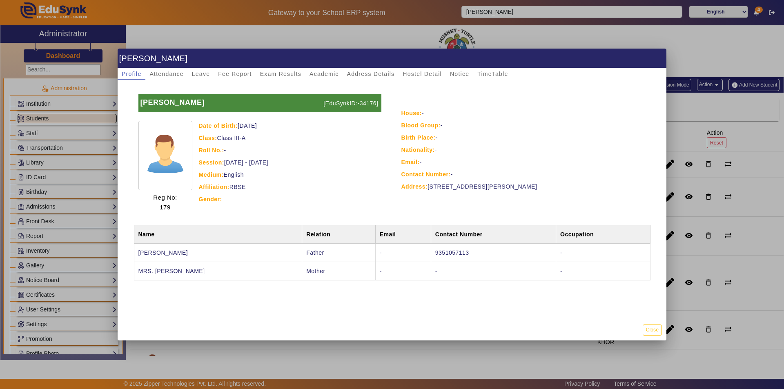
click at [370, 56] on h1 "[PERSON_NAME]" at bounding box center [392, 58] width 549 height 19
click at [245, 71] on span "Fee Report" at bounding box center [235, 74] width 34 height 6
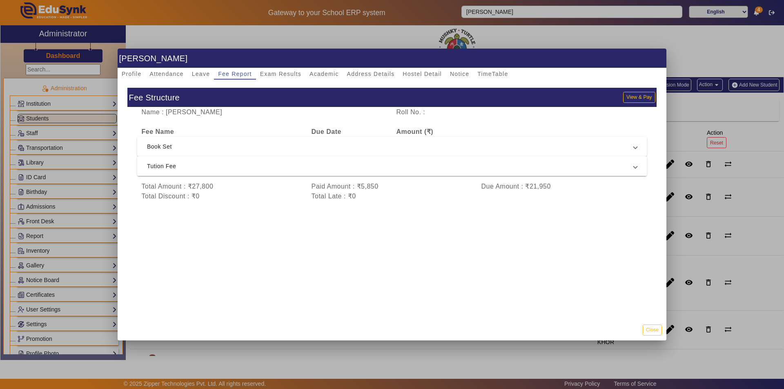
click at [399, 171] on mat-expansion-panel-header "Tution Fee" at bounding box center [392, 166] width 510 height 20
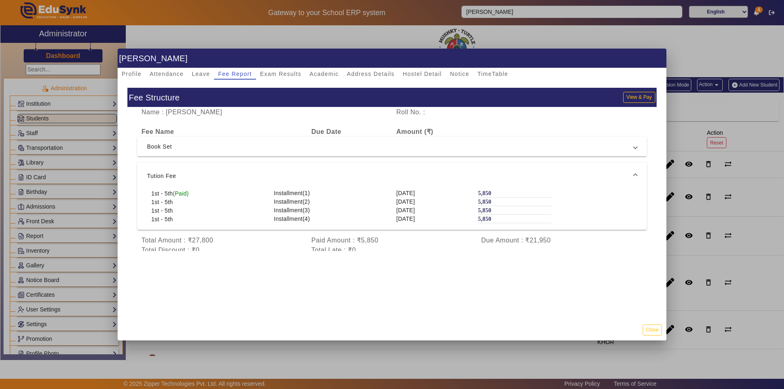
click at [408, 149] on span "Book Set" at bounding box center [390, 147] width 487 height 10
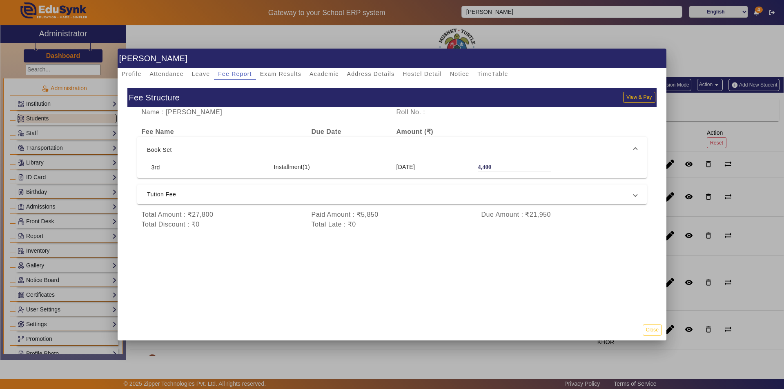
click at [402, 249] on div "Fee Structure View & Pay Name : [PERSON_NAME] Roll No. : Fee Name Due Date Amou…" at bounding box center [392, 200] width 549 height 240
click at [651, 330] on button "Close" at bounding box center [652, 330] width 19 height 11
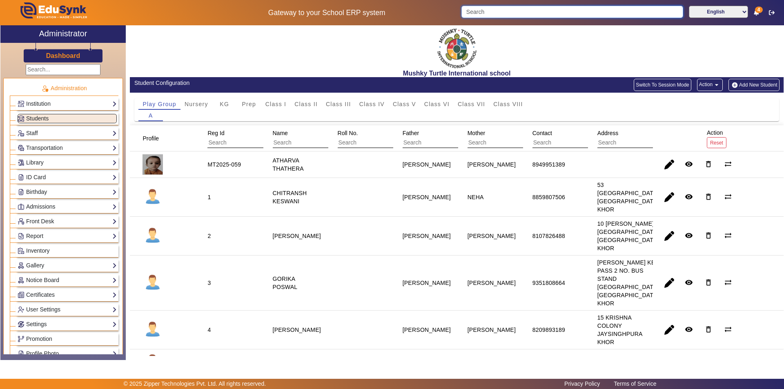
click at [495, 12] on input "Search" at bounding box center [572, 12] width 221 height 12
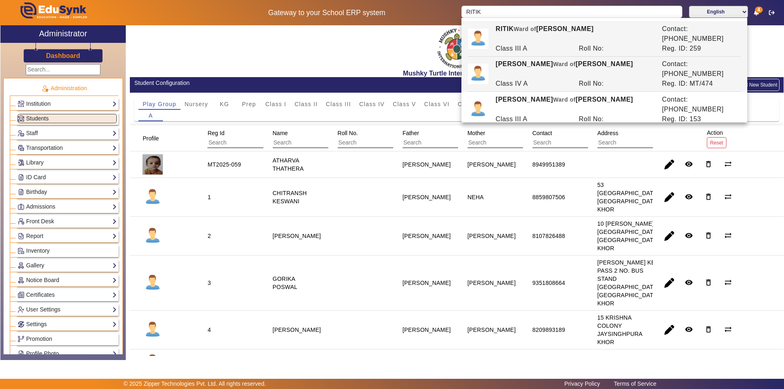
click at [527, 79] on div "Class IV A" at bounding box center [532, 84] width 83 height 10
type input "[PERSON_NAME]"
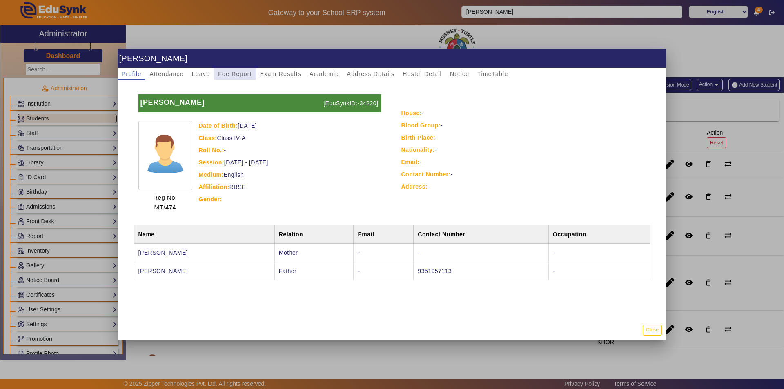
click at [226, 72] on span "Fee Report" at bounding box center [235, 74] width 34 height 6
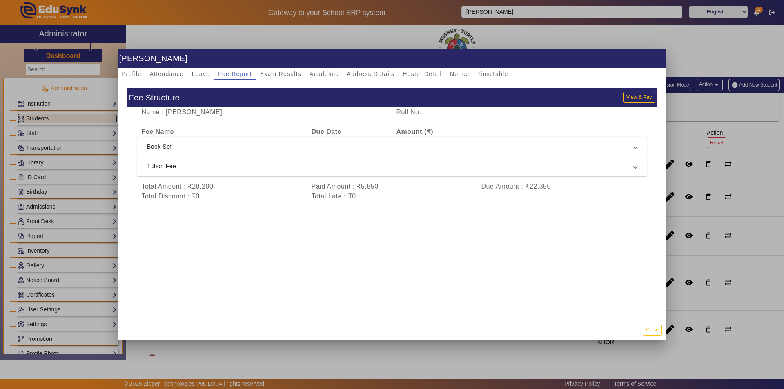
click at [338, 170] on span "Tution Fee" at bounding box center [390, 166] width 487 height 10
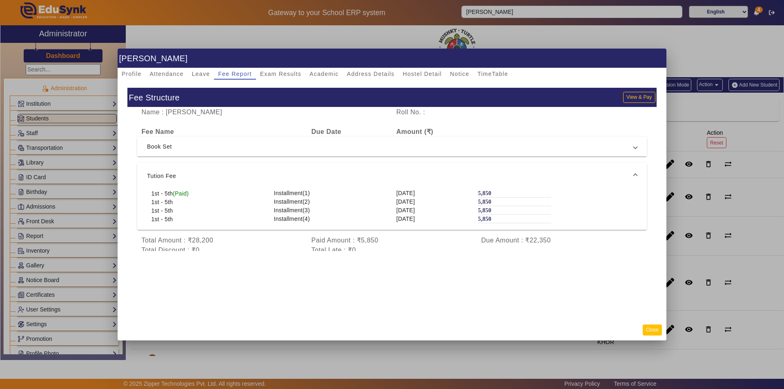
click at [651, 330] on button "Close" at bounding box center [652, 330] width 19 height 11
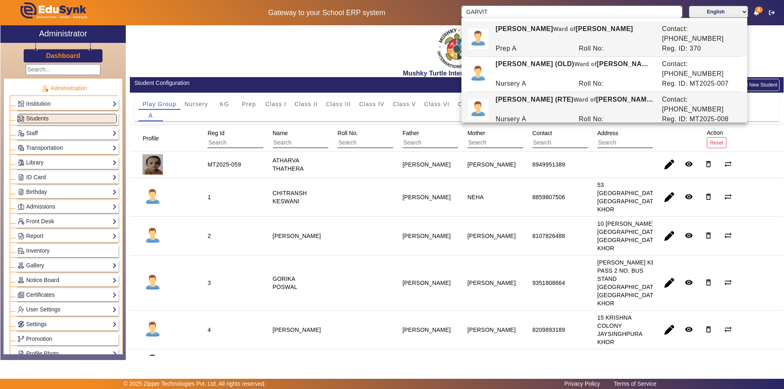
click at [536, 95] on div "[PERSON_NAME] (RTE) [PERSON_NAME] of [PERSON_NAME]" at bounding box center [574, 105] width 166 height 20
type input "[PERSON_NAME] (RTE)"
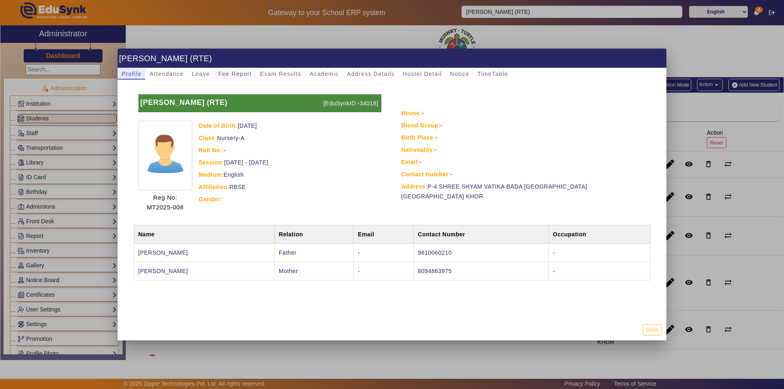
click at [230, 75] on span "Fee Report" at bounding box center [235, 74] width 34 height 6
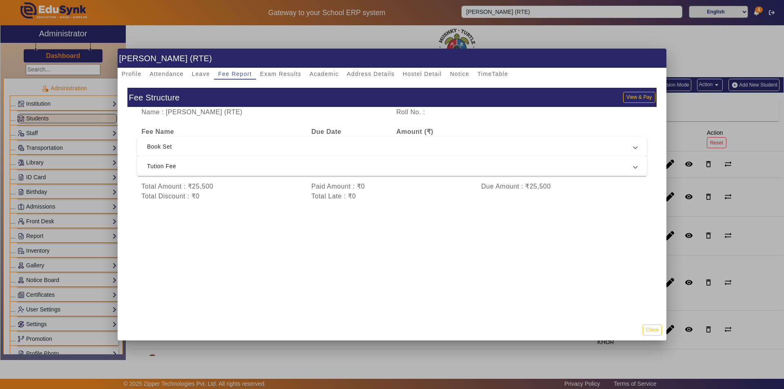
click at [350, 167] on span "Tution Fee" at bounding box center [390, 166] width 487 height 10
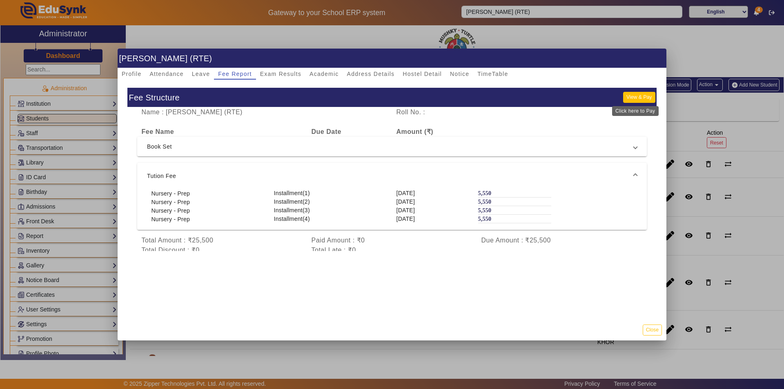
click at [628, 95] on button "View & Pay" at bounding box center [639, 97] width 32 height 11
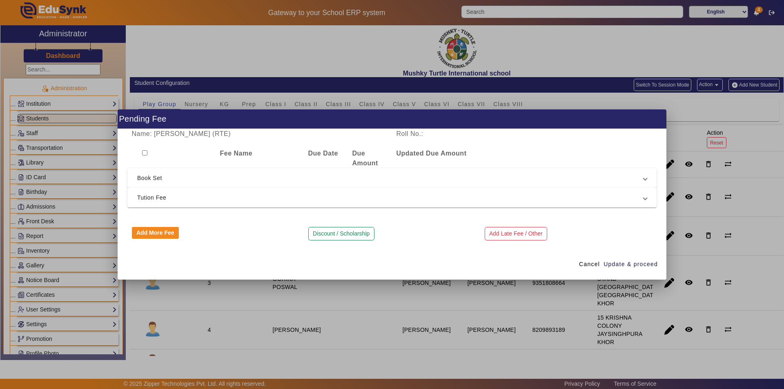
drag, startPoint x: 255, startPoint y: 191, endPoint x: 252, endPoint y: 203, distance: 12.3
click at [255, 192] on mat-expansion-panel-header "Tution Fee" at bounding box center [391, 198] width 529 height 20
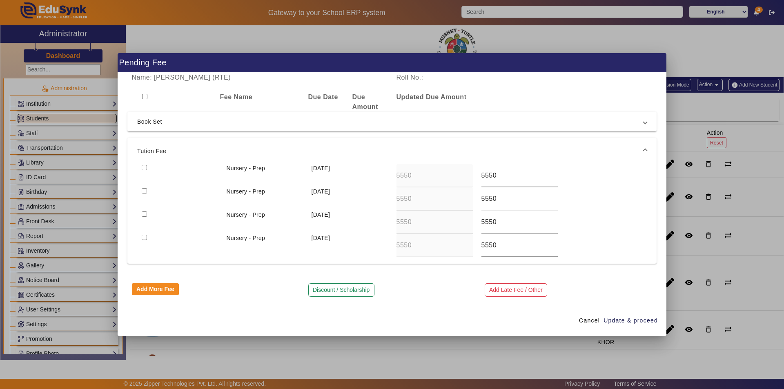
click at [144, 191] on input "checkbox" at bounding box center [144, 190] width 5 height 5
checkbox input "true"
click at [629, 322] on span "Update & proceed" at bounding box center [631, 321] width 54 height 9
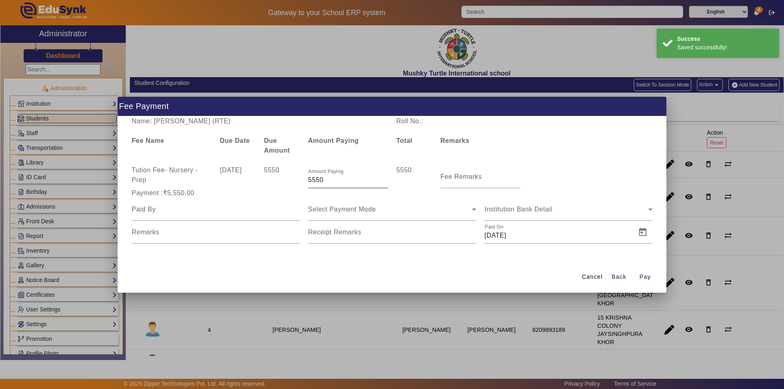
click at [330, 180] on input "5550" at bounding box center [348, 180] width 80 height 10
type input "5"
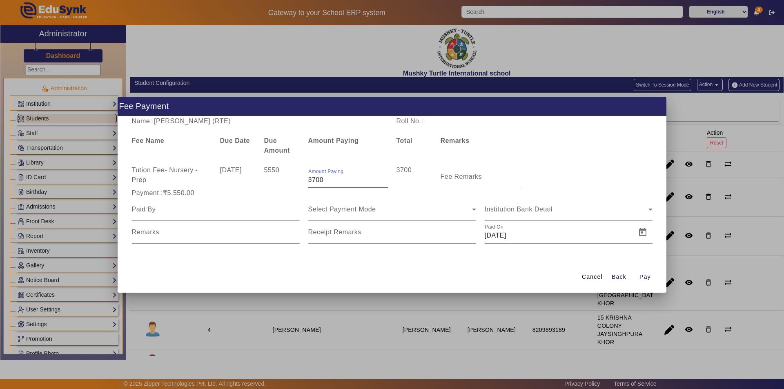
type input "3700"
click at [448, 181] on input "Fee Remarks" at bounding box center [481, 180] width 80 height 10
type input "JULY + AUG MONTH"
click at [223, 211] on input at bounding box center [216, 210] width 168 height 10
type input "Parents"
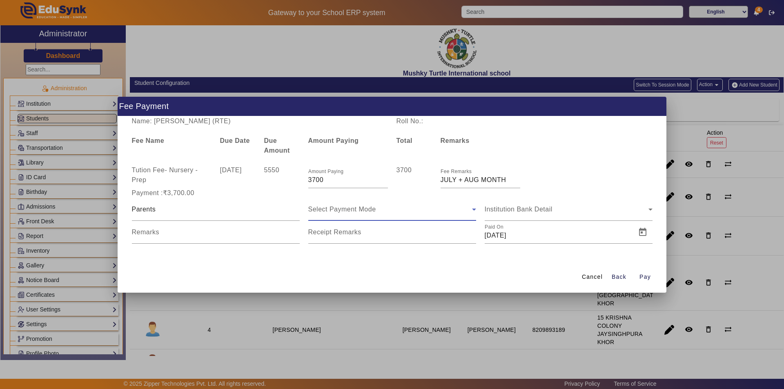
click at [341, 212] on span "Select Payment Mode" at bounding box center [342, 209] width 68 height 7
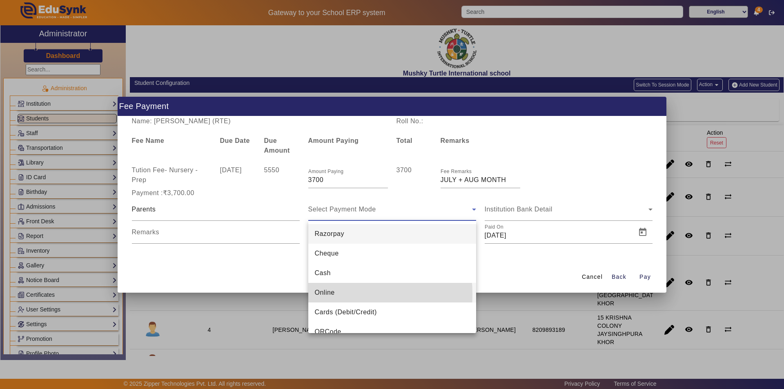
click at [319, 294] on span "Online" at bounding box center [325, 293] width 20 height 10
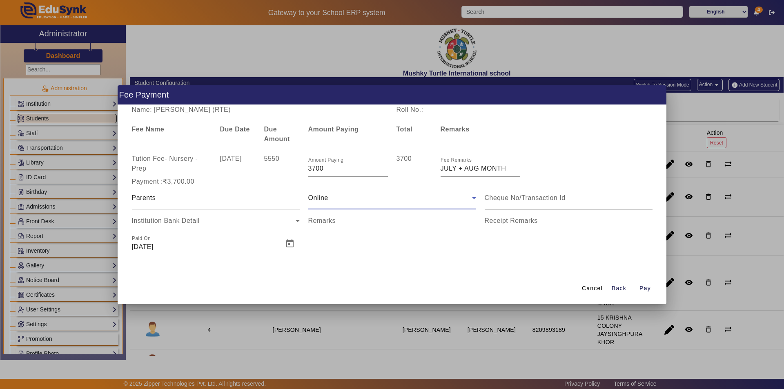
click at [516, 204] on div at bounding box center [569, 198] width 168 height 23
click at [389, 230] on div "Remarks" at bounding box center [392, 221] width 168 height 23
drag, startPoint x: 413, startPoint y: 223, endPoint x: 296, endPoint y: 227, distance: 116.9
click at [296, 227] on div "Parents Online Institution Bank Detail Remarks Receipt Remarks Paid On [DATE]" at bounding box center [391, 221] width 529 height 69
drag, startPoint x: 419, startPoint y: 223, endPoint x: 363, endPoint y: 233, distance: 56.5
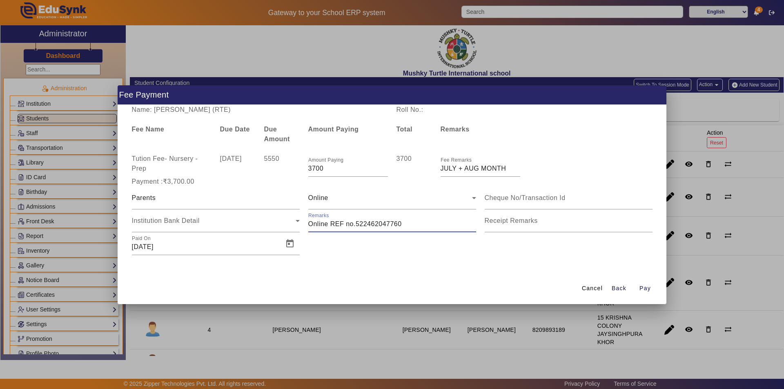
click at [363, 233] on div "Parents Online Institution Bank Detail Remarks Receipt Remarks Paid On [DATE]" at bounding box center [391, 221] width 529 height 69
type input "Online REF no.5240898343"
type input "JULY + AUG MONTH"
click at [291, 242] on span "Open calendar" at bounding box center [290, 244] width 20 height 20
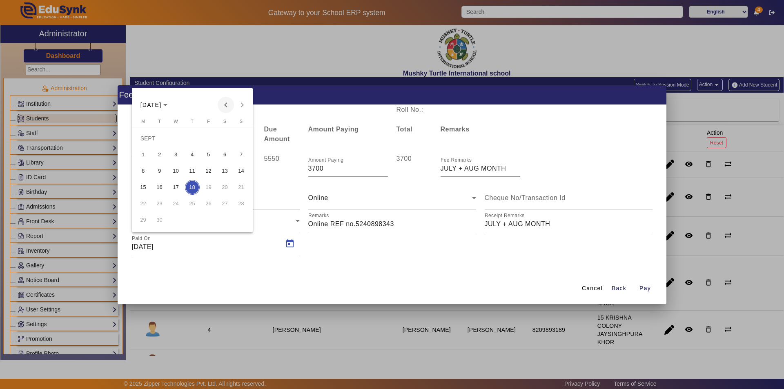
click at [225, 107] on span "Previous month" at bounding box center [226, 105] width 16 height 16
click at [187, 204] on span "28" at bounding box center [192, 203] width 15 height 15
type input "[DATE]"
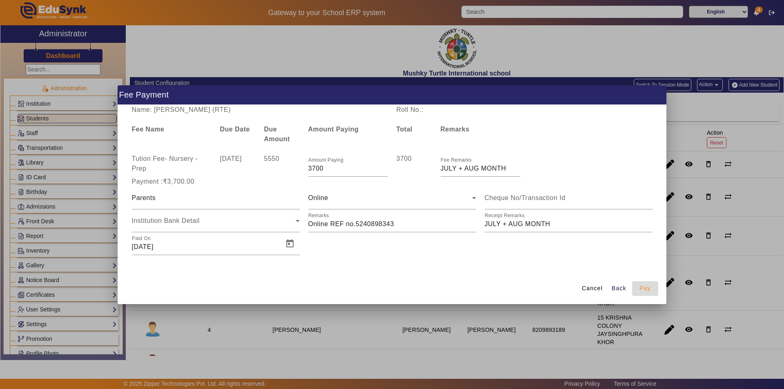
click at [643, 290] on span "Pay" at bounding box center [645, 288] width 11 height 9
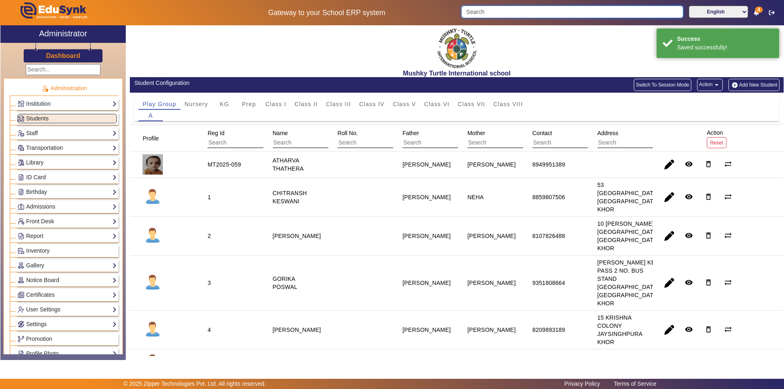
click at [518, 10] on input "Search" at bounding box center [572, 12] width 221 height 12
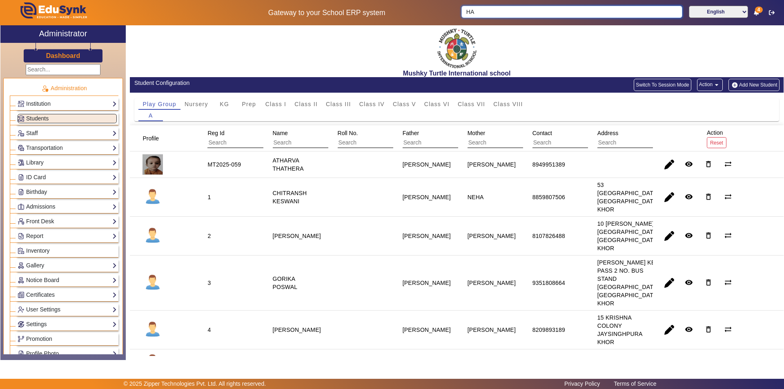
type input "H"
type input "N"
type input "HARSHITA"
click button "submit" at bounding box center [683, 12] width 1 height 12
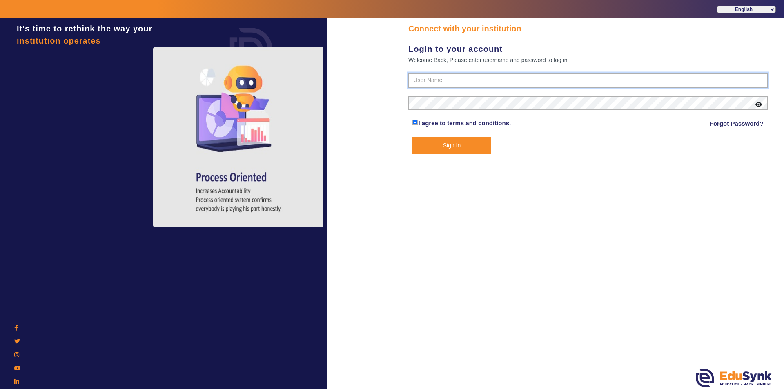
type input "9950605811"
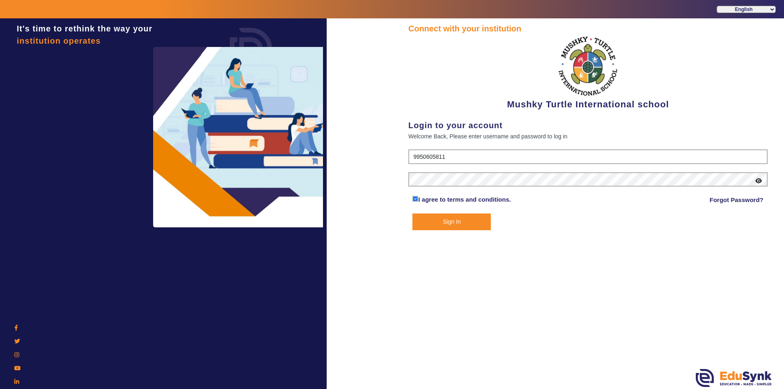
click at [444, 225] on button "Sign In" at bounding box center [452, 222] width 78 height 17
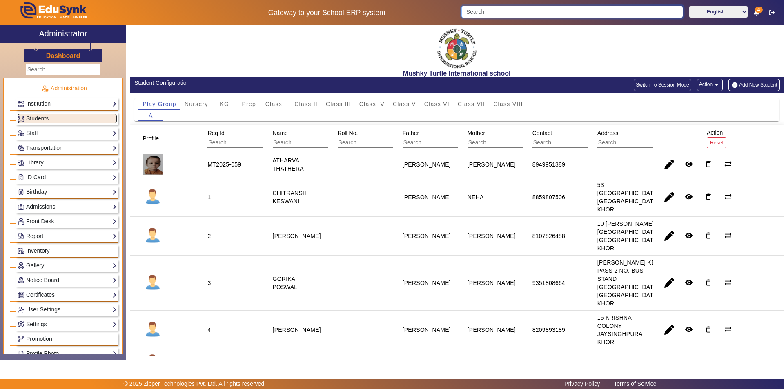
click at [535, 14] on input "Search" at bounding box center [572, 12] width 221 height 12
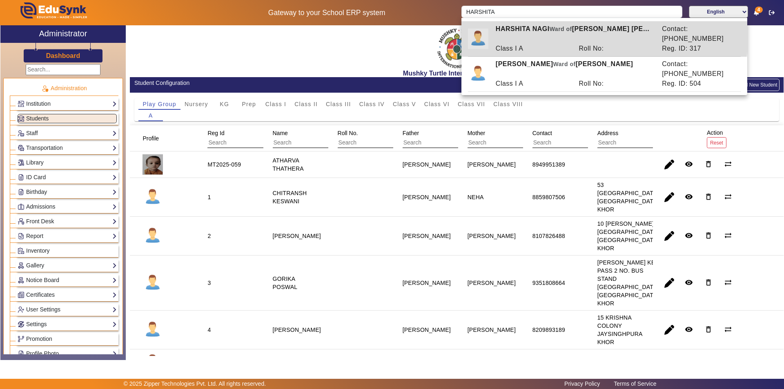
click at [542, 33] on div "[PERSON_NAME] of [PERSON_NAME] [PERSON_NAME]" at bounding box center [574, 34] width 166 height 20
type input "HARSHITA NAGI"
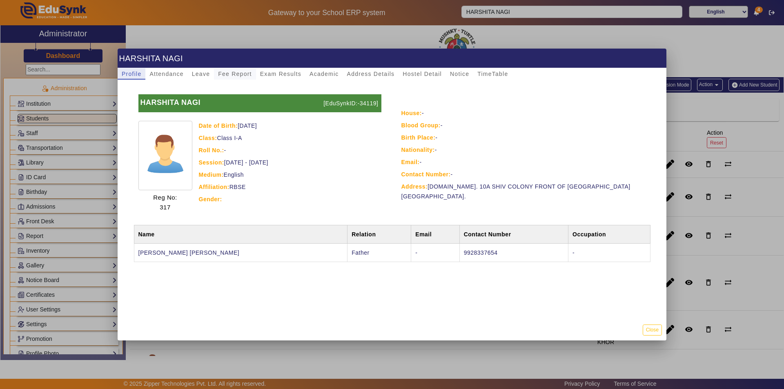
click at [222, 74] on span "Fee Report" at bounding box center [235, 74] width 34 height 6
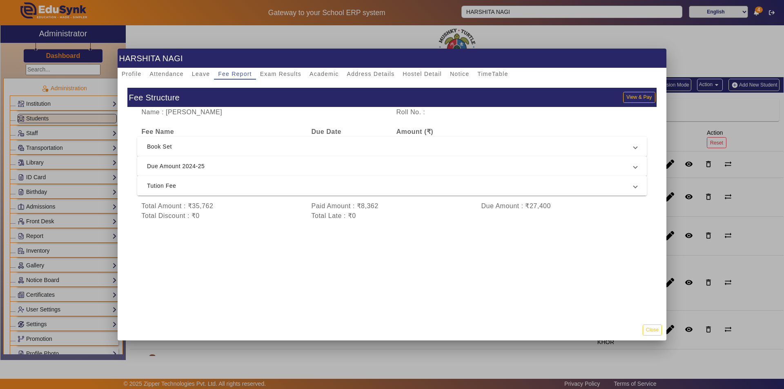
click at [292, 186] on span "Tution Fee" at bounding box center [390, 186] width 487 height 10
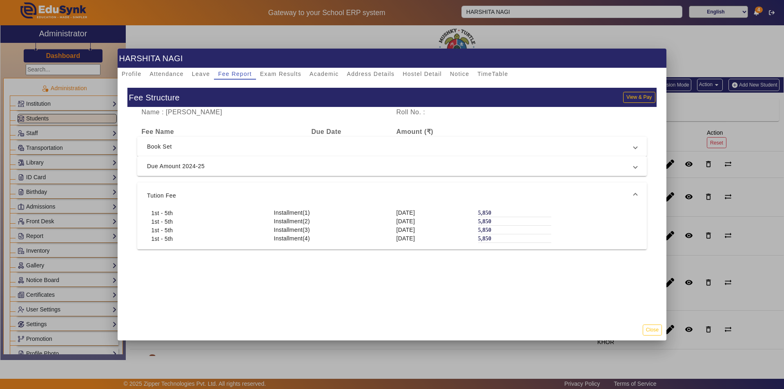
click at [292, 186] on mat-expansion-panel-header "Tution Fee" at bounding box center [392, 196] width 510 height 26
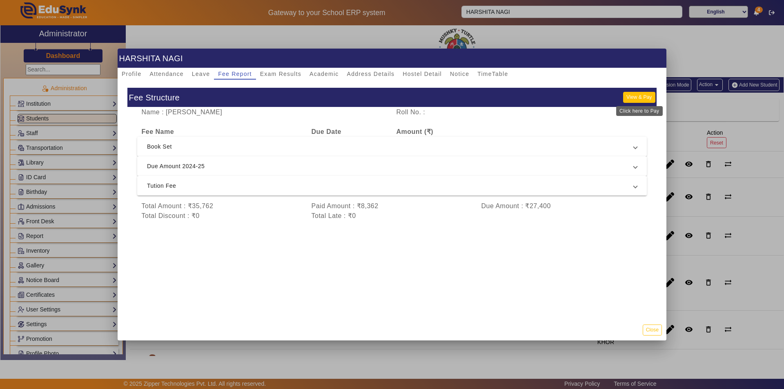
click at [642, 100] on button "View & Pay" at bounding box center [639, 97] width 32 height 11
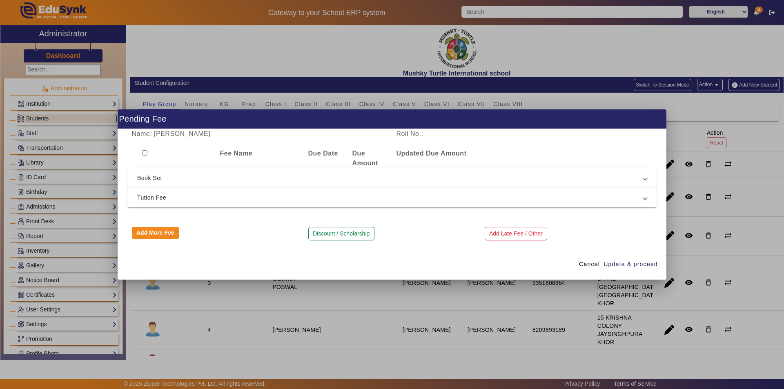
click at [361, 197] on span "Tution Fee" at bounding box center [390, 198] width 506 height 10
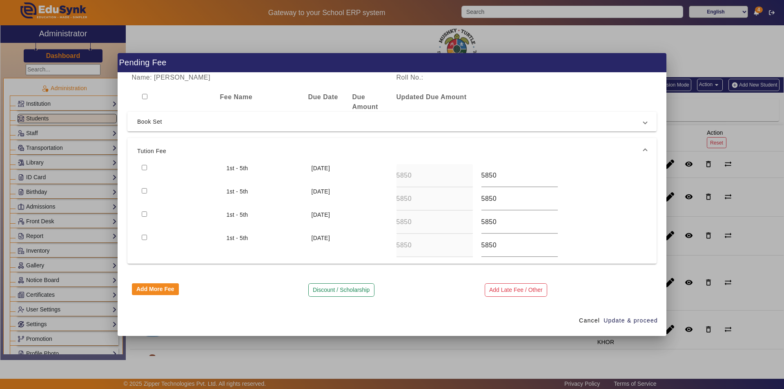
click at [144, 166] on input "checkbox" at bounding box center [144, 167] width 5 height 5
checkbox input "true"
click at [637, 316] on span "button" at bounding box center [630, 321] width 55 height 20
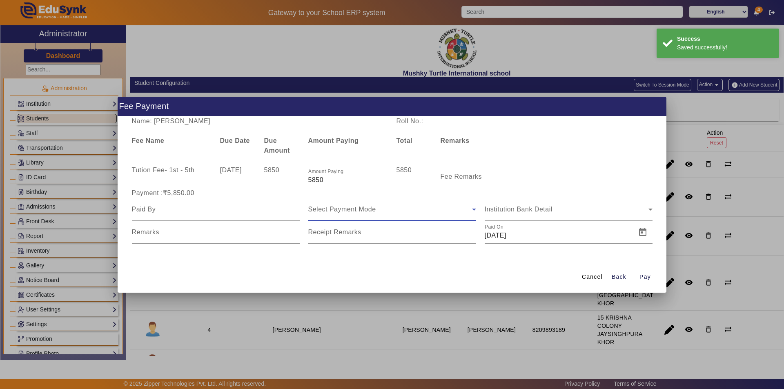
click at [332, 213] on div "Select Payment Mode" at bounding box center [390, 210] width 164 height 10
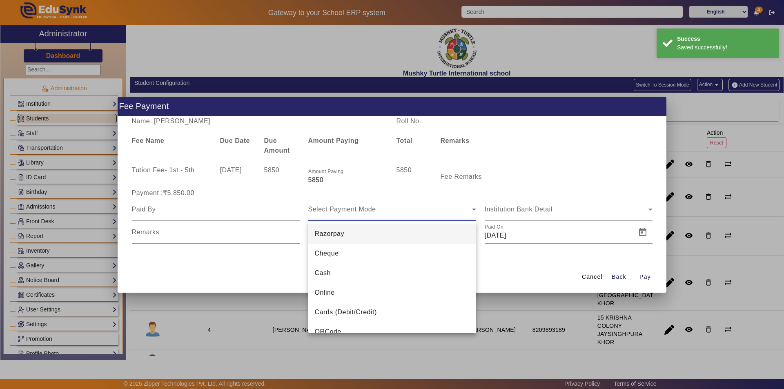
click at [457, 178] on div at bounding box center [392, 194] width 784 height 389
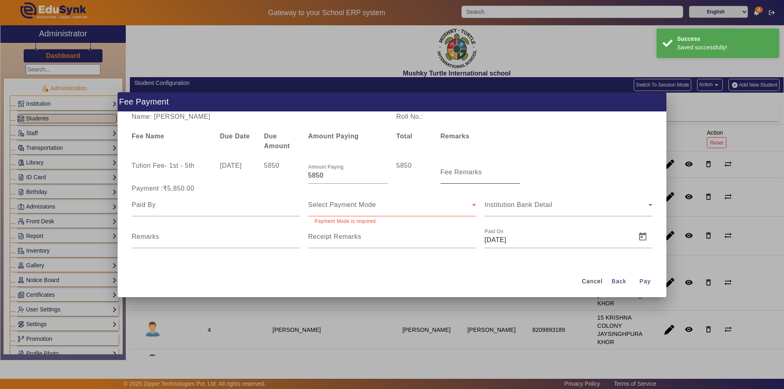
click at [458, 180] on input "Fee Remarks" at bounding box center [481, 176] width 80 height 10
type input "QTR 1 FEE"
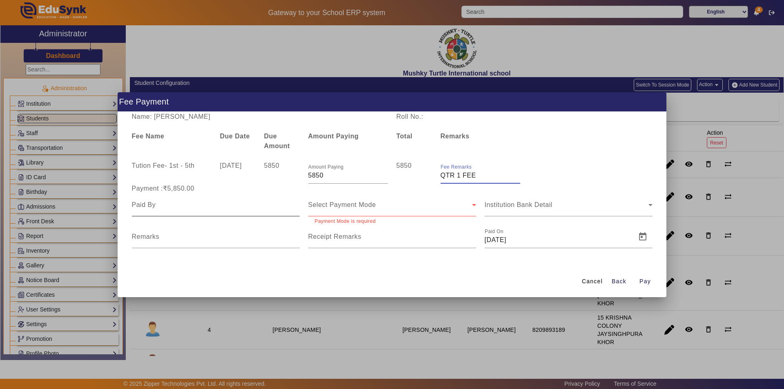
click at [237, 211] on div at bounding box center [216, 205] width 168 height 23
type input "Parent"
click at [384, 206] on div "Select Payment Mode" at bounding box center [390, 205] width 164 height 10
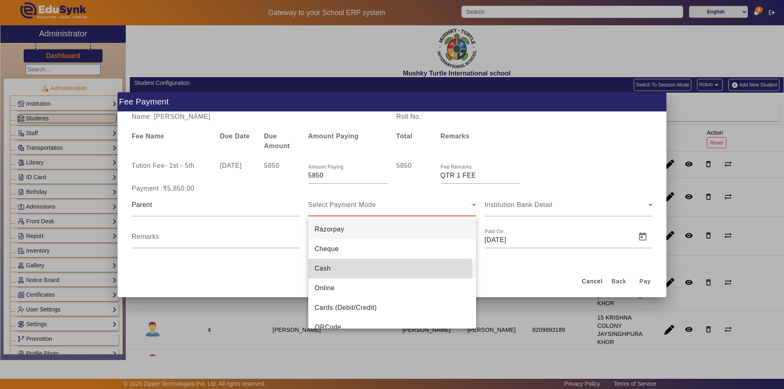
click at [366, 271] on mat-option "Cash" at bounding box center [392, 269] width 168 height 20
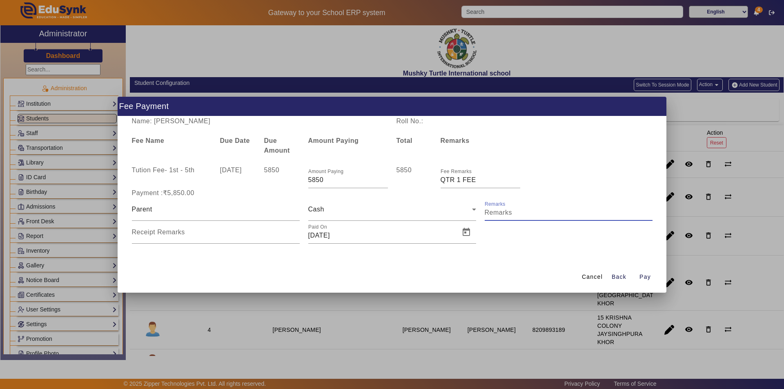
click at [502, 214] on input "Remarks" at bounding box center [569, 213] width 168 height 10
type input "QTR 1 FEE"
click at [195, 239] on input "Receipt Remarks" at bounding box center [216, 236] width 168 height 10
type input "QTR 1 FEE"
click at [468, 233] on span "Open calendar" at bounding box center [467, 233] width 20 height 20
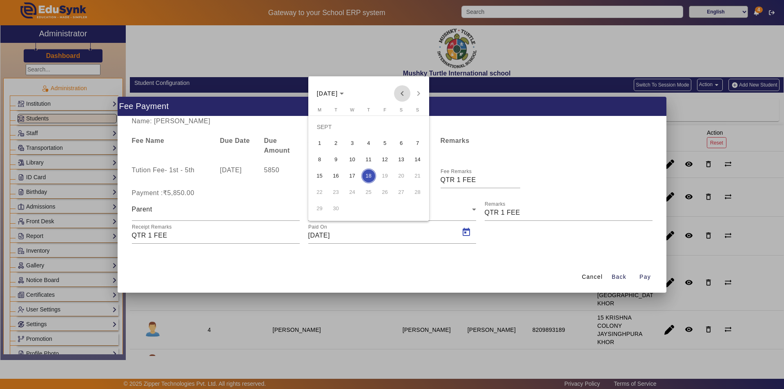
click at [402, 95] on span "Previous month" at bounding box center [402, 93] width 16 height 16
click at [368, 193] on span "28" at bounding box center [368, 192] width 15 height 15
type input "[DATE]"
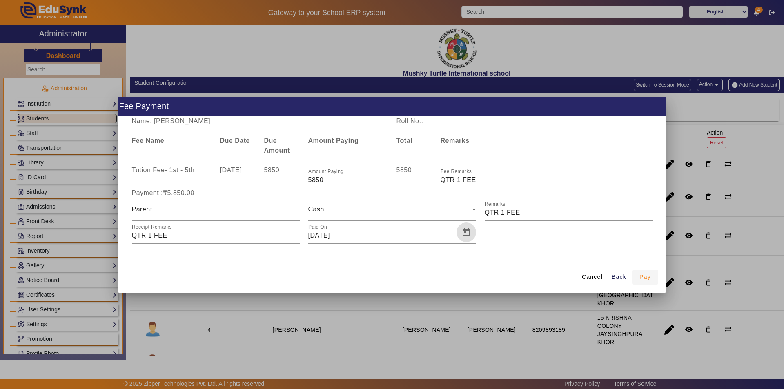
click at [648, 274] on span "Pay" at bounding box center [645, 277] width 11 height 9
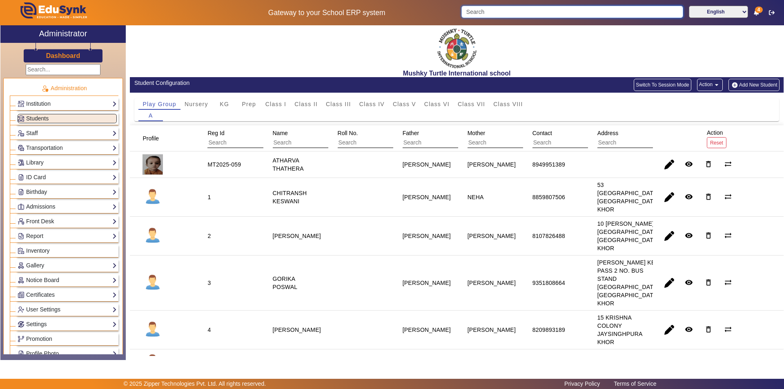
click at [528, 7] on input "Search" at bounding box center [572, 12] width 221 height 12
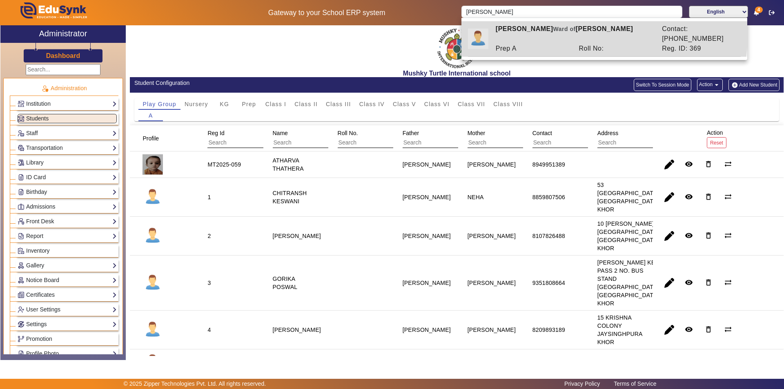
click at [525, 29] on div "[PERSON_NAME] [PERSON_NAME] of [PERSON_NAME]" at bounding box center [574, 34] width 166 height 20
type input "[PERSON_NAME]"
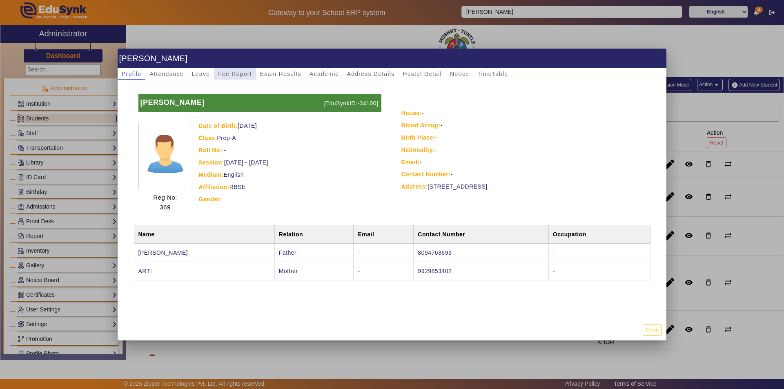
click at [238, 73] on span "Fee Report" at bounding box center [235, 74] width 34 height 6
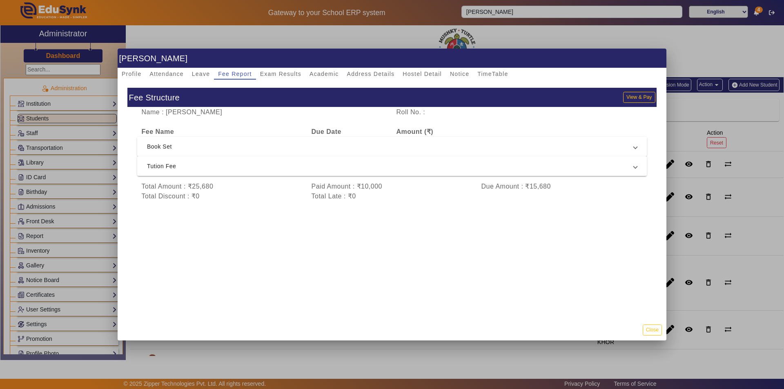
click at [321, 161] on mat-expansion-panel-header "Tution Fee" at bounding box center [392, 166] width 510 height 20
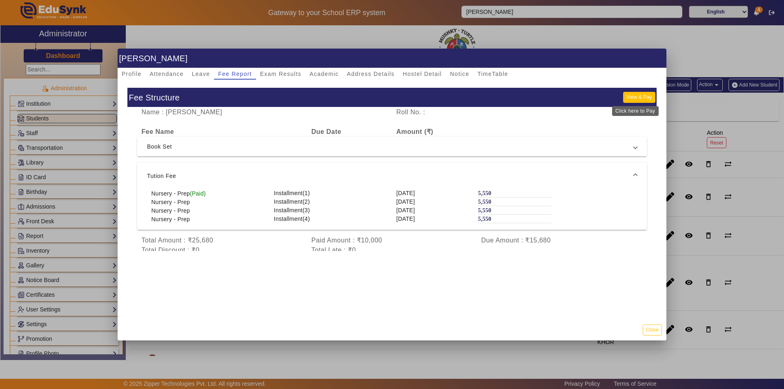
click at [633, 95] on button "View & Pay" at bounding box center [639, 97] width 32 height 11
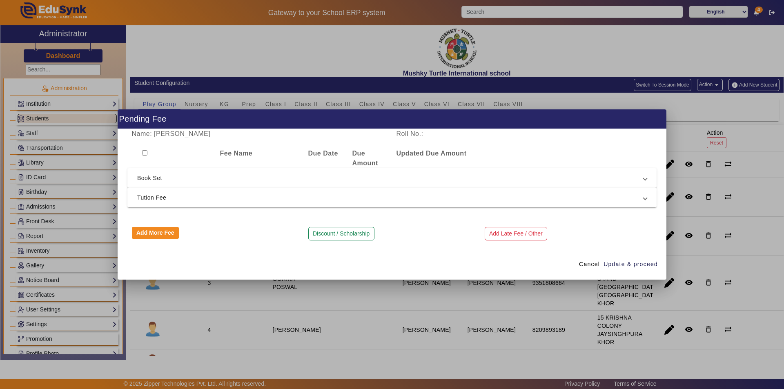
click at [319, 198] on span "Tution Fee" at bounding box center [390, 198] width 506 height 10
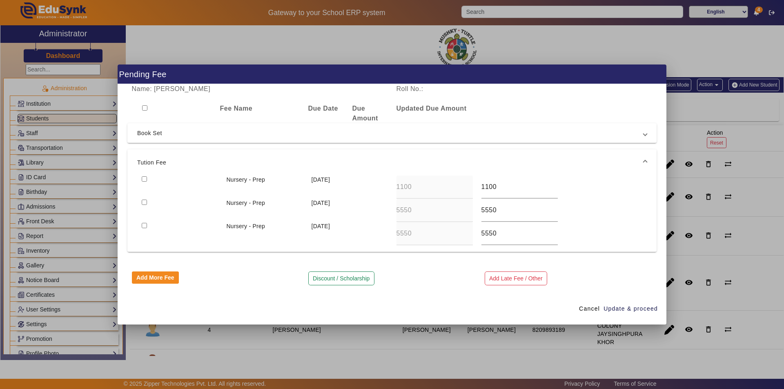
click at [144, 176] on div at bounding box center [179, 187] width 85 height 23
click at [145, 179] on input "checkbox" at bounding box center [144, 178] width 5 height 5
checkbox input "true"
click at [143, 202] on input "checkbox" at bounding box center [144, 202] width 5 height 5
checkbox input "true"
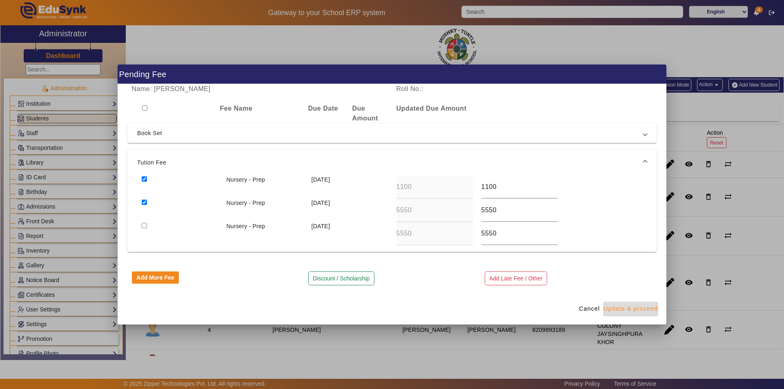
click at [630, 306] on span "Update & proceed" at bounding box center [631, 309] width 54 height 9
type input "5550"
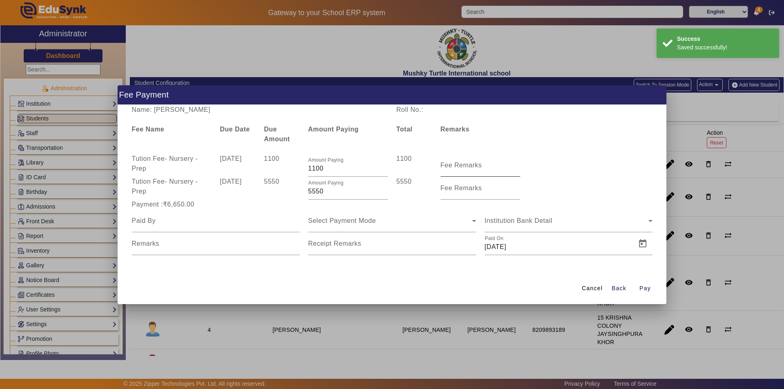
click at [458, 169] on label "Fee Remarks" at bounding box center [462, 165] width 42 height 7
click at [458, 169] on input "Fee Remarks" at bounding box center [481, 169] width 80 height 10
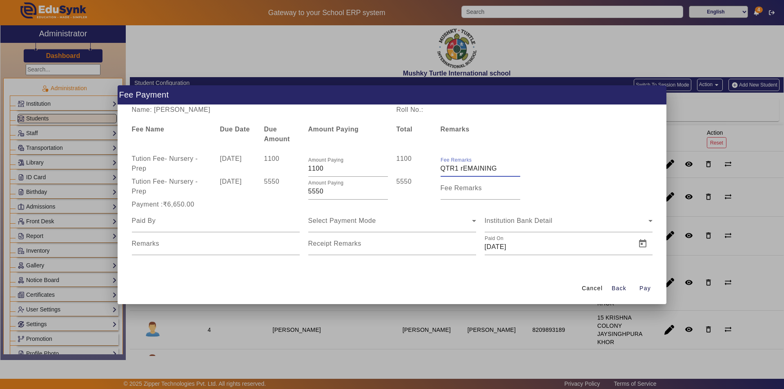
click at [462, 170] on input "Fee Remarks" at bounding box center [481, 169] width 80 height 10
type input "QTR1 REMAINING"
click at [481, 195] on input "Fee Remarks" at bounding box center [481, 192] width 80 height 10
type input "Qtr 2 Fee"
click at [179, 221] on input at bounding box center [216, 221] width 168 height 10
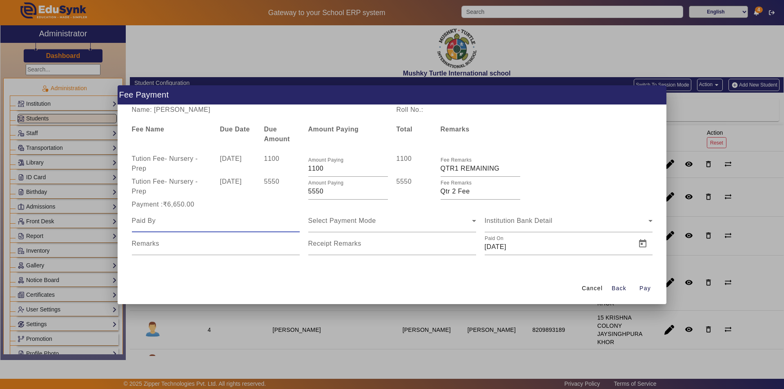
type input "Parents"
click at [344, 219] on span "Select Payment Mode" at bounding box center [342, 220] width 68 height 7
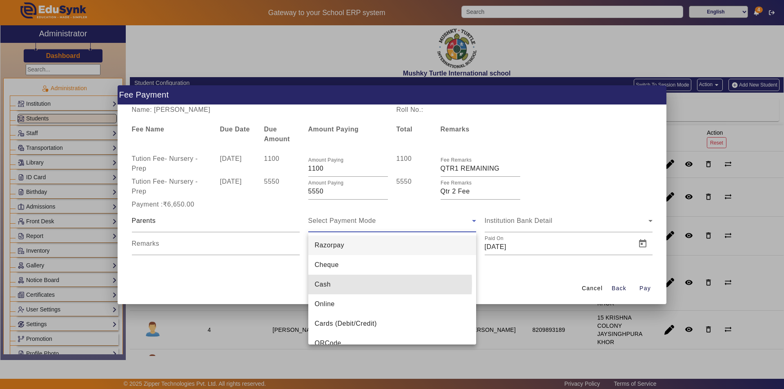
click at [323, 283] on span "Cash" at bounding box center [323, 285] width 16 height 10
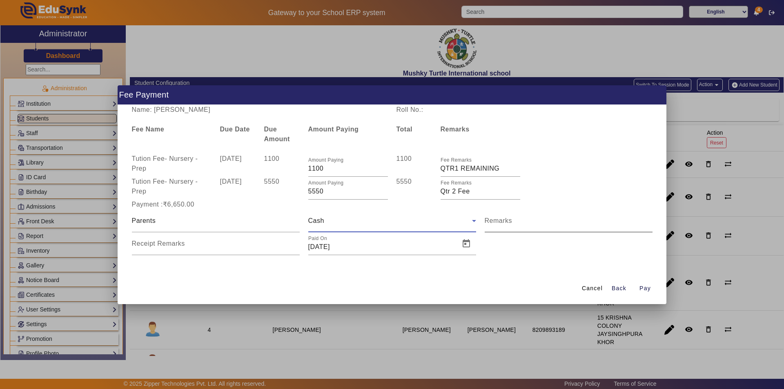
click at [519, 222] on input "Remarks" at bounding box center [569, 224] width 168 height 10
type input "5000 CASH 1650 ONLINE"
click at [193, 248] on input "Receipt Remarks" at bounding box center [216, 247] width 168 height 10
type input "SEP TO DEC MONTH"
click at [465, 245] on span "Open calendar" at bounding box center [467, 244] width 20 height 20
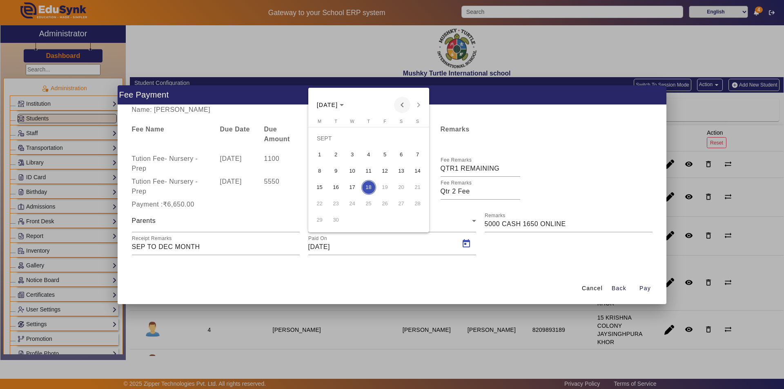
click at [401, 107] on span "Previous month" at bounding box center [402, 105] width 16 height 16
click at [393, 204] on button "30" at bounding box center [401, 204] width 16 height 16
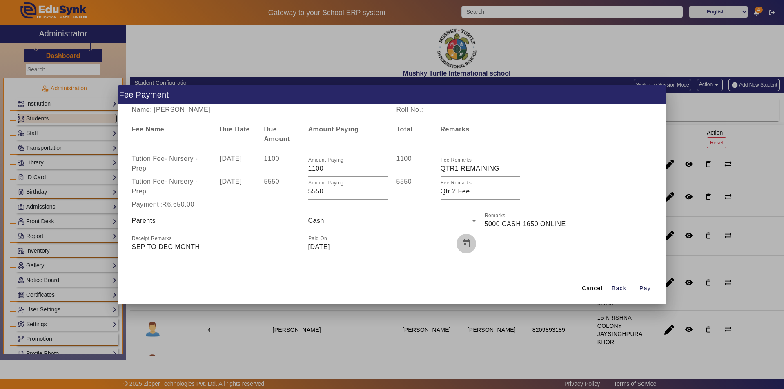
click at [466, 243] on span "Open calendar" at bounding box center [467, 244] width 20 height 20
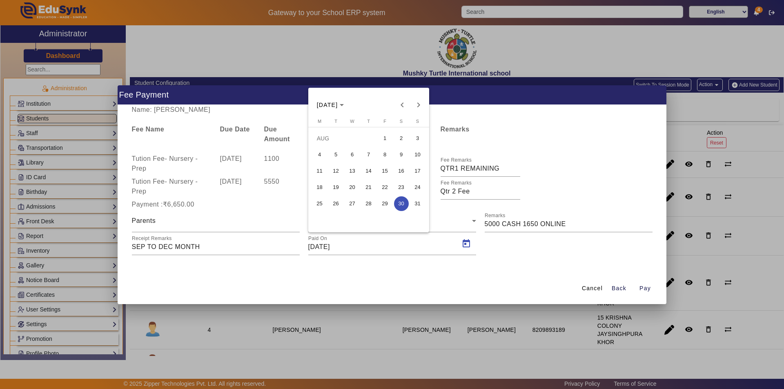
click at [383, 206] on span "29" at bounding box center [385, 203] width 15 height 15
type input "[DATE]"
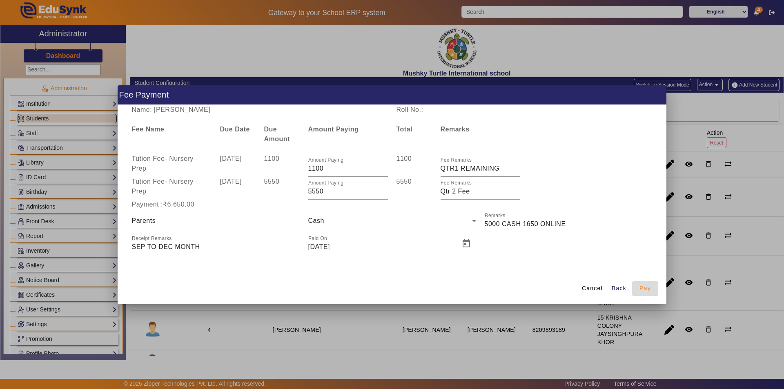
click at [642, 292] on span "Pay" at bounding box center [645, 288] width 11 height 9
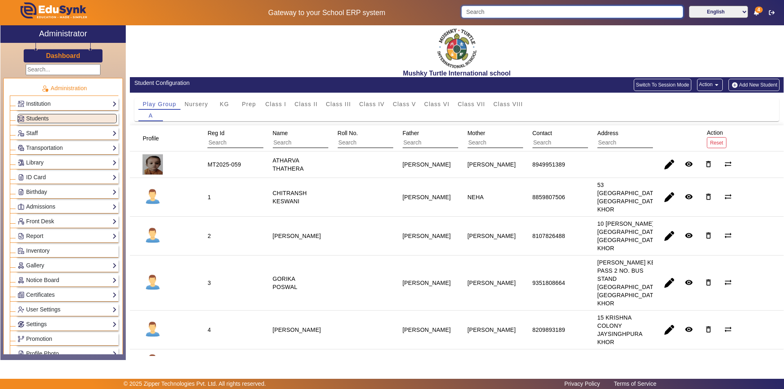
click at [513, 9] on input "Search" at bounding box center [572, 12] width 221 height 12
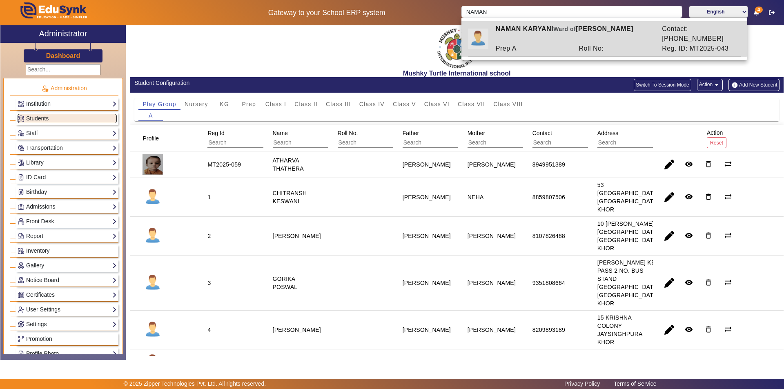
click at [536, 33] on div "[PERSON_NAME] [PERSON_NAME] of [PERSON_NAME]" at bounding box center [574, 34] width 166 height 20
type input "NAMAN KARYANI"
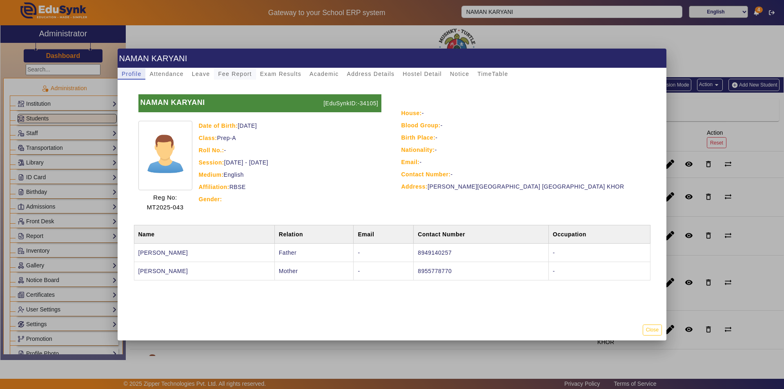
click at [237, 74] on span "Fee Report" at bounding box center [235, 74] width 34 height 6
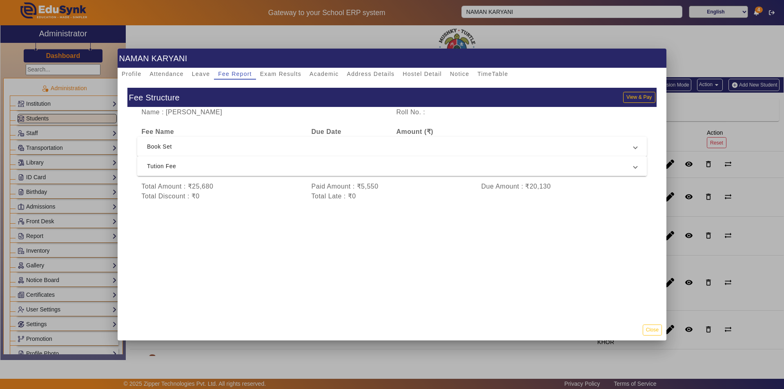
click at [342, 160] on mat-expansion-panel-header "Tution Fee" at bounding box center [392, 166] width 510 height 20
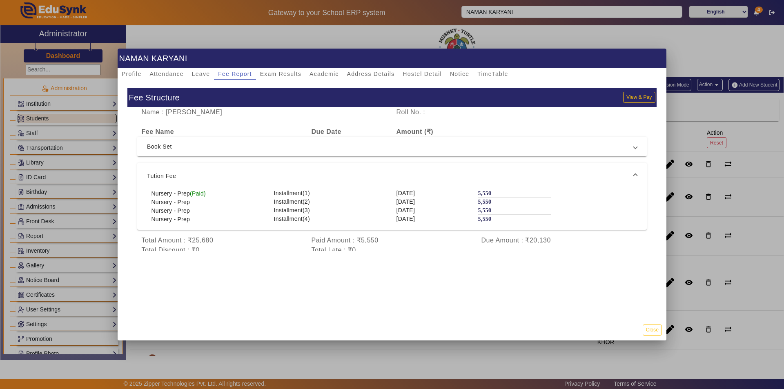
click at [347, 150] on span "Book Set" at bounding box center [390, 147] width 487 height 10
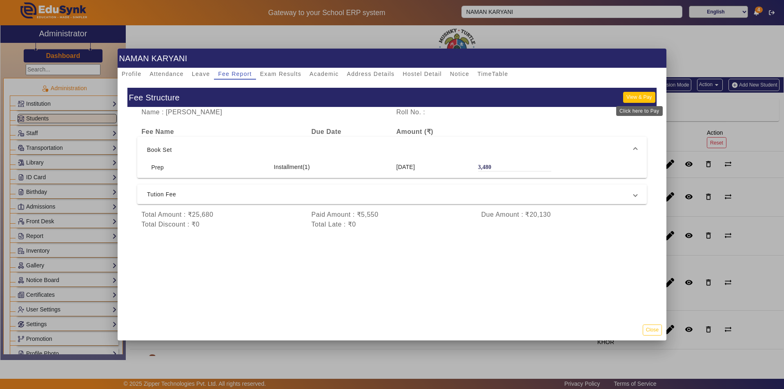
click at [633, 94] on button "View & Pay" at bounding box center [639, 97] width 32 height 11
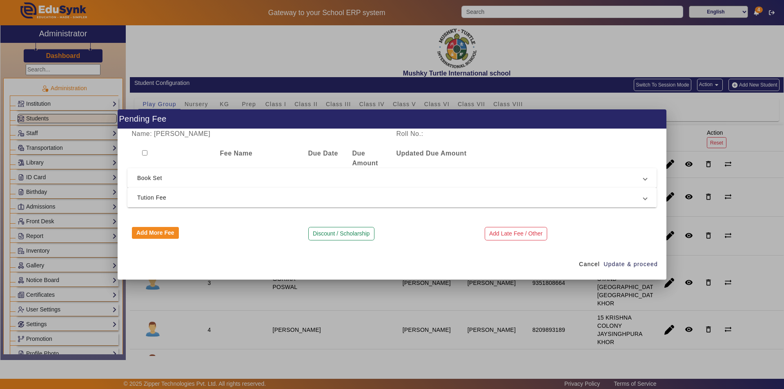
click at [288, 200] on span "Tution Fee" at bounding box center [390, 198] width 506 height 10
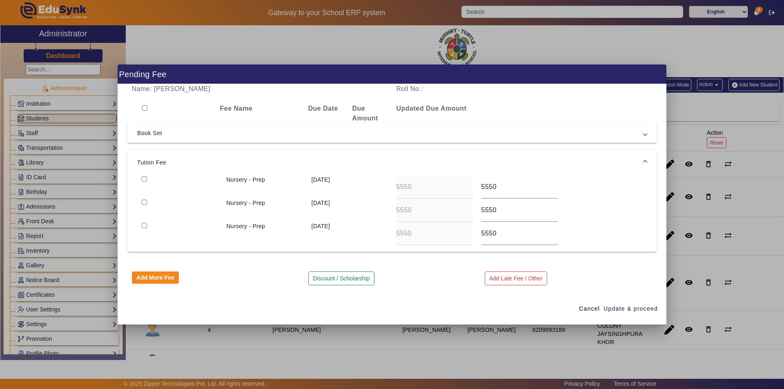
click at [145, 180] on input "checkbox" at bounding box center [144, 178] width 5 height 5
checkbox input "true"
click at [627, 312] on span "Update & proceed" at bounding box center [631, 309] width 54 height 9
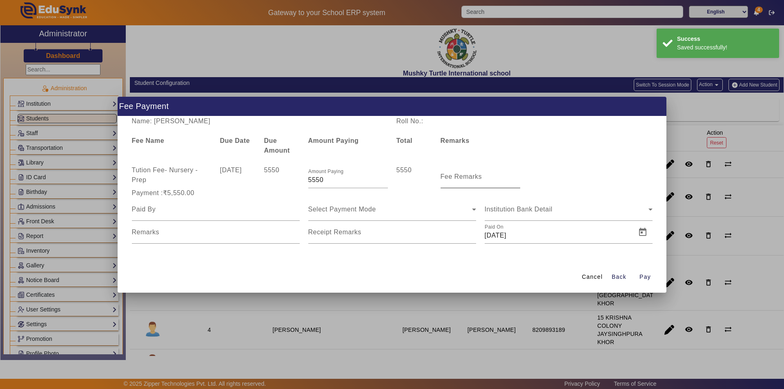
click at [450, 176] on mat-label "Fee Remarks" at bounding box center [462, 176] width 42 height 7
click at [450, 176] on input "Fee Remarks" at bounding box center [481, 180] width 80 height 10
type input "Qtr 2 Fee"
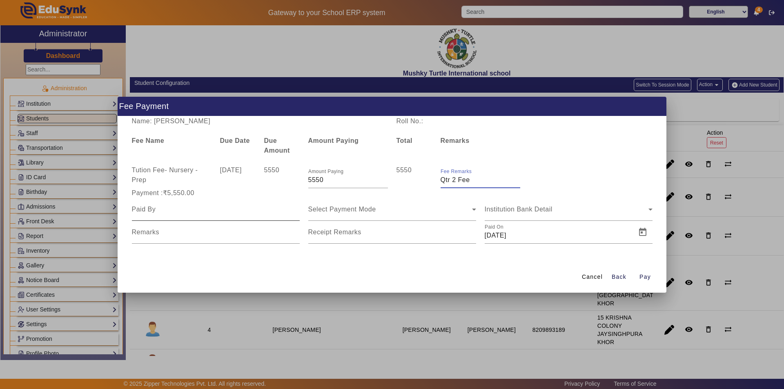
click at [198, 210] on input at bounding box center [216, 210] width 168 height 10
type input "FATHER"
click at [388, 211] on div "Select Payment Mode" at bounding box center [390, 210] width 164 height 10
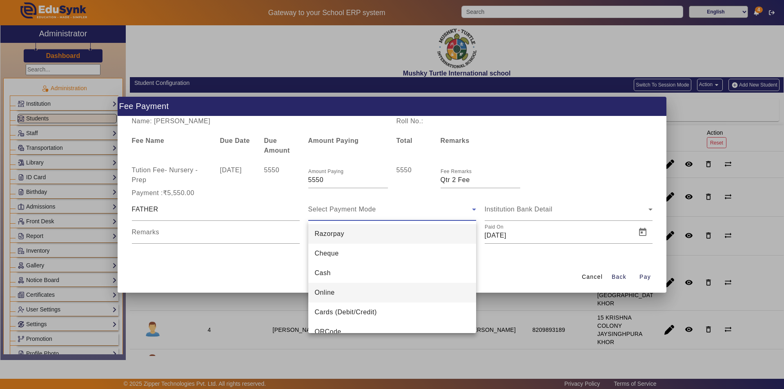
click at [364, 293] on mat-option "Online" at bounding box center [392, 293] width 168 height 20
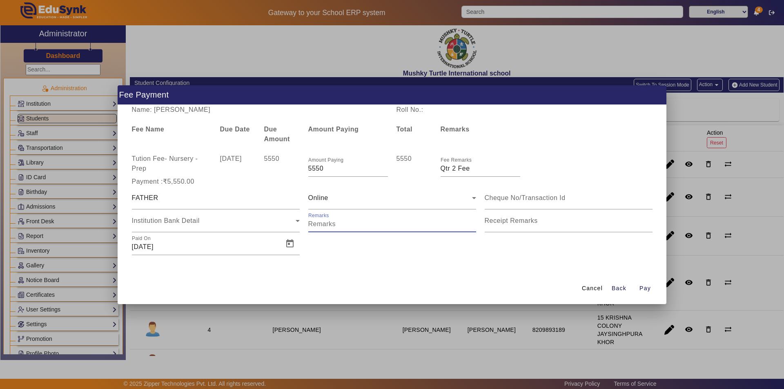
click at [344, 226] on input "Remarks" at bounding box center [392, 224] width 168 height 10
drag, startPoint x: 415, startPoint y: 225, endPoint x: 358, endPoint y: 229, distance: 56.9
click at [358, 229] on input "Remarks" at bounding box center [392, 224] width 168 height 10
type input "Online UTR no. 423173347012"
type input "Qtr 2 Fee"
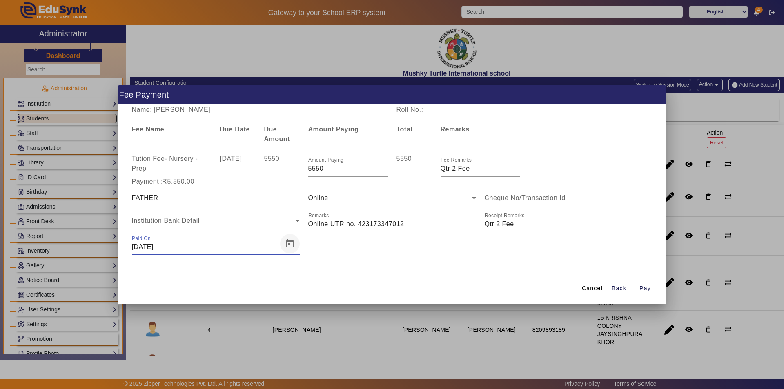
click at [290, 242] on span "Open calendar" at bounding box center [290, 244] width 20 height 20
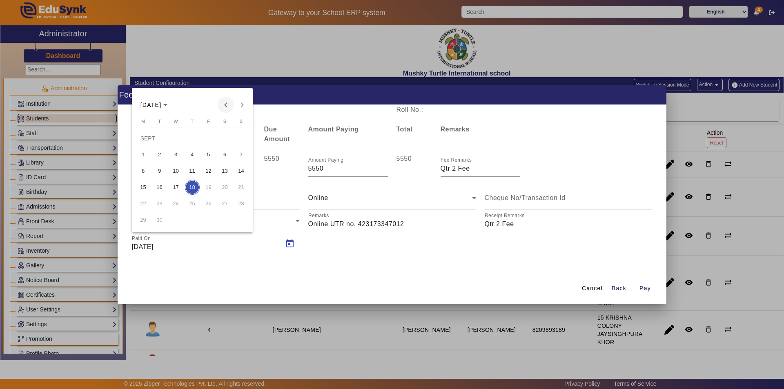
click at [230, 105] on span "Previous month" at bounding box center [226, 105] width 16 height 16
click at [208, 206] on span "29" at bounding box center [208, 203] width 15 height 15
type input "[DATE]"
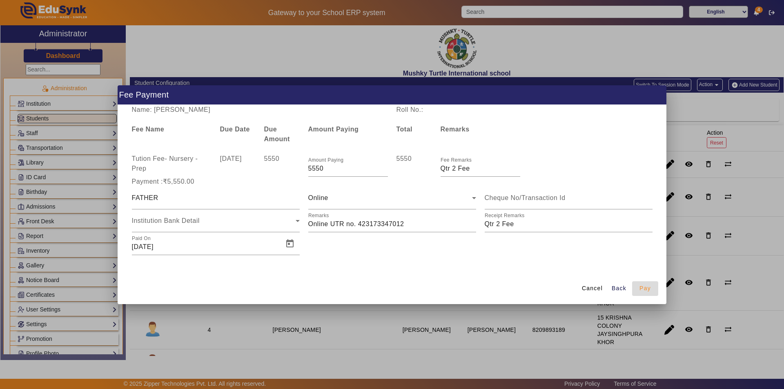
click at [651, 291] on span "button" at bounding box center [645, 289] width 26 height 20
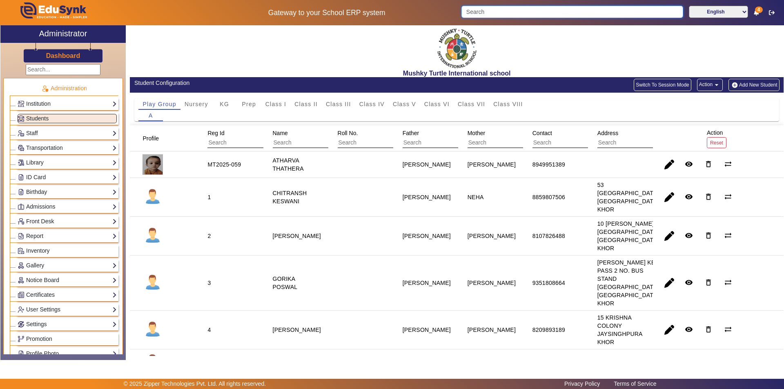
click at [579, 11] on input "Search" at bounding box center [572, 12] width 221 height 12
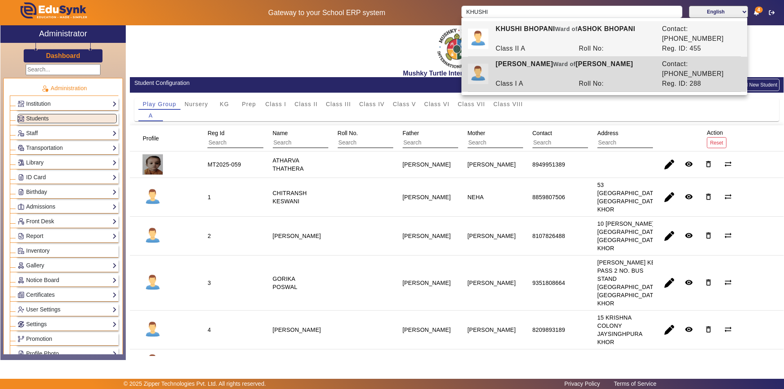
click at [547, 59] on div "[PERSON_NAME] [PERSON_NAME] of [PERSON_NAME]" at bounding box center [574, 69] width 166 height 20
type input "[PERSON_NAME]"
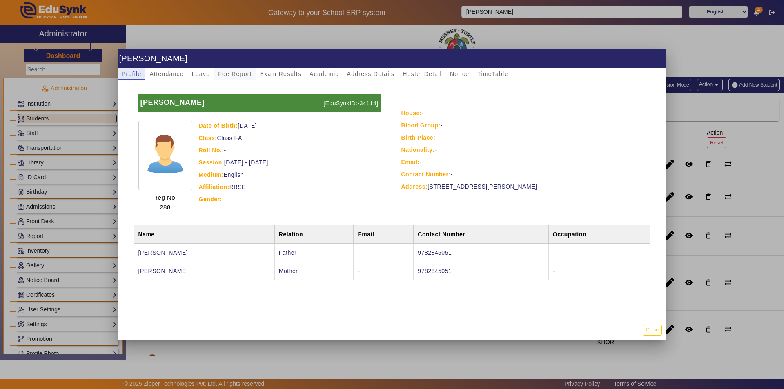
click at [241, 73] on span "Fee Report" at bounding box center [235, 74] width 34 height 6
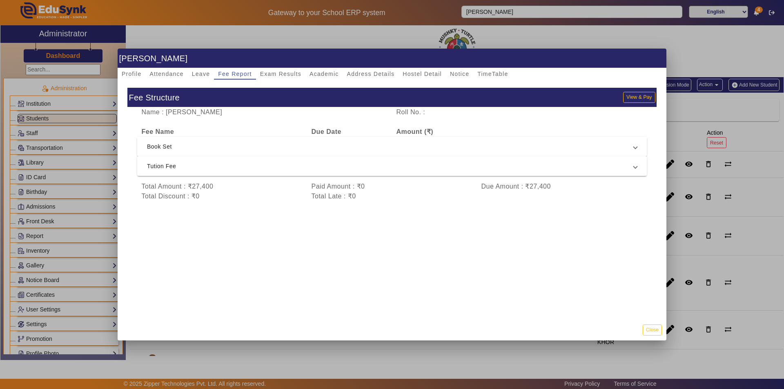
click at [343, 171] on span "Tution Fee" at bounding box center [390, 166] width 487 height 10
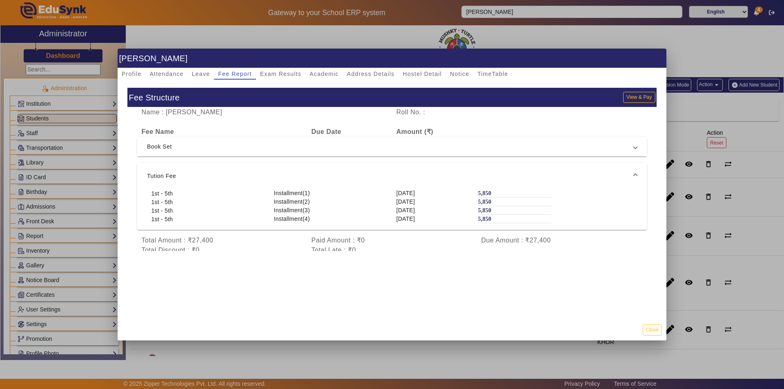
click at [368, 145] on span "Book Set" at bounding box center [390, 147] width 487 height 10
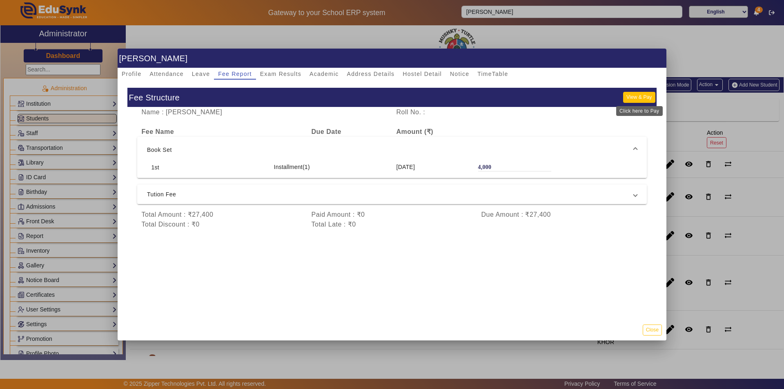
click at [645, 96] on button "View & Pay" at bounding box center [639, 97] width 32 height 11
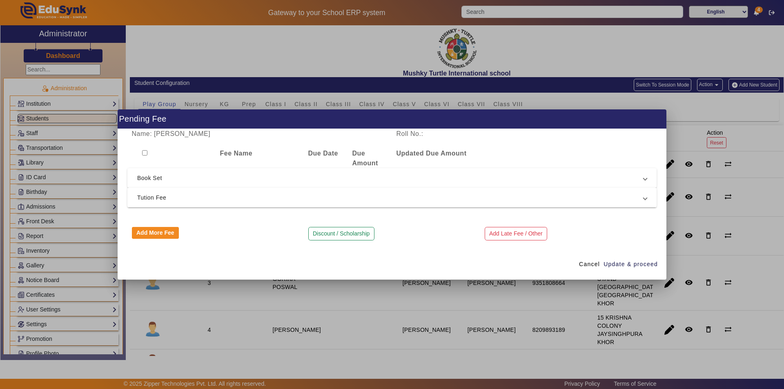
click at [258, 200] on span "Tution Fee" at bounding box center [390, 198] width 506 height 10
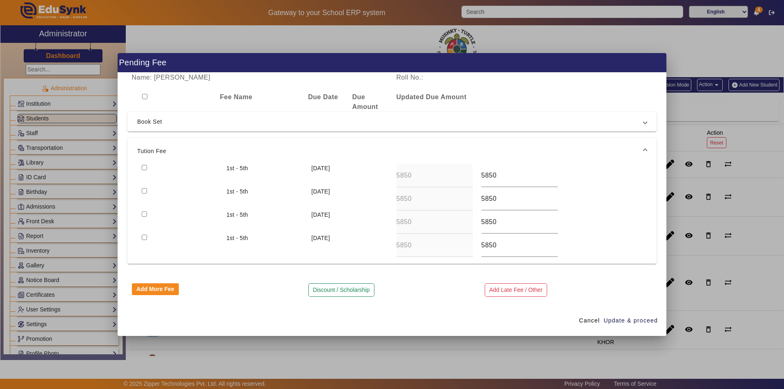
drag, startPoint x: 142, startPoint y: 166, endPoint x: 143, endPoint y: 182, distance: 16.0
click at [142, 167] on input "checkbox" at bounding box center [144, 167] width 5 height 5
checkbox input "true"
drag, startPoint x: 144, startPoint y: 190, endPoint x: 170, endPoint y: 203, distance: 29.0
click at [144, 191] on input "checkbox" at bounding box center [144, 190] width 5 height 5
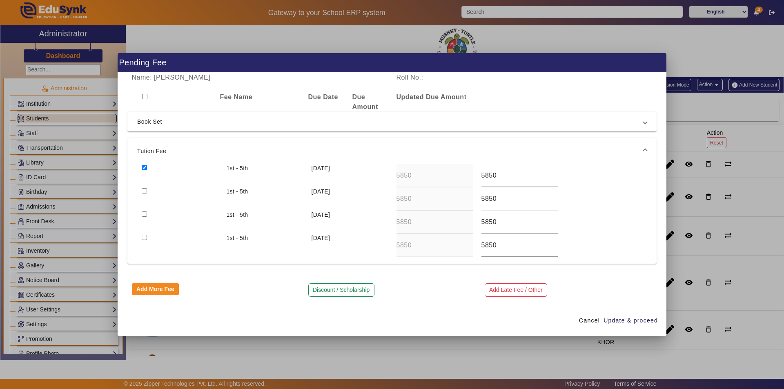
checkbox input "true"
click at [632, 319] on span "Update & proceed" at bounding box center [631, 321] width 54 height 9
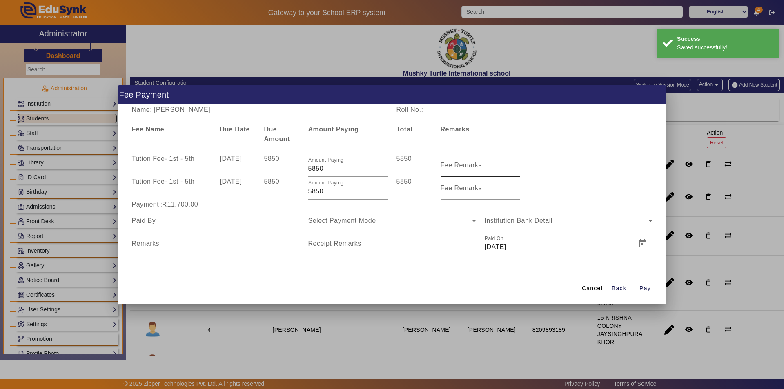
click at [464, 168] on mat-label "Fee Remarks" at bounding box center [462, 165] width 42 height 7
click at [464, 168] on input "Fee Remarks" at bounding box center [481, 169] width 80 height 10
type input "QTR 1 FEE"
click at [467, 192] on input "Fee Remarks" at bounding box center [481, 192] width 80 height 10
type input "Qtr 2 Fee"
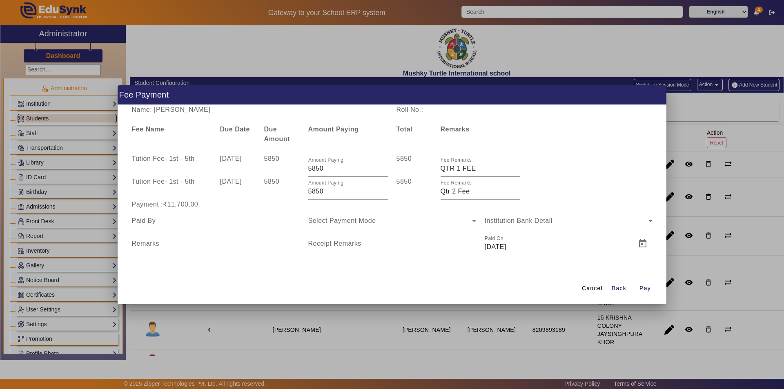
click at [208, 229] on div at bounding box center [216, 221] width 168 height 23
click at [219, 223] on input at bounding box center [216, 221] width 168 height 10
type input "Parents"
click at [378, 225] on div "Select Payment Mode" at bounding box center [390, 221] width 164 height 10
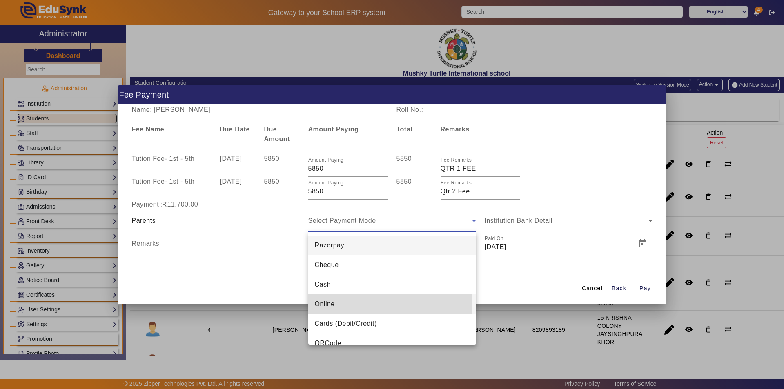
click at [334, 303] on span "Online" at bounding box center [325, 304] width 20 height 10
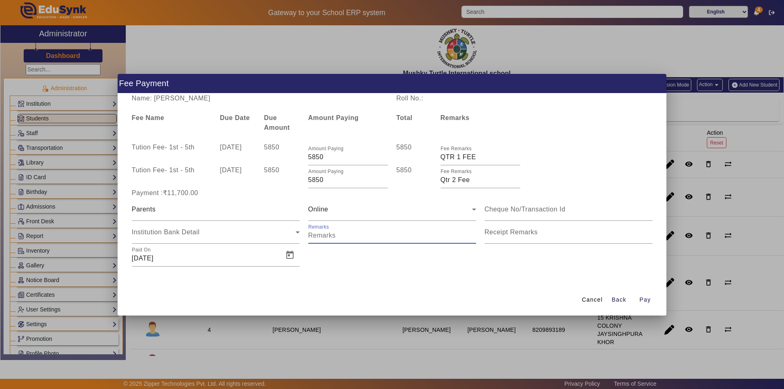
click at [337, 236] on input "Remarks" at bounding box center [392, 236] width 168 height 10
drag, startPoint x: 343, startPoint y: 235, endPoint x: 332, endPoint y: 240, distance: 12.6
click at [332, 240] on input "Remarks" at bounding box center [392, 236] width 168 height 10
drag, startPoint x: 416, startPoint y: 234, endPoint x: 358, endPoint y: 240, distance: 58.2
click at [358, 240] on input "Remarks" at bounding box center [392, 236] width 168 height 10
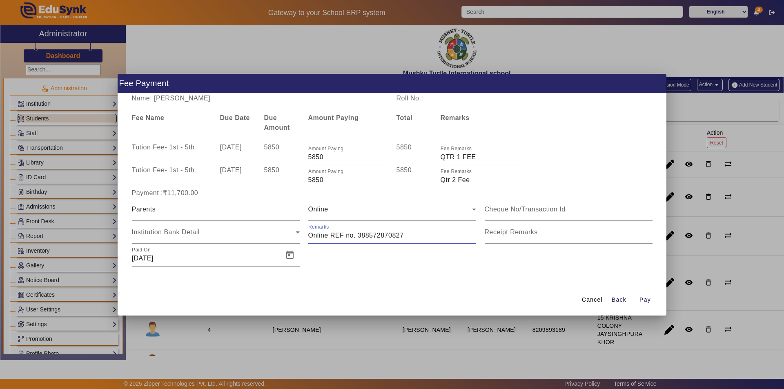
type input "Online REF no. 388572870827"
type input "QTR 1 +QTR 2 FEE"
click at [293, 256] on span "Open calendar" at bounding box center [290, 255] width 20 height 20
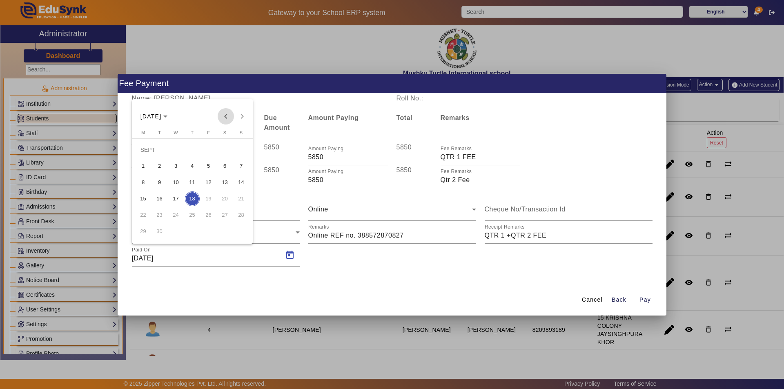
click at [223, 118] on span "Previous month" at bounding box center [226, 116] width 16 height 16
click at [210, 214] on span "29" at bounding box center [208, 215] width 15 height 15
type input "[DATE]"
click at [650, 299] on span "Pay" at bounding box center [645, 300] width 11 height 9
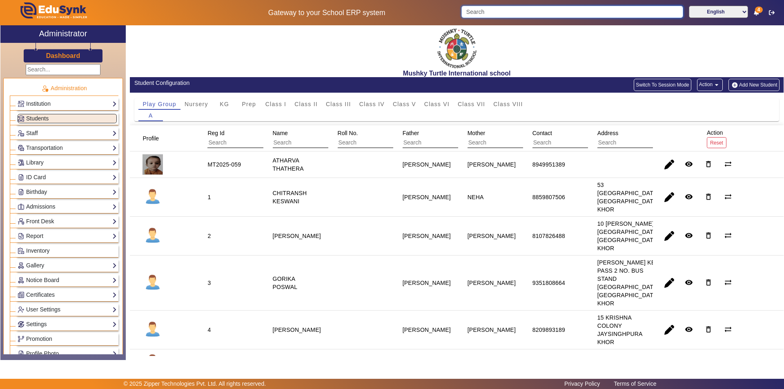
click at [500, 11] on input "Search" at bounding box center [572, 12] width 221 height 12
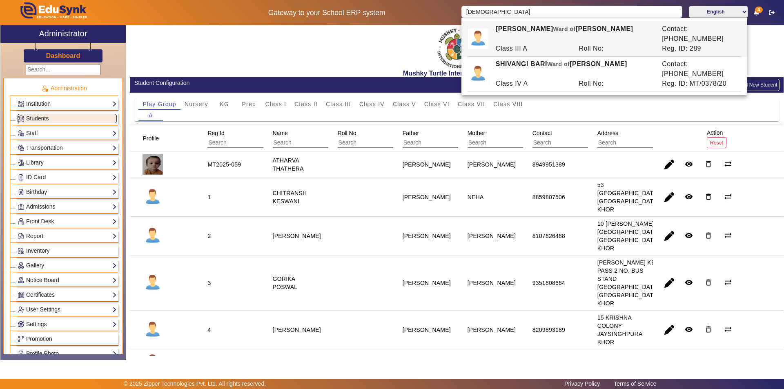
click at [529, 44] on div "Class III A" at bounding box center [532, 49] width 83 height 10
type input "[PERSON_NAME]"
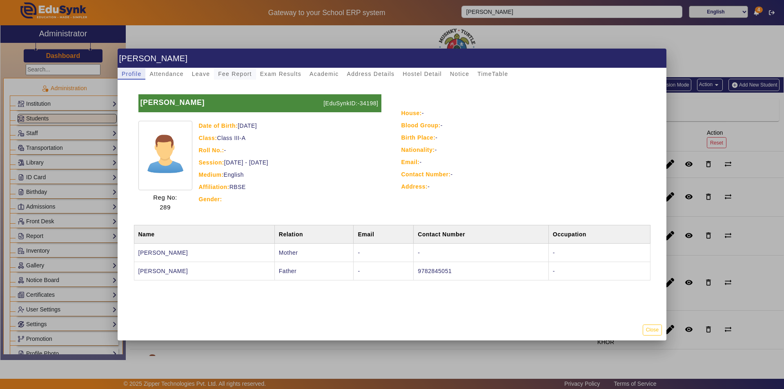
click at [237, 74] on span "Fee Report" at bounding box center [235, 74] width 34 height 6
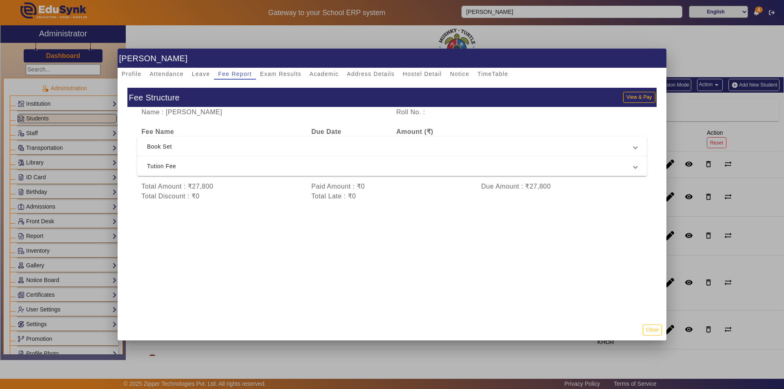
click at [283, 169] on span "Tution Fee" at bounding box center [390, 166] width 487 height 10
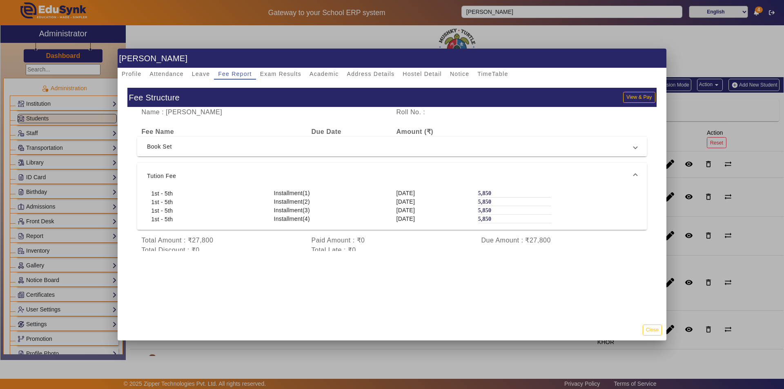
click at [319, 147] on span "Book Set" at bounding box center [390, 147] width 487 height 10
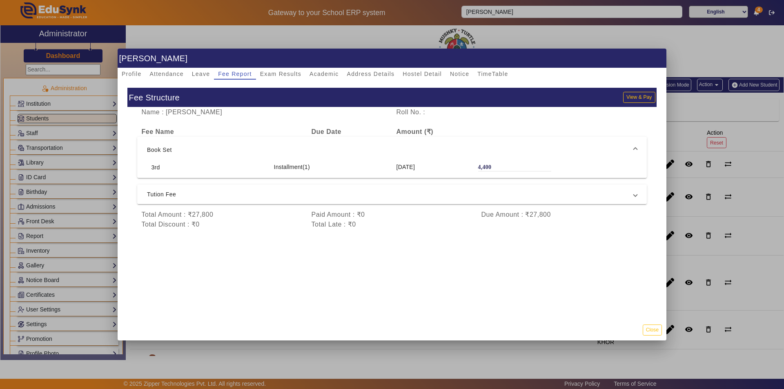
click at [319, 147] on span "Book Set" at bounding box center [390, 150] width 487 height 10
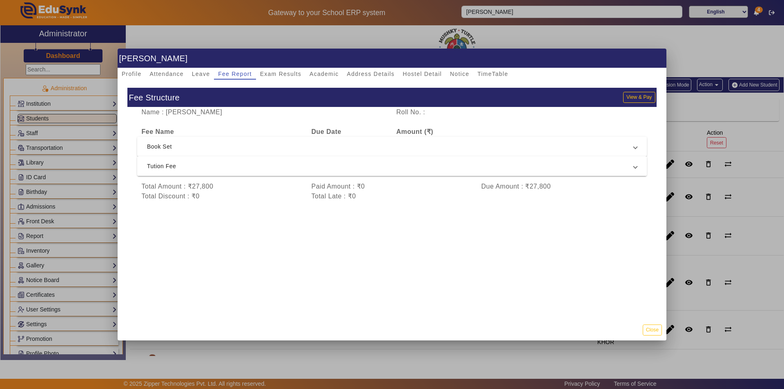
click at [315, 173] on mat-expansion-panel-header "Tution Fee" at bounding box center [392, 166] width 510 height 20
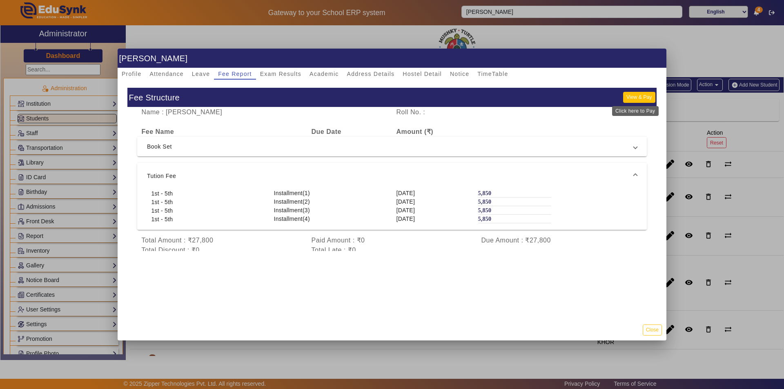
click at [631, 95] on button "View & Pay" at bounding box center [639, 97] width 32 height 11
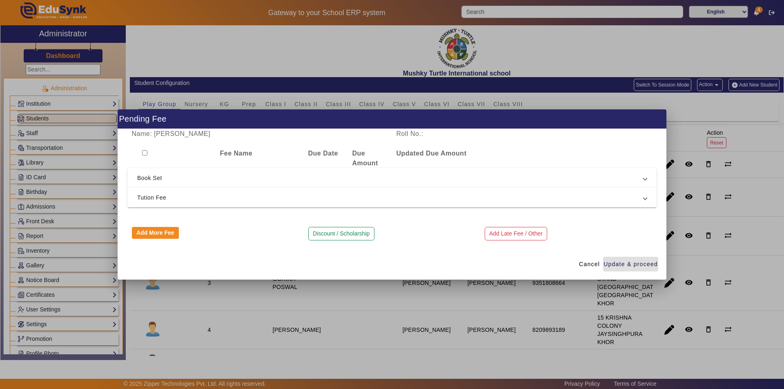
click at [289, 198] on span "Tution Fee" at bounding box center [390, 198] width 506 height 10
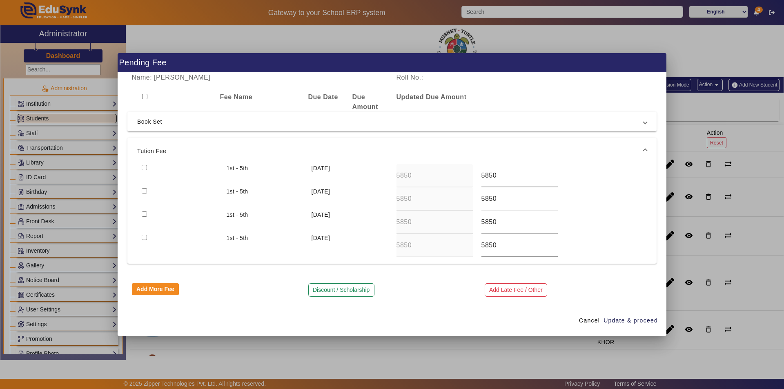
click at [143, 167] on input "checkbox" at bounding box center [144, 167] width 5 height 5
checkbox input "true"
click at [143, 192] on input "checkbox" at bounding box center [144, 190] width 5 height 5
checkbox input "true"
click at [636, 318] on span "Update & proceed" at bounding box center [631, 321] width 54 height 9
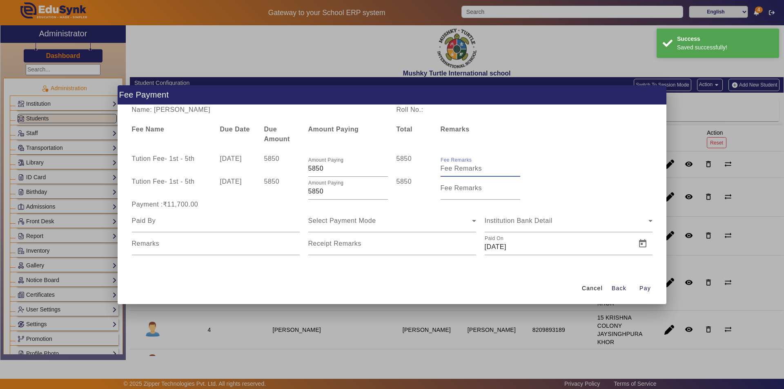
click at [461, 170] on input "Fee Remarks" at bounding box center [481, 169] width 80 height 10
type input "QTR 1 FEE"
click at [471, 194] on input "Fee Remarks" at bounding box center [481, 192] width 80 height 10
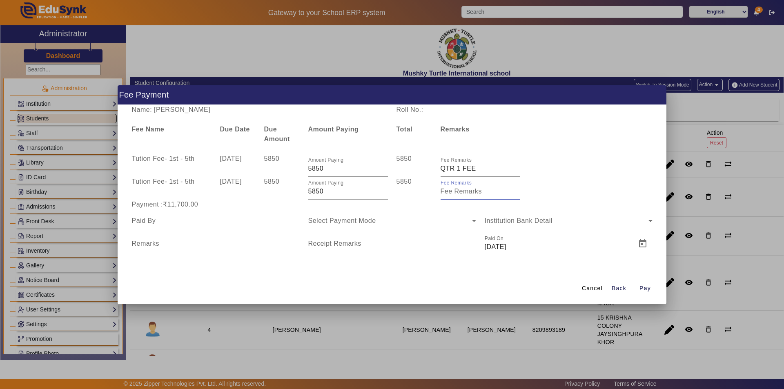
type input "Qtr 2 Fee"
click at [248, 226] on div at bounding box center [216, 221] width 168 height 23
click at [248, 225] on input at bounding box center [216, 221] width 168 height 10
type input "Parents"
click at [353, 223] on span "Select Payment Mode" at bounding box center [342, 220] width 68 height 7
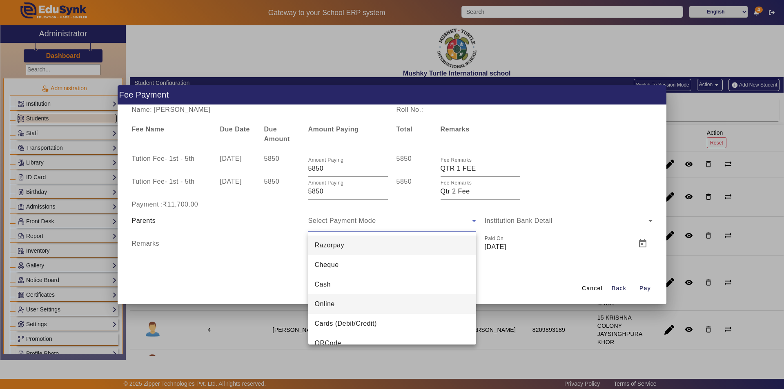
click at [336, 310] on mat-option "Online" at bounding box center [392, 304] width 168 height 20
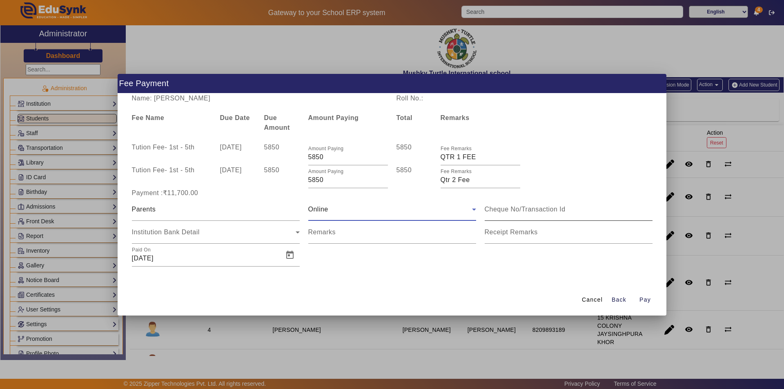
click at [547, 211] on input at bounding box center [569, 210] width 168 height 10
click at [392, 232] on input "Remarks" at bounding box center [392, 236] width 168 height 10
drag, startPoint x: 344, startPoint y: 236, endPoint x: 330, endPoint y: 236, distance: 13.5
click at [330, 236] on input "Remarks" at bounding box center [392, 236] width 168 height 10
type input "Online REF no. 689831242505"
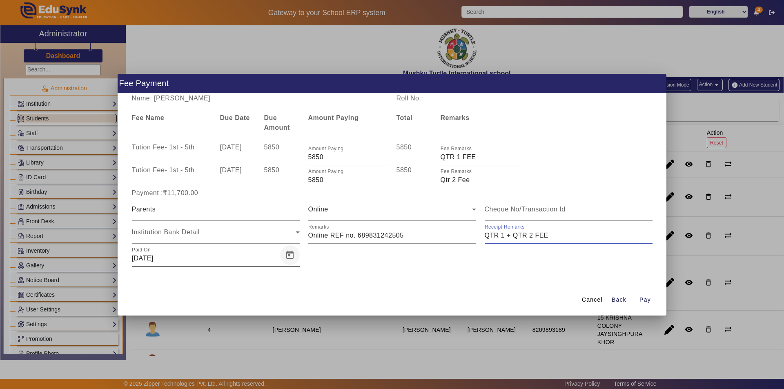
type input "QTR 1 + QTR 2 FEE"
click at [294, 257] on span "Open calendar" at bounding box center [290, 255] width 20 height 20
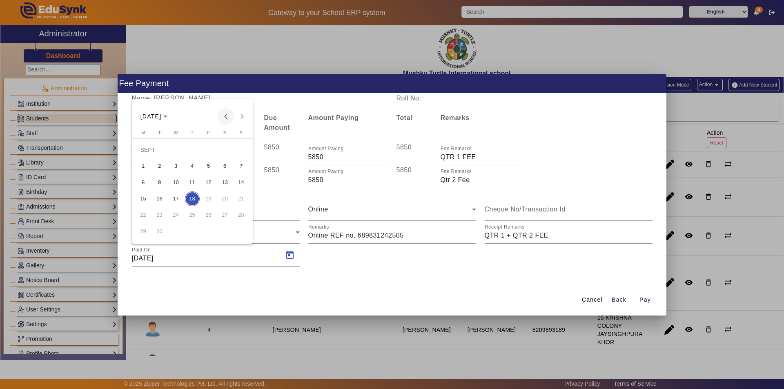
click at [228, 119] on span "Previous month" at bounding box center [226, 116] width 16 height 16
click at [208, 215] on span "29" at bounding box center [208, 215] width 15 height 15
type input "[DATE]"
click at [651, 299] on span "button" at bounding box center [645, 300] width 26 height 20
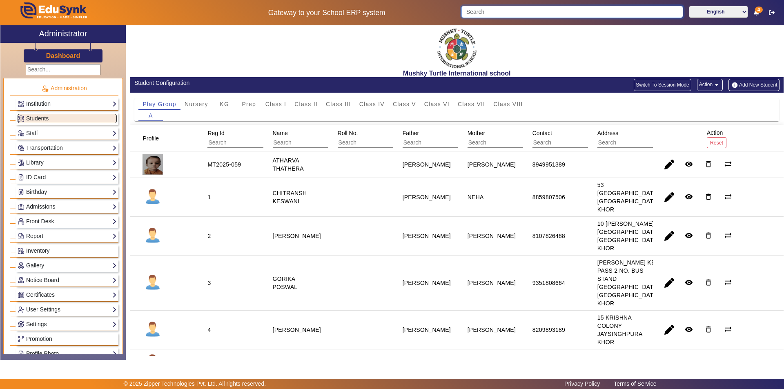
click at [546, 12] on input "Search" at bounding box center [572, 12] width 221 height 12
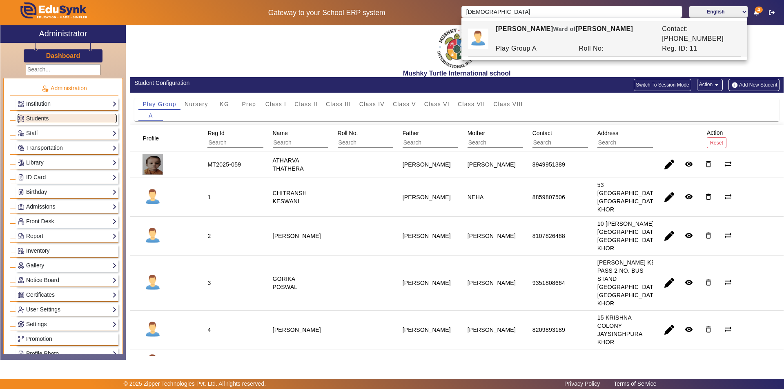
click at [528, 31] on div "[PERSON_NAME] [PERSON_NAME] of [PERSON_NAME]" at bounding box center [574, 34] width 166 height 20
type input "[PERSON_NAME]"
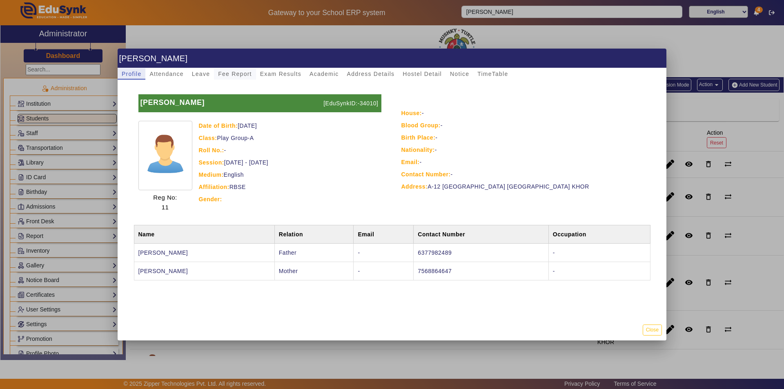
click at [238, 76] on span "Fee Report" at bounding box center [235, 74] width 34 height 6
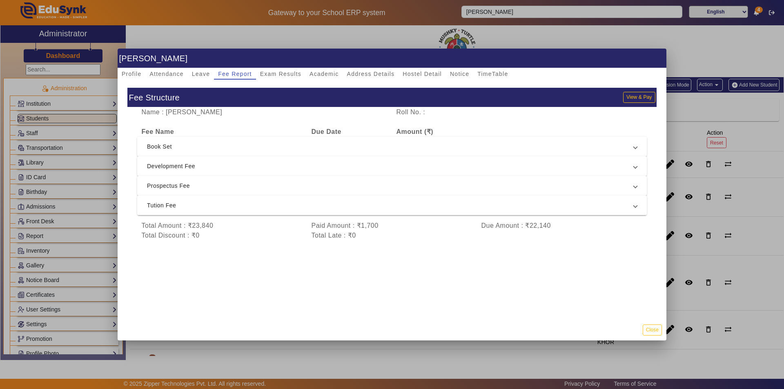
click at [290, 206] on span "Tution Fee" at bounding box center [390, 206] width 487 height 10
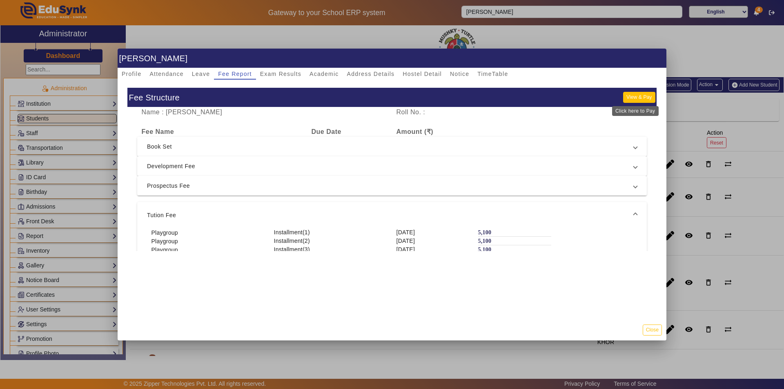
click at [629, 98] on button "View & Pay" at bounding box center [639, 97] width 32 height 11
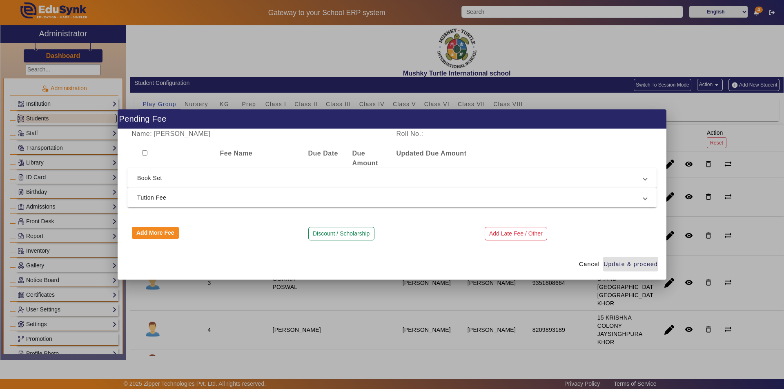
click at [171, 197] on span "Tution Fee" at bounding box center [390, 198] width 506 height 10
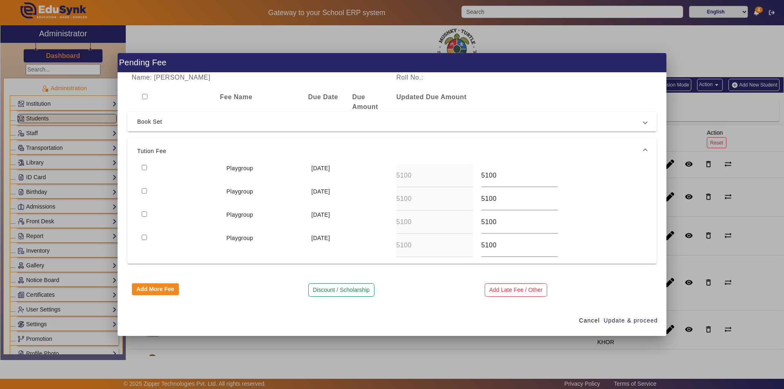
click at [143, 191] on input "checkbox" at bounding box center [144, 190] width 5 height 5
checkbox input "true"
click at [626, 321] on span "Update & proceed" at bounding box center [631, 321] width 54 height 9
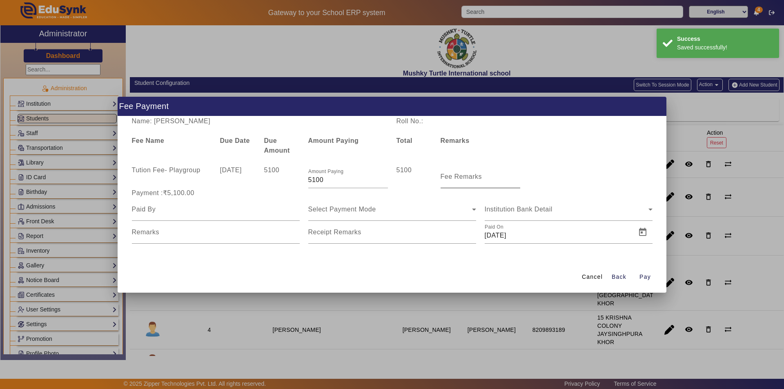
click at [452, 179] on mat-label "Fee Remarks" at bounding box center [462, 176] width 42 height 7
click at [452, 179] on input "Fee Remarks" at bounding box center [481, 180] width 80 height 10
type input "Qtr 2 Fee"
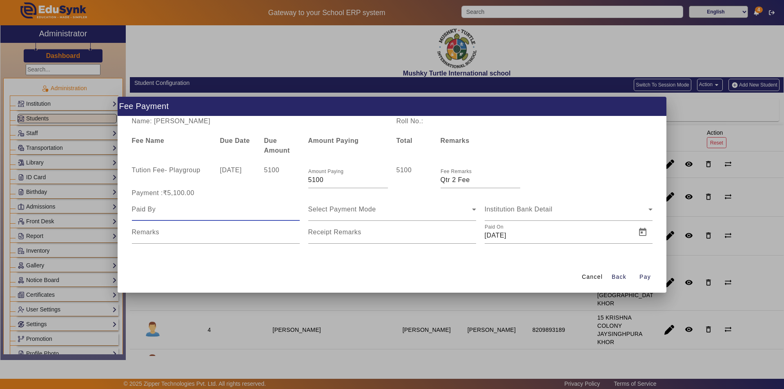
click at [243, 213] on input at bounding box center [216, 210] width 168 height 10
type input "Parents"
click at [358, 206] on div "Select Payment Mode" at bounding box center [390, 210] width 164 height 10
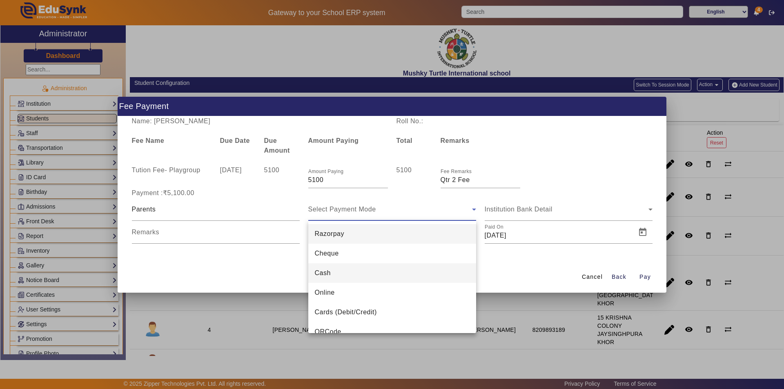
click at [323, 272] on span "Cash" at bounding box center [323, 273] width 16 height 10
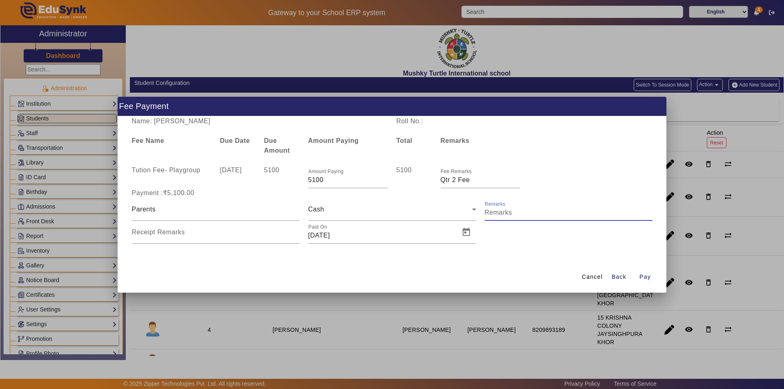
click at [537, 209] on input "Remarks" at bounding box center [569, 213] width 168 height 10
type input "Qtr 2 Fee"
click at [201, 232] on input "Receipt Remarks" at bounding box center [216, 236] width 168 height 10
type input "Qtr 2 Fee"
click at [464, 233] on span "Open calendar" at bounding box center [467, 233] width 20 height 20
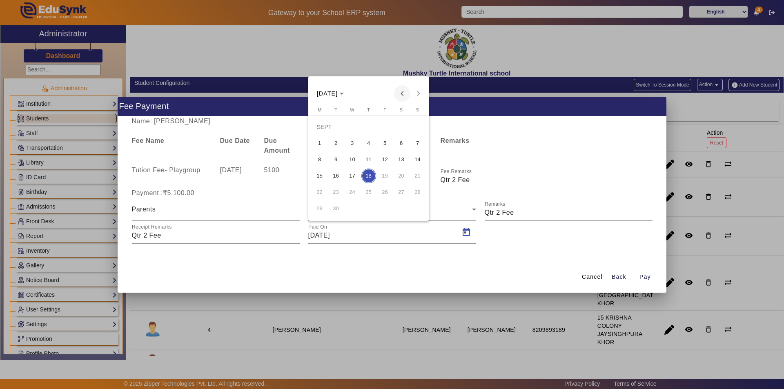
click at [404, 98] on span "Previous month" at bounding box center [402, 93] width 16 height 16
click at [385, 189] on span "29" at bounding box center [385, 192] width 15 height 15
type input "[DATE]"
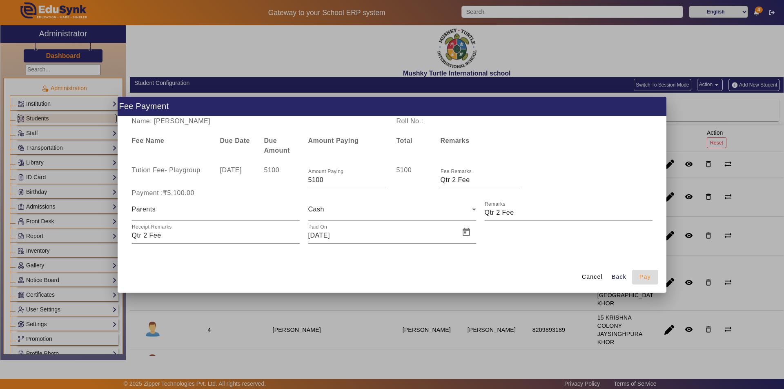
click at [649, 281] on span "Pay" at bounding box center [645, 277] width 11 height 9
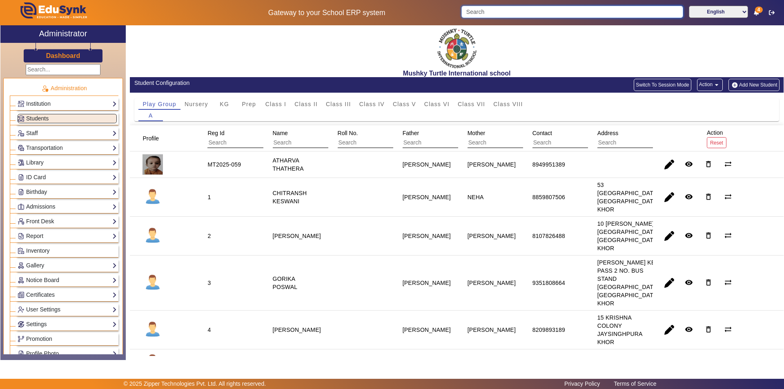
click at [543, 11] on input "Search" at bounding box center [572, 12] width 221 height 12
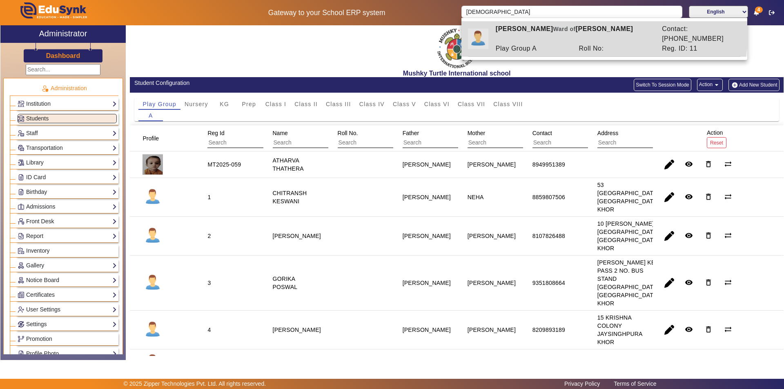
click at [557, 30] on span "Ward of" at bounding box center [564, 29] width 22 height 7
type input "[PERSON_NAME]"
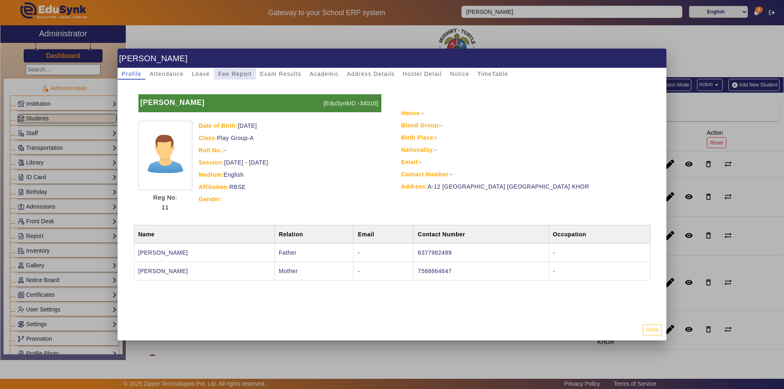
click at [233, 71] on span "Fee Report" at bounding box center [235, 74] width 34 height 6
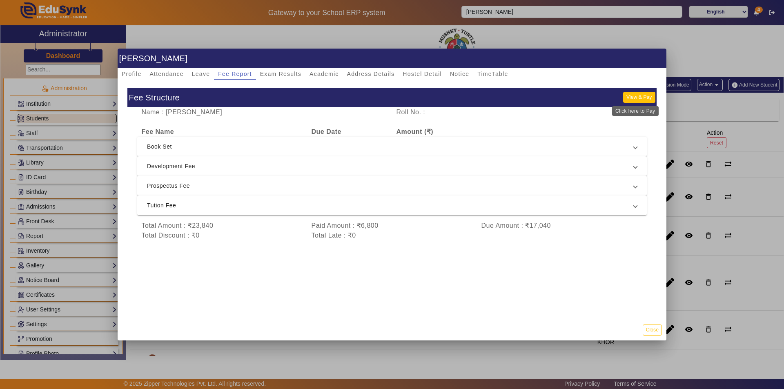
click at [641, 94] on button "View & Pay" at bounding box center [639, 97] width 32 height 11
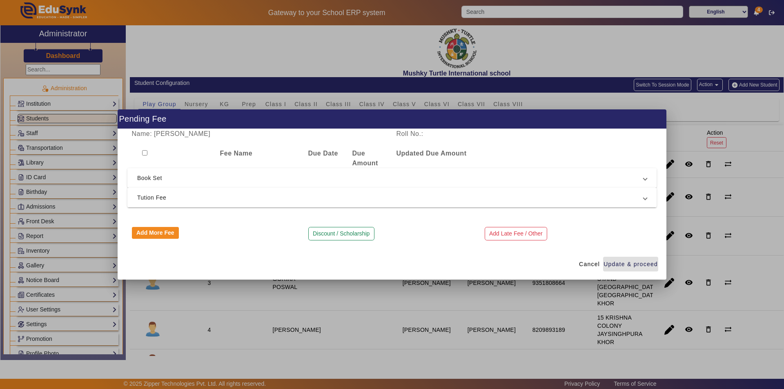
click at [256, 202] on span "Tution Fee" at bounding box center [390, 198] width 506 height 10
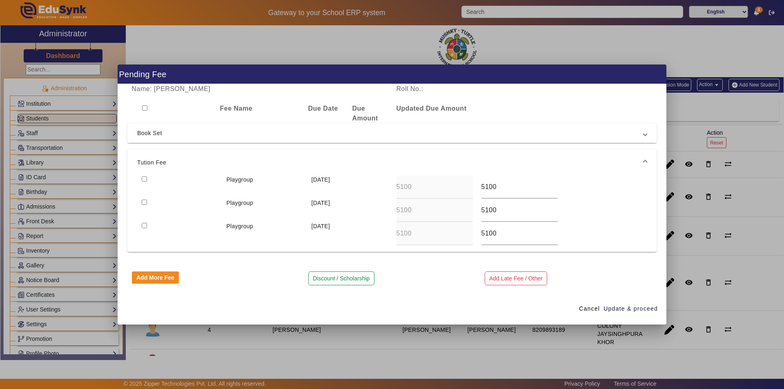
click at [150, 180] on div at bounding box center [179, 187] width 85 height 23
click at [142, 177] on input "checkbox" at bounding box center [144, 178] width 5 height 5
checkbox input "true"
click at [325, 278] on button "Discount / Scholarship" at bounding box center [341, 279] width 66 height 14
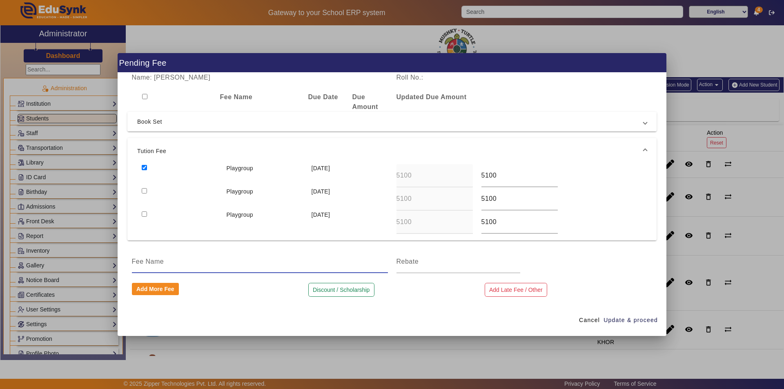
click at [289, 266] on input at bounding box center [260, 262] width 256 height 10
type input "Qtr 1 Tuition fee discount as per new admission in aug month"
click at [428, 265] on input at bounding box center [459, 262] width 124 height 10
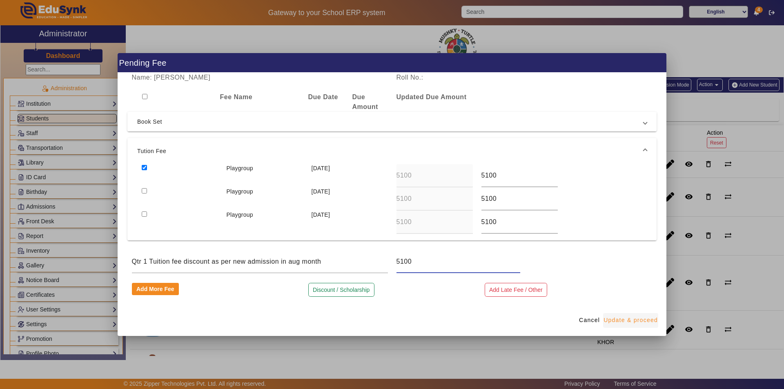
type input "5100"
click at [639, 321] on span "Update & proceed" at bounding box center [631, 320] width 54 height 9
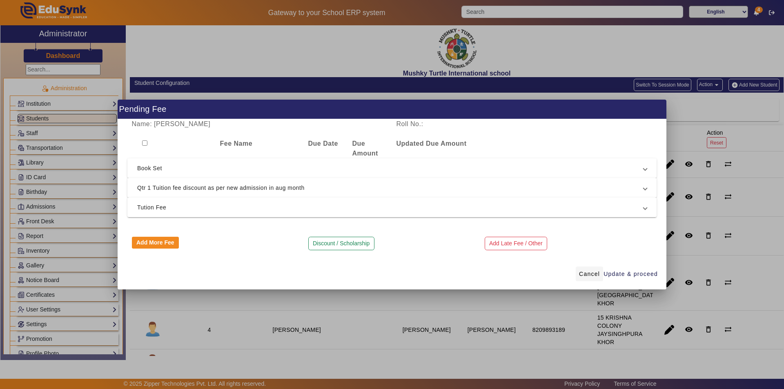
click at [589, 274] on span "Cancel" at bounding box center [589, 274] width 21 height 9
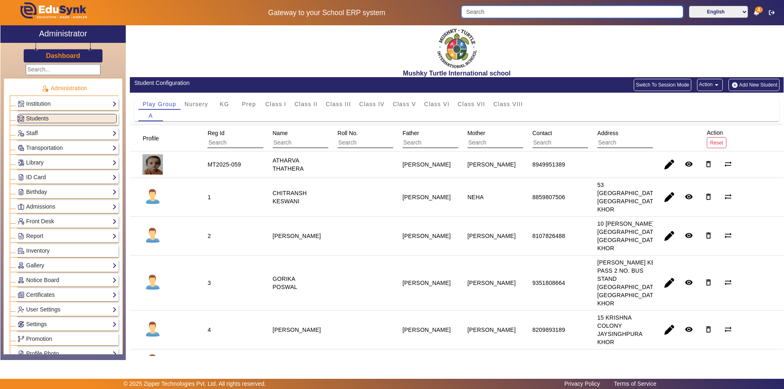
click at [504, 9] on input "Search" at bounding box center [572, 12] width 221 height 12
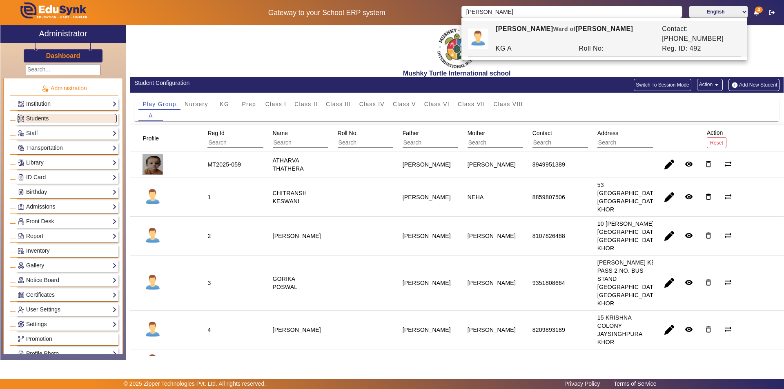
click at [526, 44] on div "KG A" at bounding box center [532, 49] width 83 height 10
type input "[PERSON_NAME]"
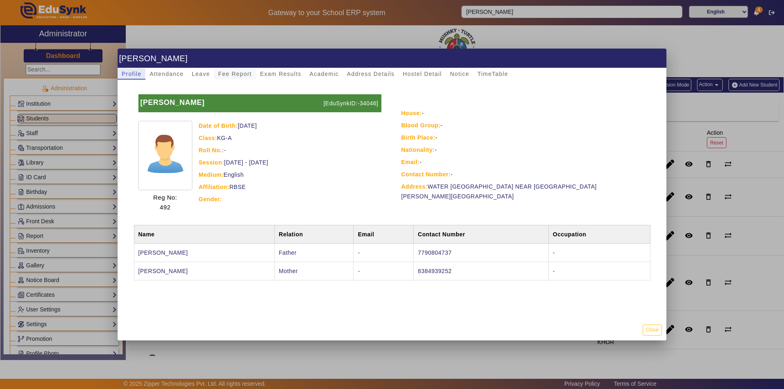
click at [235, 73] on span "Fee Report" at bounding box center [235, 74] width 34 height 6
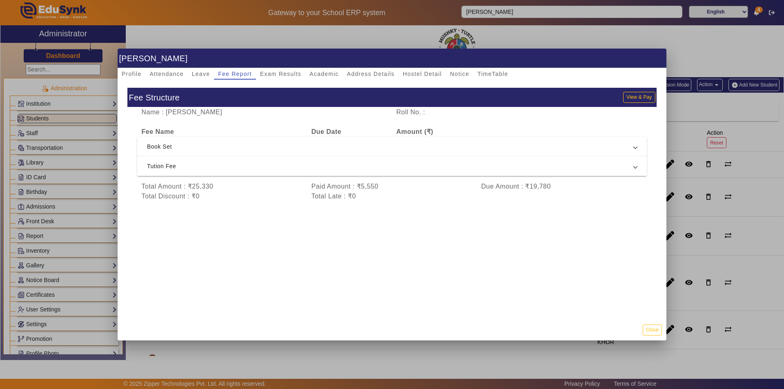
click at [283, 164] on span "Tution Fee" at bounding box center [390, 166] width 487 height 10
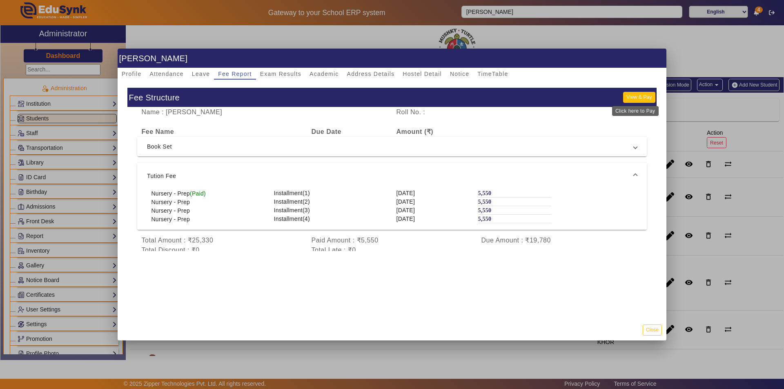
click at [636, 98] on button "View & Pay" at bounding box center [639, 97] width 32 height 11
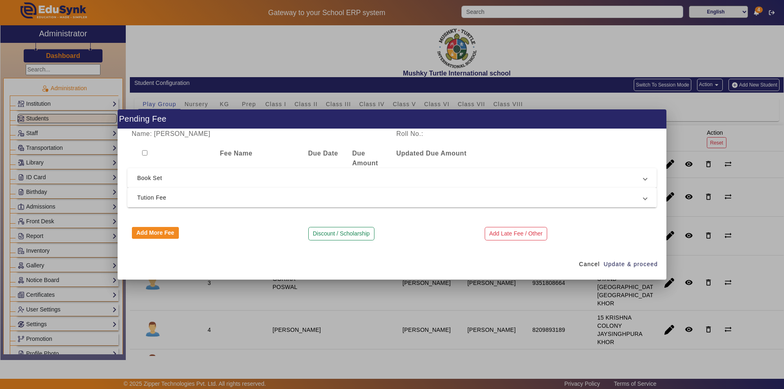
click at [338, 201] on span "Tution Fee" at bounding box center [390, 198] width 506 height 10
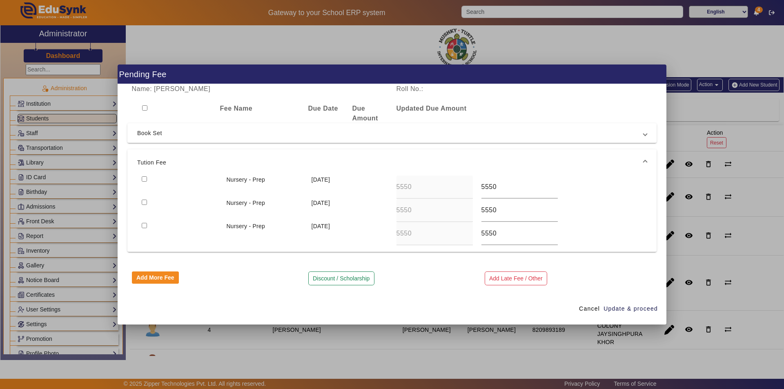
click at [143, 183] on div at bounding box center [179, 187] width 85 height 23
click at [145, 177] on input "checkbox" at bounding box center [144, 178] width 5 height 5
checkbox input "true"
click at [625, 307] on span "Update & proceed" at bounding box center [631, 309] width 54 height 9
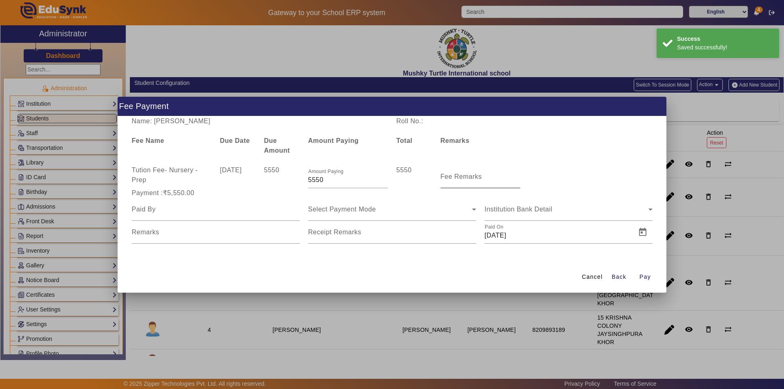
click at [458, 180] on label "Fee Remarks" at bounding box center [462, 176] width 42 height 7
click at [458, 180] on input "Fee Remarks" at bounding box center [481, 180] width 80 height 10
type input "Qtr 2 Fee"
click at [257, 213] on input at bounding box center [216, 210] width 168 height 10
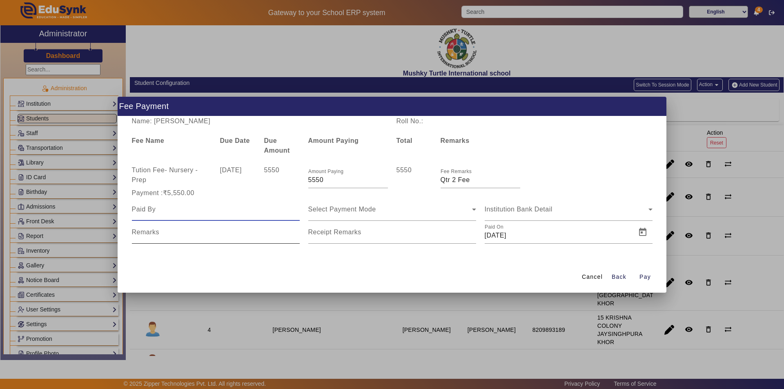
type input "Parents"
click at [346, 212] on span "Select Payment Mode" at bounding box center [342, 209] width 68 height 7
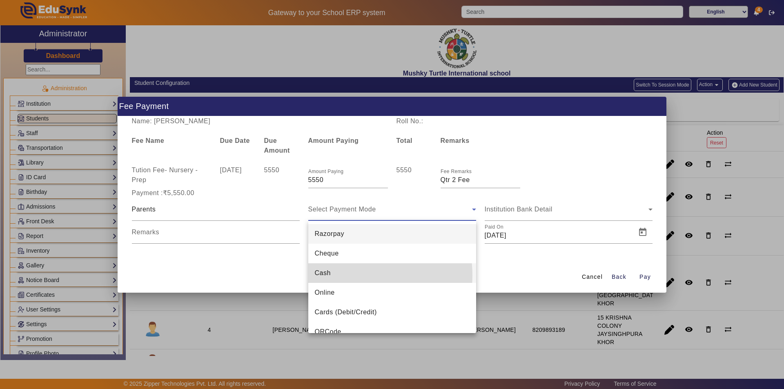
click at [357, 275] on mat-option "Cash" at bounding box center [392, 273] width 168 height 20
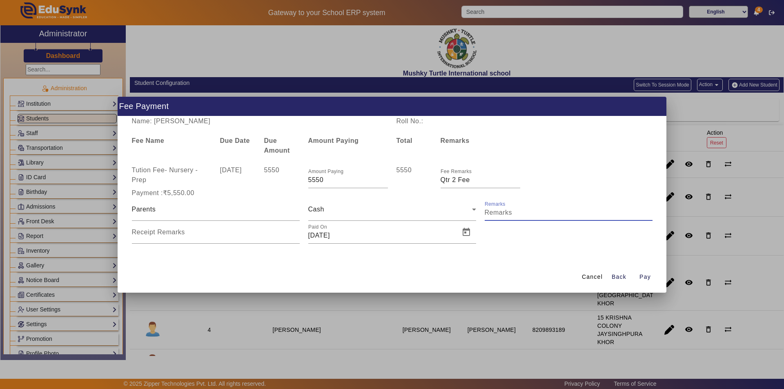
click at [533, 213] on input "Remarks" at bounding box center [569, 213] width 168 height 10
type input "Qtr 2 Fee"
drag, startPoint x: 193, startPoint y: 237, endPoint x: 195, endPoint y: 241, distance: 4.2
click at [193, 237] on input "Receipt Remarks" at bounding box center [216, 236] width 168 height 10
type input "Qtr 2 Fee"
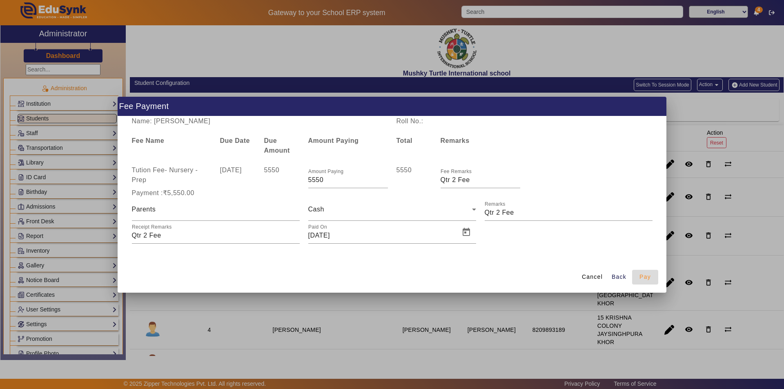
click at [643, 280] on span "Pay" at bounding box center [645, 277] width 11 height 9
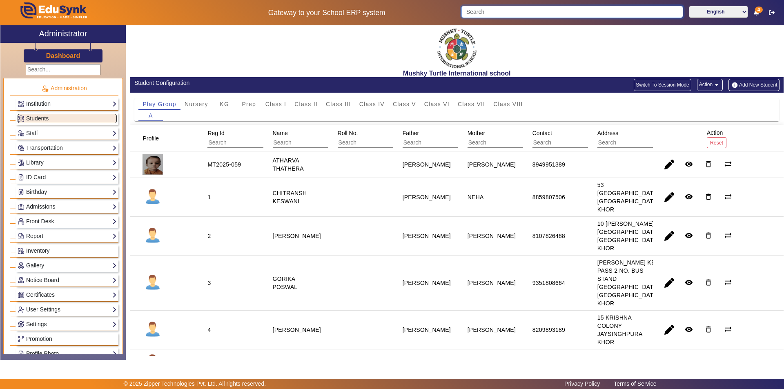
click at [564, 11] on input "Search" at bounding box center [572, 12] width 221 height 12
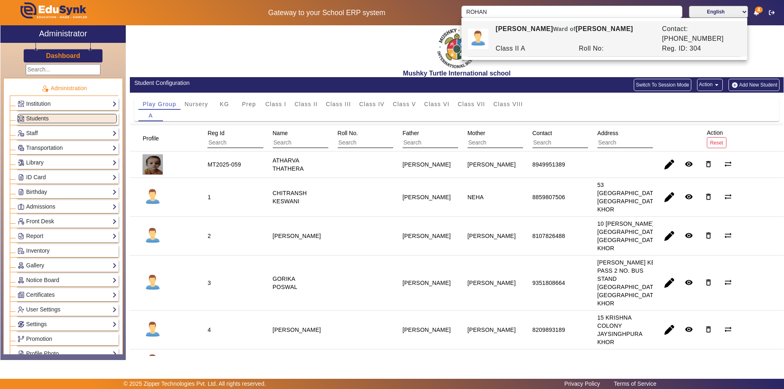
click at [530, 31] on div "[PERSON_NAME] [PERSON_NAME] of [PERSON_NAME]" at bounding box center [574, 34] width 166 height 20
type input "[PERSON_NAME]"
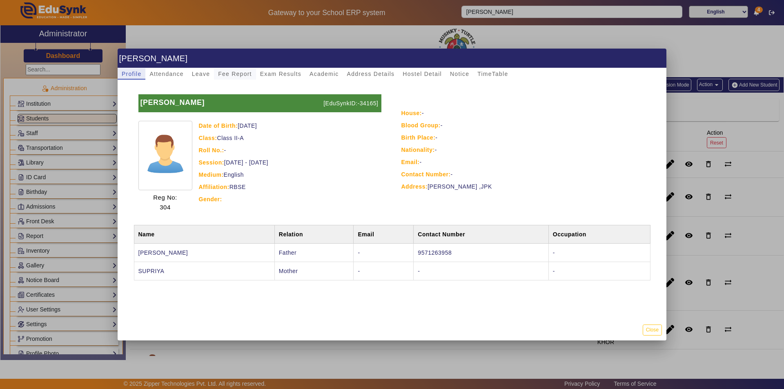
click at [245, 77] on span "Fee Report" at bounding box center [235, 74] width 34 height 6
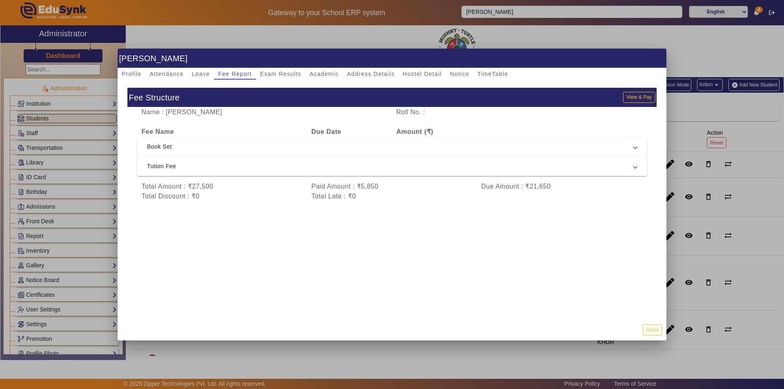
click at [265, 167] on span "Tution Fee" at bounding box center [390, 166] width 487 height 10
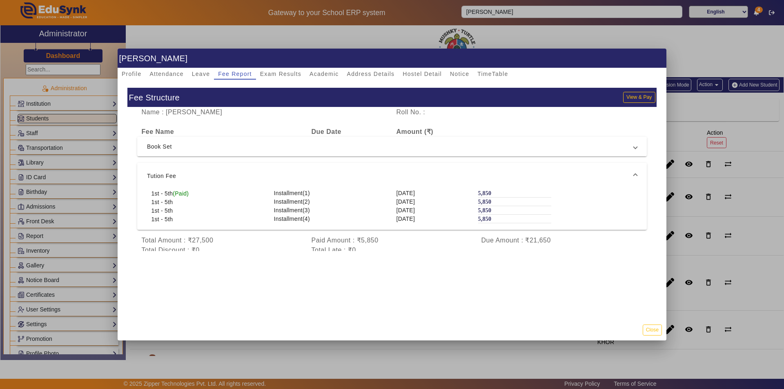
click at [265, 167] on mat-expansion-panel-header "Tution Fee" at bounding box center [392, 176] width 510 height 26
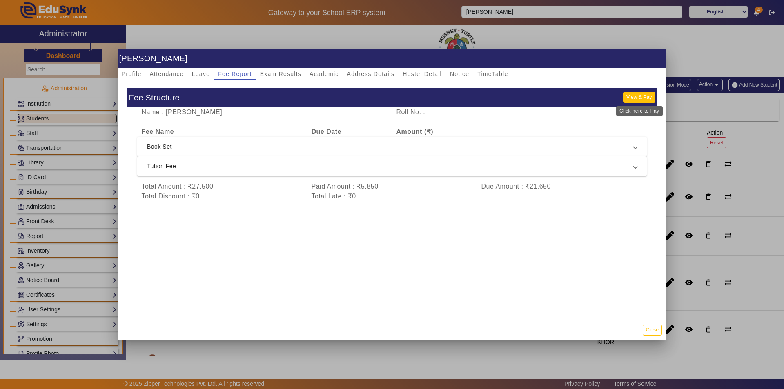
click at [638, 95] on button "View & Pay" at bounding box center [639, 97] width 32 height 11
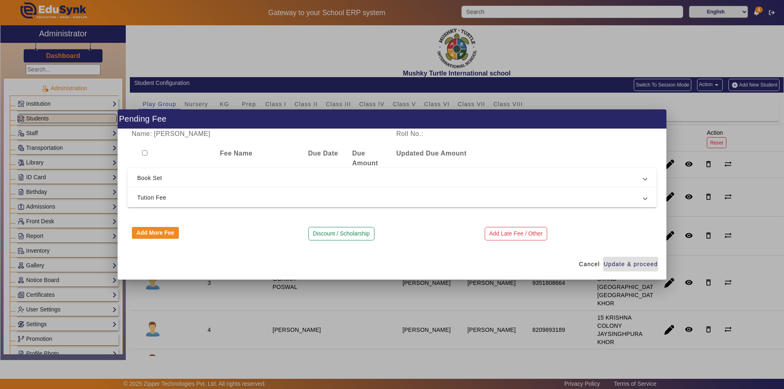
click at [323, 194] on span "Tution Fee" at bounding box center [390, 198] width 506 height 10
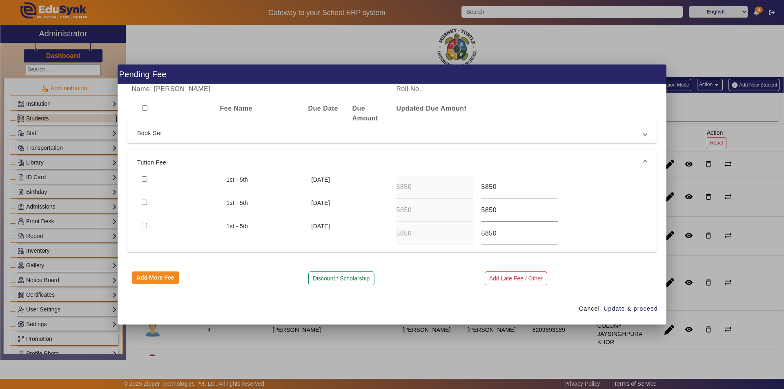
click at [143, 176] on div at bounding box center [179, 187] width 85 height 23
click at [143, 180] on input "checkbox" at bounding box center [144, 178] width 5 height 5
checkbox input "true"
click at [625, 307] on span "Update & proceed" at bounding box center [631, 309] width 54 height 9
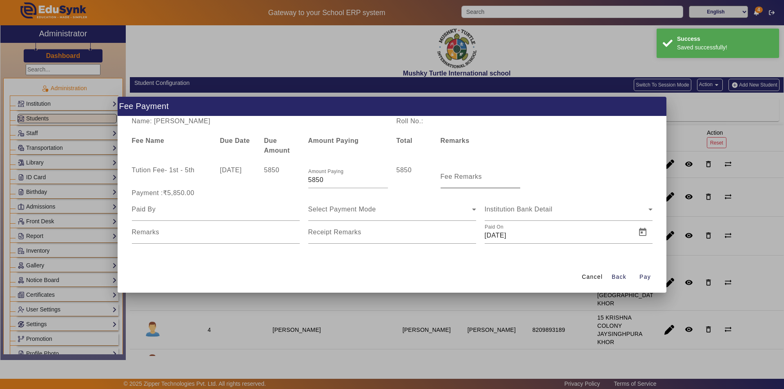
click at [468, 179] on mat-label "Fee Remarks" at bounding box center [462, 176] width 42 height 7
click at [468, 179] on input "Fee Remarks" at bounding box center [481, 180] width 80 height 10
type input "Qtr 2 Fee"
click at [225, 212] on input at bounding box center [216, 210] width 168 height 10
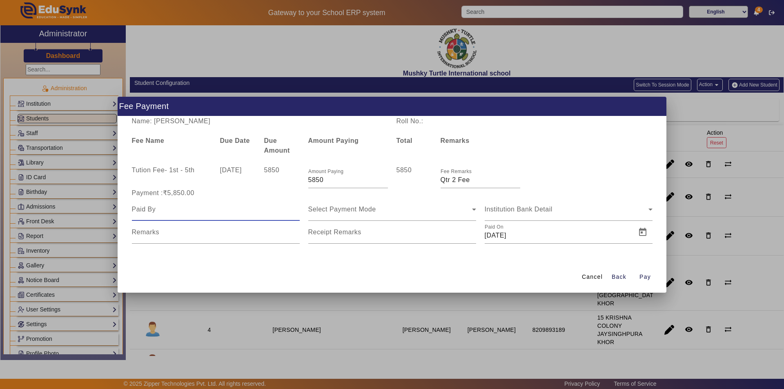
type input "Parents"
click at [342, 211] on span "Select Payment Mode" at bounding box center [342, 209] width 68 height 7
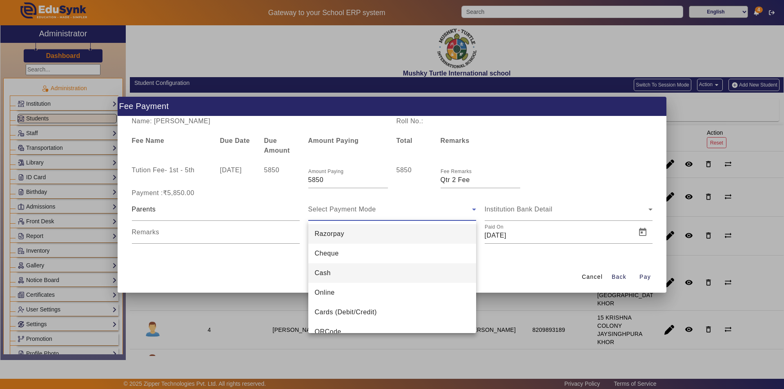
click at [329, 273] on span "Cash" at bounding box center [323, 273] width 16 height 10
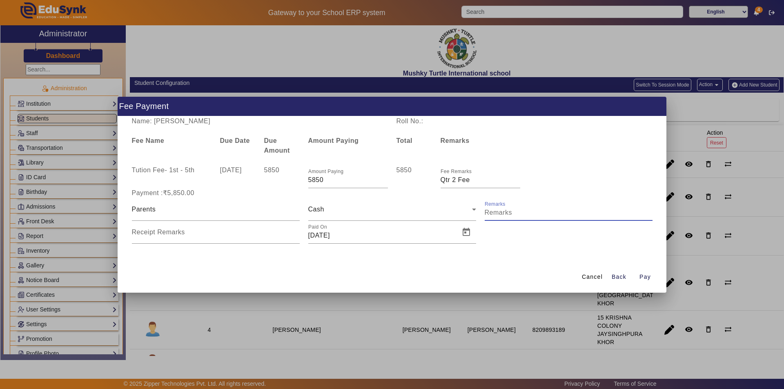
click at [517, 212] on input "Remarks" at bounding box center [569, 213] width 168 height 10
type input "Qtr 2 Fee"
click at [272, 239] on input "Receipt Remarks" at bounding box center [216, 236] width 168 height 10
type input "Qtr 2 Fee"
click at [467, 236] on span "Open calendar" at bounding box center [467, 233] width 20 height 20
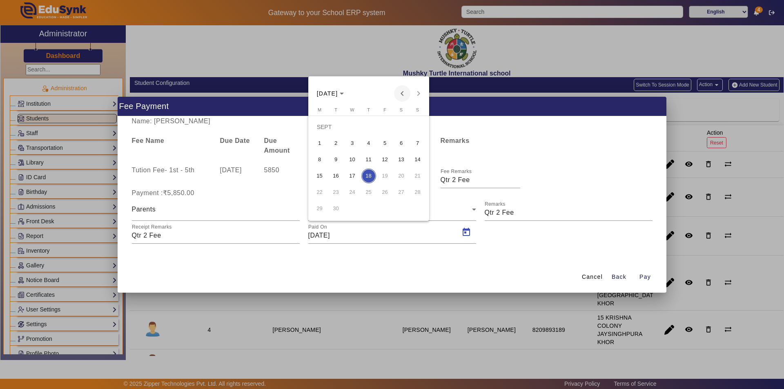
click at [406, 95] on span "Previous month" at bounding box center [402, 93] width 16 height 16
click at [384, 195] on span "29" at bounding box center [385, 192] width 15 height 15
type input "[DATE]"
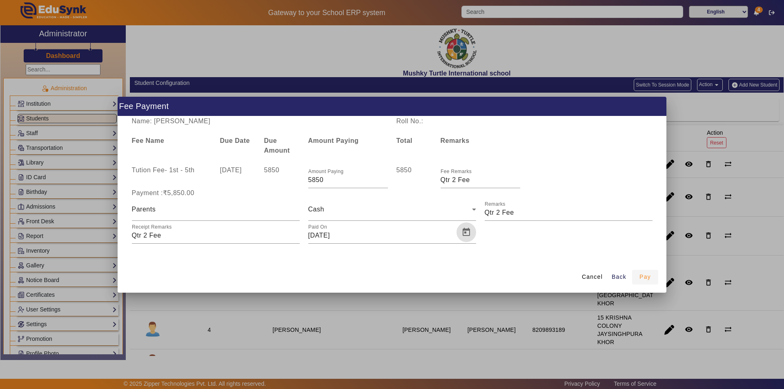
click at [644, 277] on span "Pay" at bounding box center [645, 277] width 11 height 9
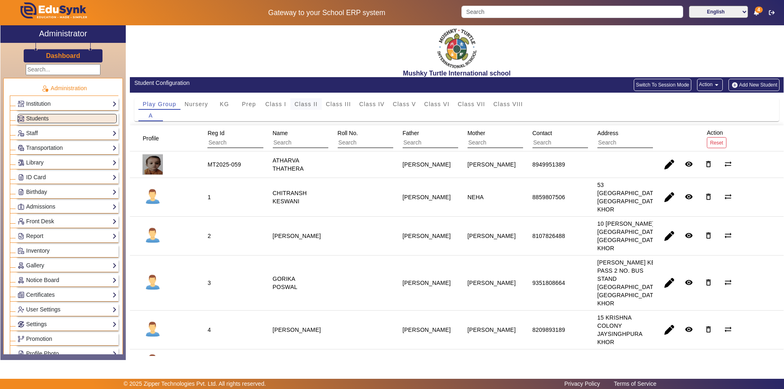
click at [304, 103] on span "Class II" at bounding box center [305, 104] width 23 height 6
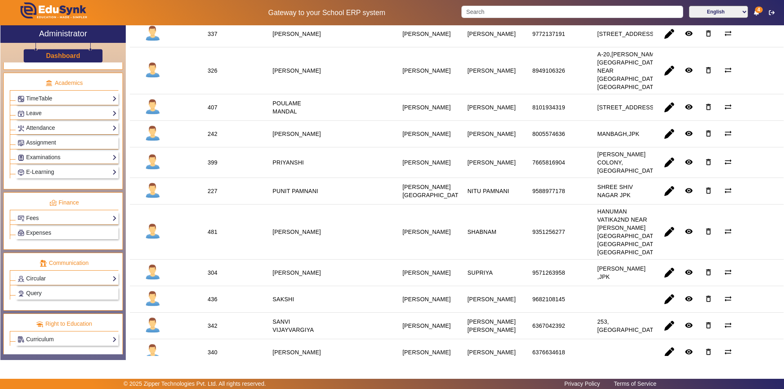
scroll to position [303, 0]
click at [58, 294] on link "Query" at bounding box center [67, 291] width 99 height 9
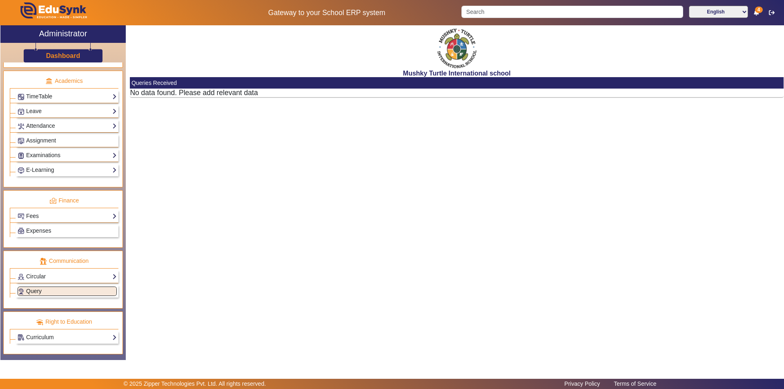
click at [54, 289] on link "Query" at bounding box center [67, 291] width 99 height 9
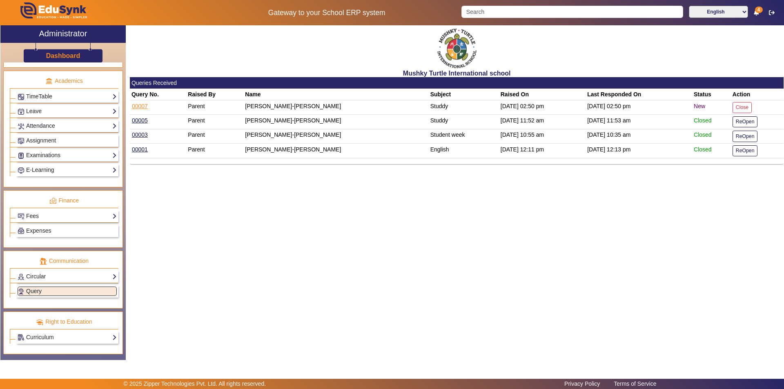
click at [136, 105] on link "00007" at bounding box center [140, 106] width 17 height 7
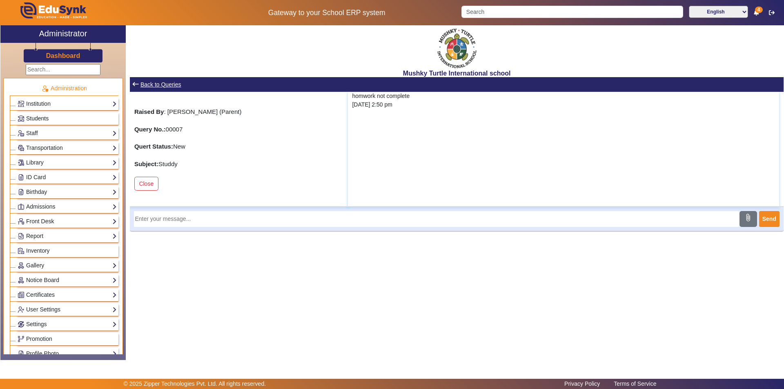
click at [39, 115] on span "Students" at bounding box center [37, 118] width 22 height 7
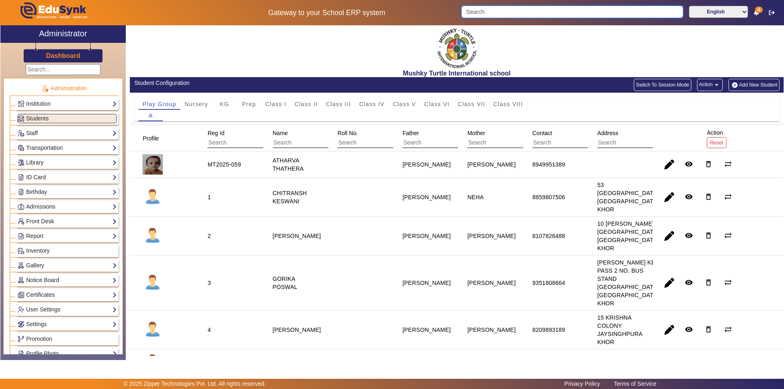
click at [503, 12] on input "Search" at bounding box center [572, 12] width 221 height 12
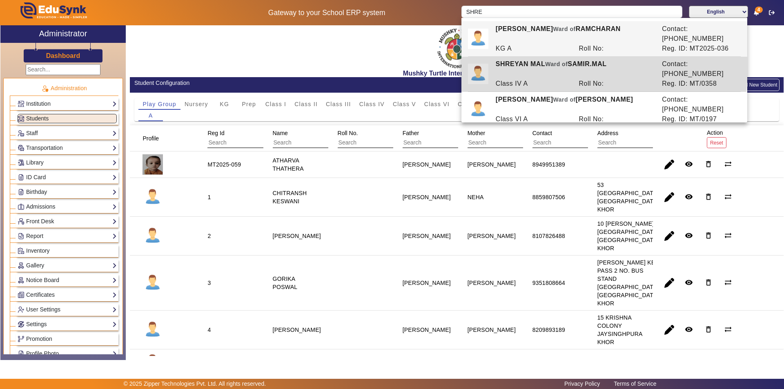
click at [522, 59] on div "[PERSON_NAME] [PERSON_NAME] of [PERSON_NAME].MAL" at bounding box center [574, 69] width 166 height 20
type input "SHREYAN MAL"
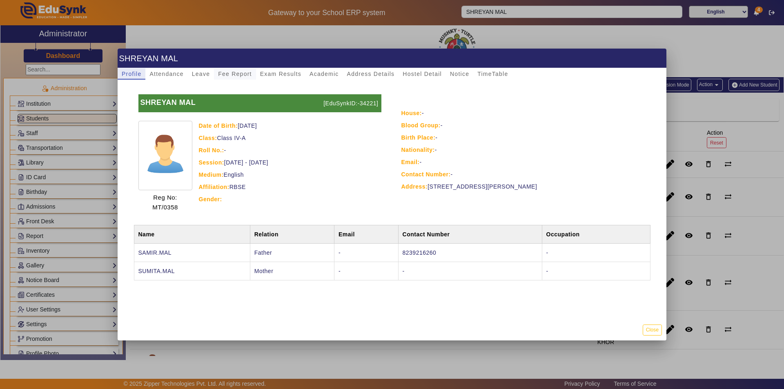
click at [234, 72] on span "Fee Report" at bounding box center [235, 74] width 34 height 6
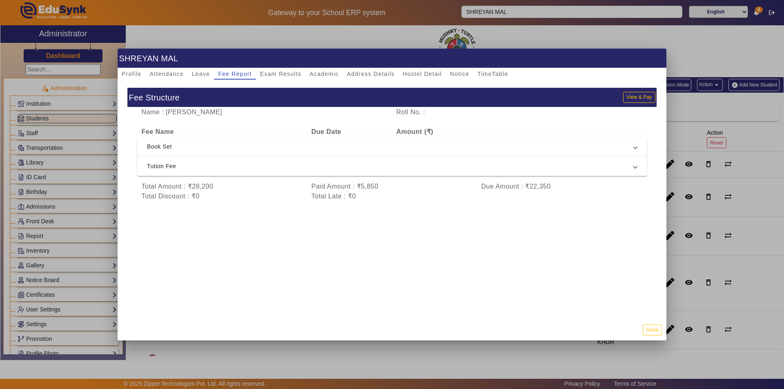
click at [330, 167] on span "Tution Fee" at bounding box center [390, 166] width 487 height 10
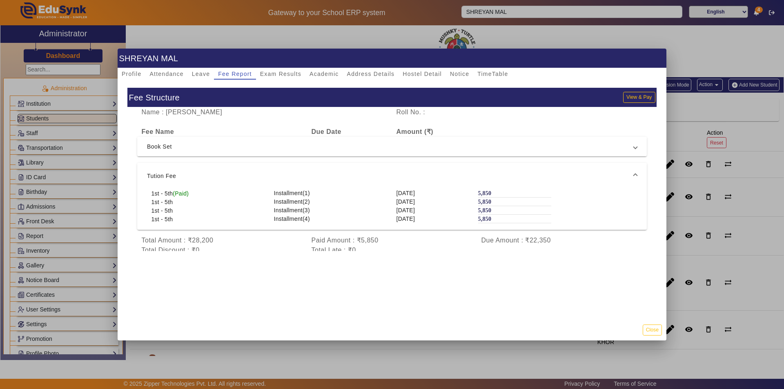
click at [332, 172] on span "Tution Fee" at bounding box center [390, 176] width 487 height 10
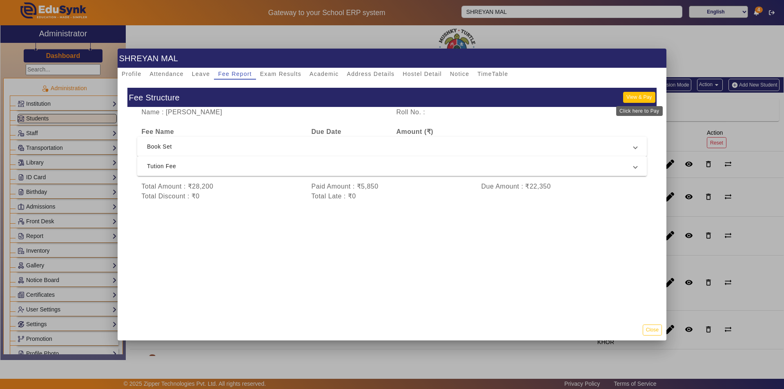
click at [643, 96] on button "View & Pay" at bounding box center [639, 97] width 32 height 11
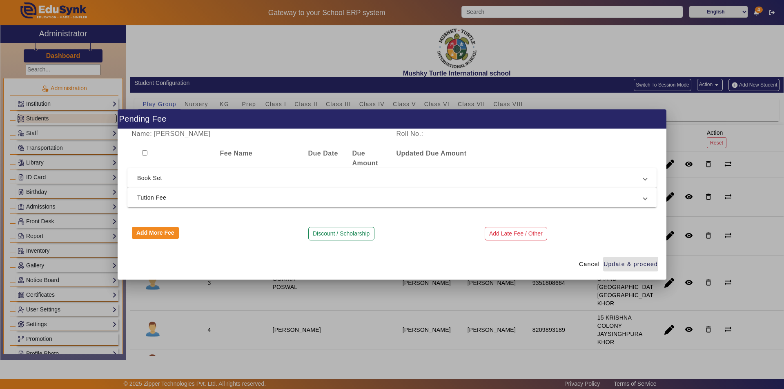
click at [203, 196] on span "Tution Fee" at bounding box center [390, 198] width 506 height 10
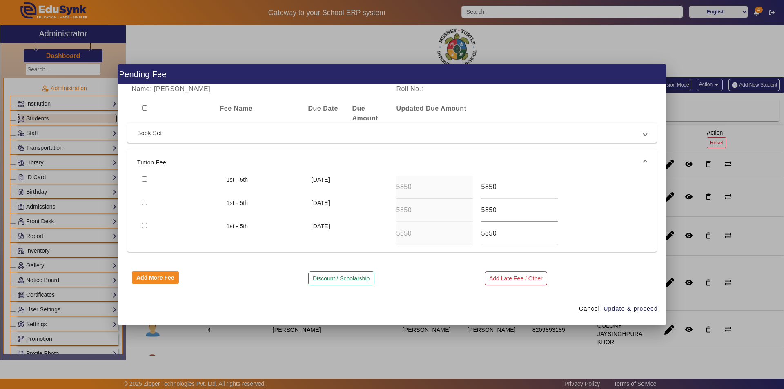
click at [144, 181] on input "checkbox" at bounding box center [144, 178] width 5 height 5
checkbox input "true"
click at [626, 305] on span "Update & proceed" at bounding box center [631, 309] width 54 height 9
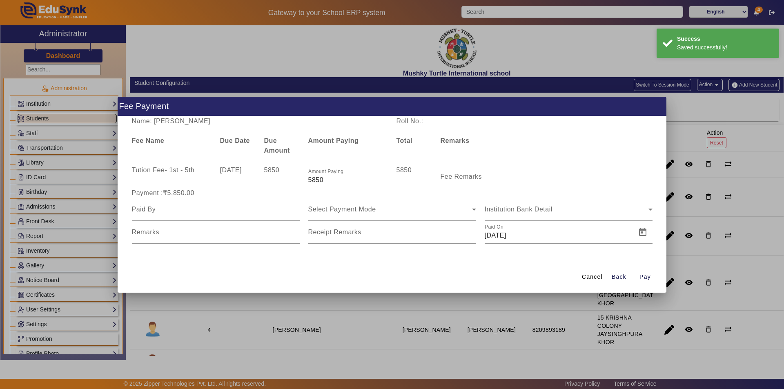
click at [460, 184] on input "Fee Remarks" at bounding box center [481, 180] width 80 height 10
type input "Qtr 2 Fee"
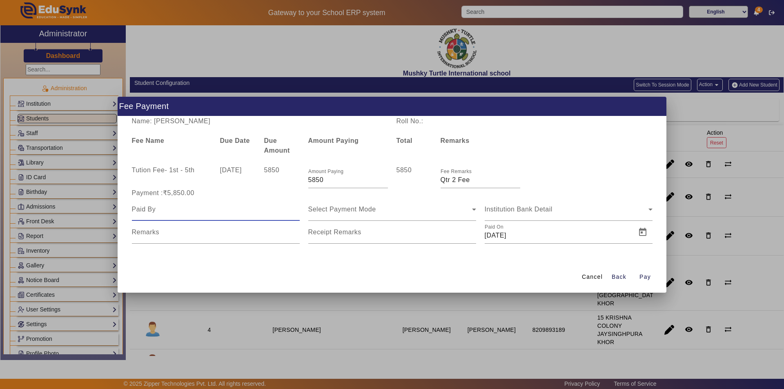
click at [228, 213] on input at bounding box center [216, 210] width 168 height 10
type input "Parents"
click at [366, 211] on span "Select Payment Mode" at bounding box center [342, 209] width 68 height 7
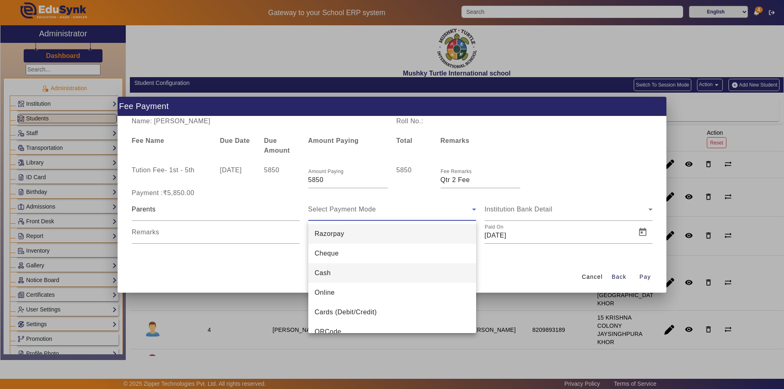
click at [339, 274] on mat-option "Cash" at bounding box center [392, 273] width 168 height 20
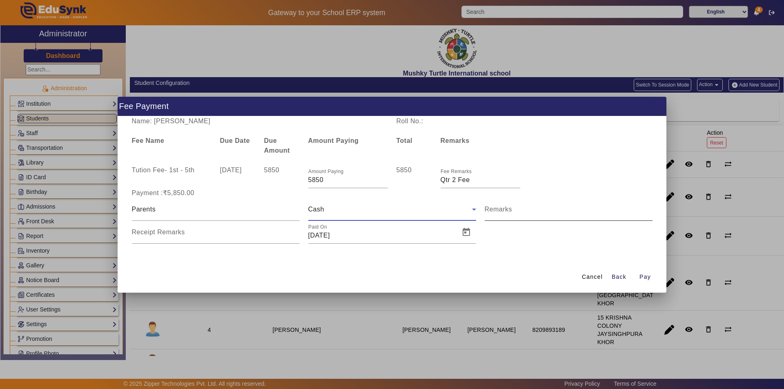
click at [516, 208] on input "Remarks" at bounding box center [569, 213] width 168 height 10
type input "Qtr 2 Fee"
click at [208, 238] on input "Receipt Remarks" at bounding box center [216, 236] width 168 height 10
type input "Qtr 2 Fee"
click at [468, 232] on span "Open calendar" at bounding box center [467, 233] width 20 height 20
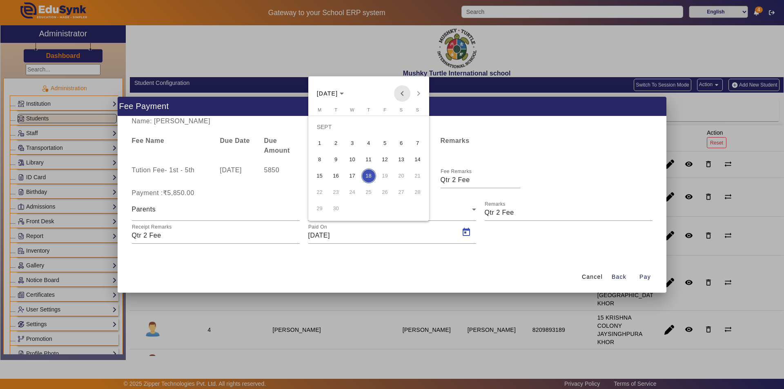
drag, startPoint x: 401, startPoint y: 94, endPoint x: 413, endPoint y: 107, distance: 17.3
click at [401, 94] on span "Previous month" at bounding box center [402, 93] width 16 height 16
click at [384, 191] on span "29" at bounding box center [385, 192] width 15 height 15
type input "[DATE]"
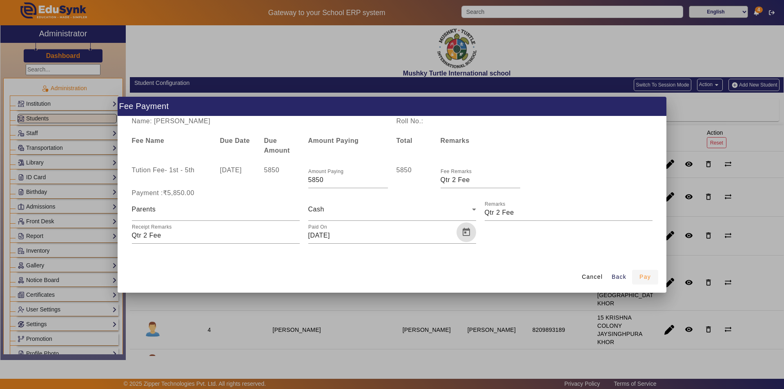
click at [654, 277] on span "button" at bounding box center [645, 278] width 26 height 20
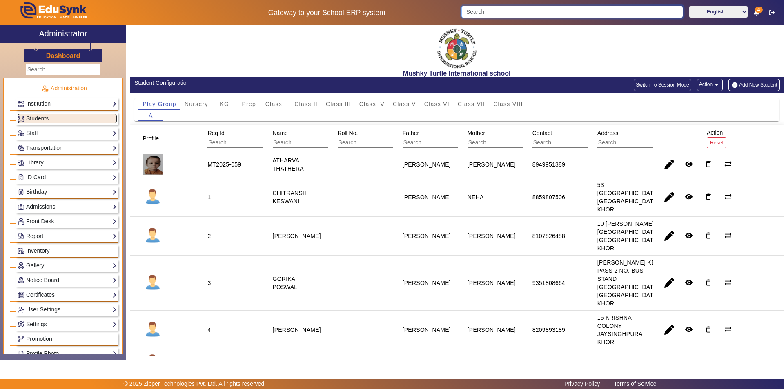
click at [491, 13] on input "Search" at bounding box center [572, 12] width 221 height 12
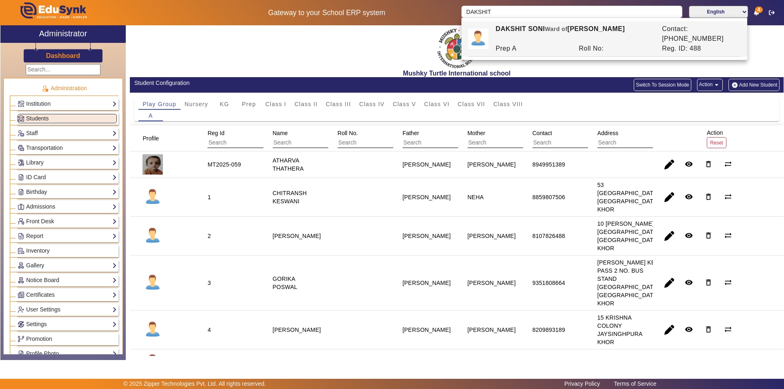
click at [539, 44] on div "Prep A" at bounding box center [532, 49] width 83 height 10
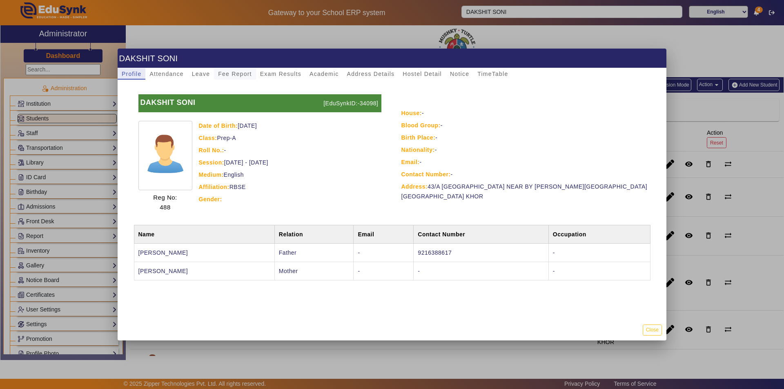
click at [231, 73] on span "Fee Report" at bounding box center [235, 74] width 34 height 6
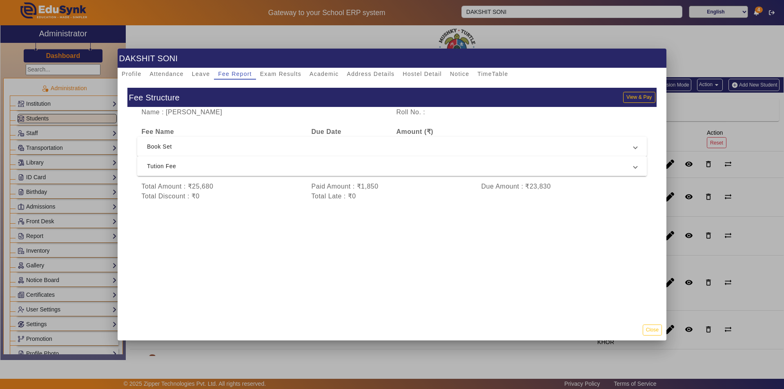
click at [389, 171] on span "Tution Fee" at bounding box center [390, 166] width 487 height 10
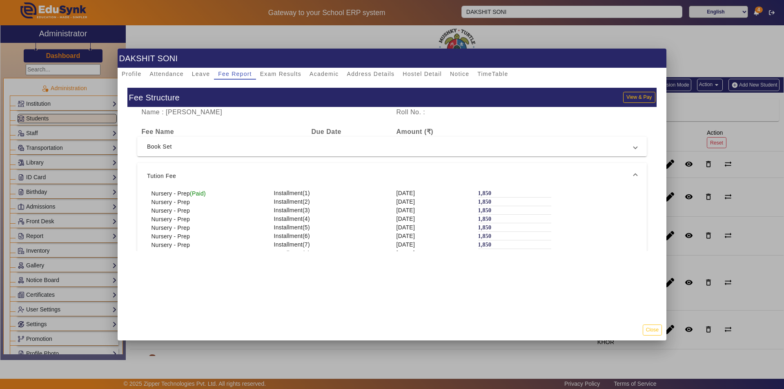
click at [391, 171] on span "Tution Fee" at bounding box center [390, 176] width 487 height 10
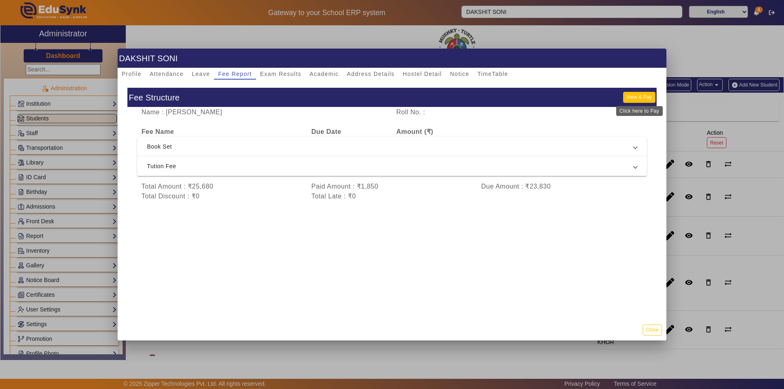
click at [634, 96] on button "View & Pay" at bounding box center [639, 97] width 32 height 11
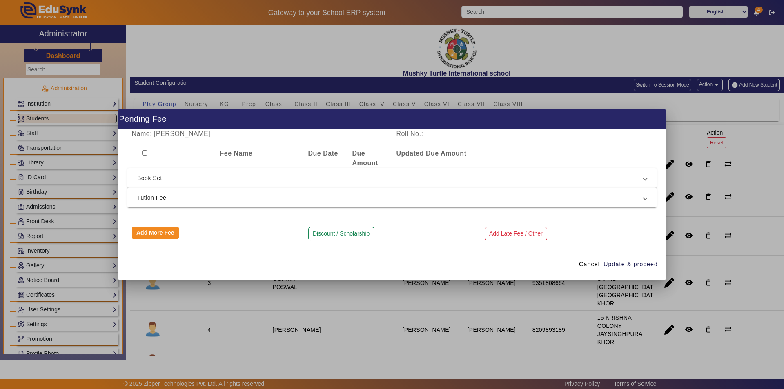
click at [298, 196] on span "Tution Fee" at bounding box center [390, 198] width 506 height 10
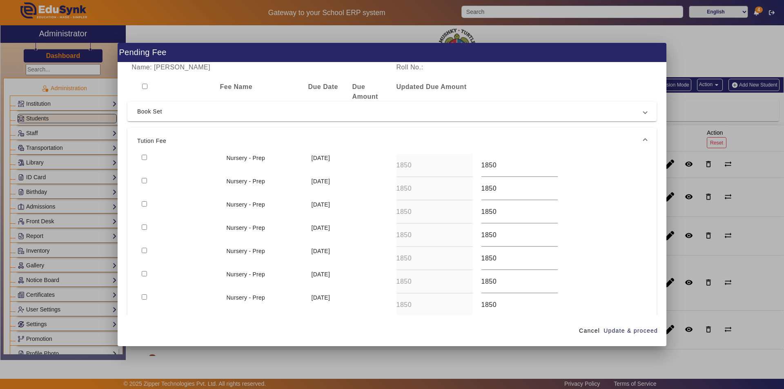
click at [143, 157] on input "checkbox" at bounding box center [144, 157] width 5 height 5
click at [145, 182] on input "checkbox" at bounding box center [144, 180] width 5 height 5
click at [144, 205] on input "checkbox" at bounding box center [144, 203] width 5 height 5
click at [143, 228] on input "checkbox" at bounding box center [144, 227] width 5 height 5
click at [621, 330] on span "Update & proceed" at bounding box center [631, 331] width 54 height 9
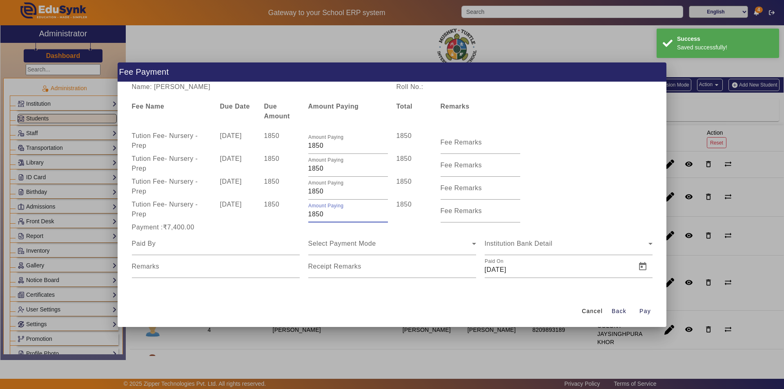
click at [337, 218] on input "1850" at bounding box center [348, 215] width 80 height 10
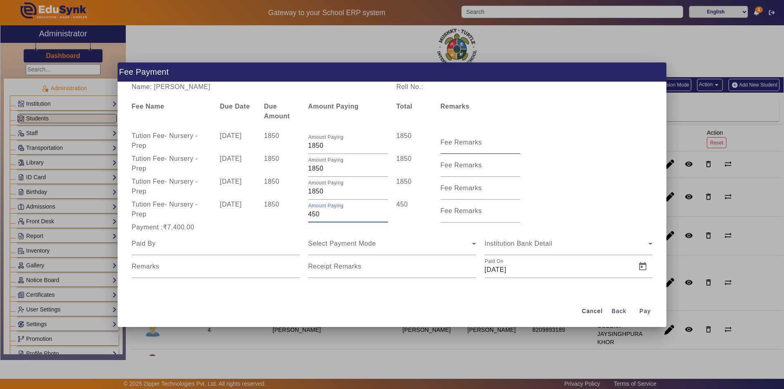
click at [469, 146] on input "Fee Remarks" at bounding box center [481, 146] width 80 height 10
click at [447, 216] on input "Fee Remarks" at bounding box center [481, 215] width 80 height 10
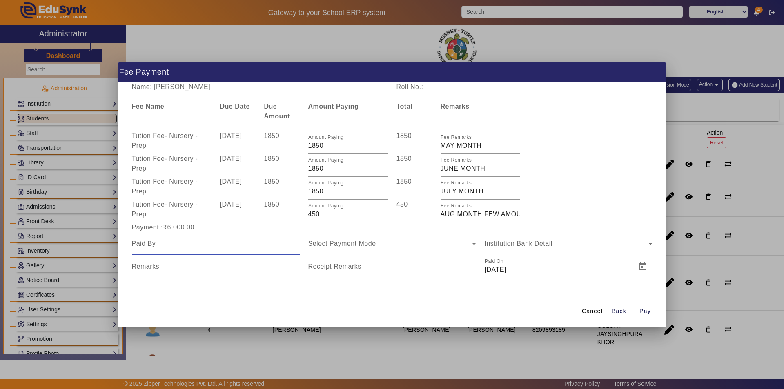
click at [223, 247] on input at bounding box center [216, 244] width 168 height 10
click at [377, 240] on div "Select Payment Mode" at bounding box center [390, 244] width 164 height 10
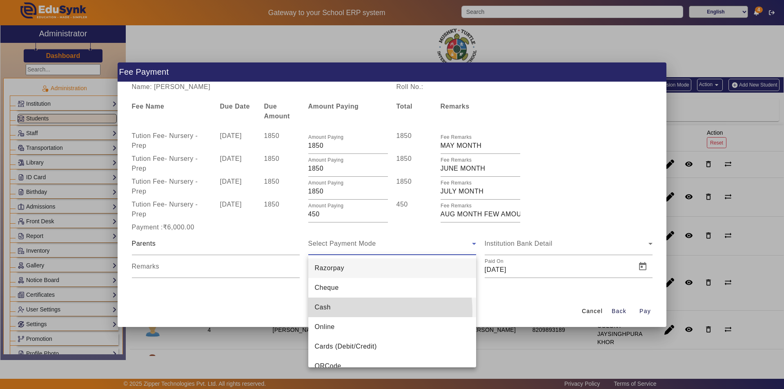
click at [334, 312] on mat-option "Cash" at bounding box center [392, 308] width 168 height 20
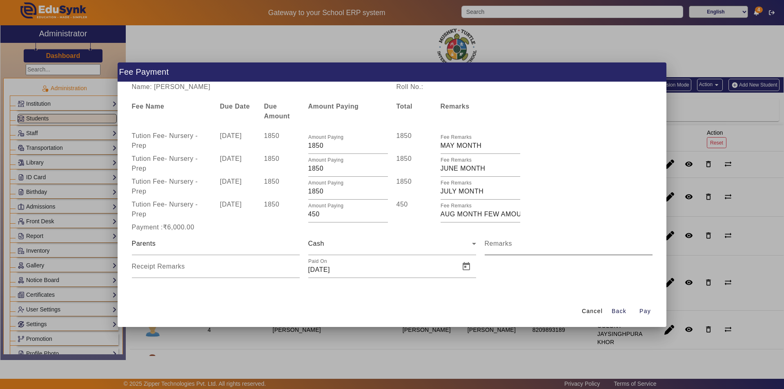
click at [502, 246] on mat-label "Remarks" at bounding box center [499, 243] width 28 height 7
click at [502, 246] on input "Remarks" at bounding box center [569, 247] width 168 height 10
click at [464, 269] on span "Open calendar" at bounding box center [467, 267] width 20 height 20
click at [402, 127] on span "Previous month" at bounding box center [402, 128] width 16 height 16
click at [384, 226] on span "29" at bounding box center [385, 226] width 15 height 15
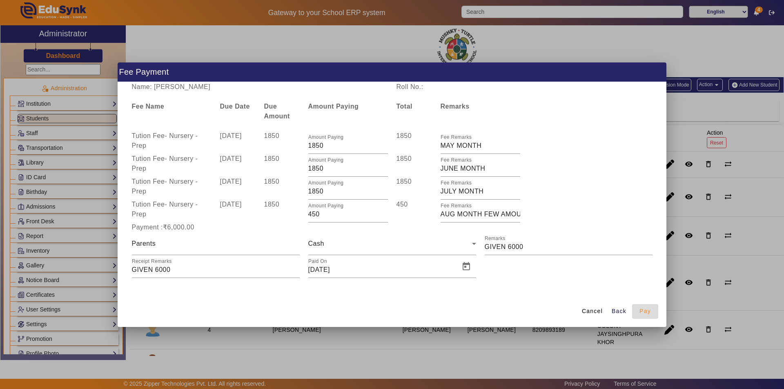
click at [644, 311] on span "Pay" at bounding box center [645, 311] width 11 height 9
